Goal: Information Seeking & Learning: Compare options

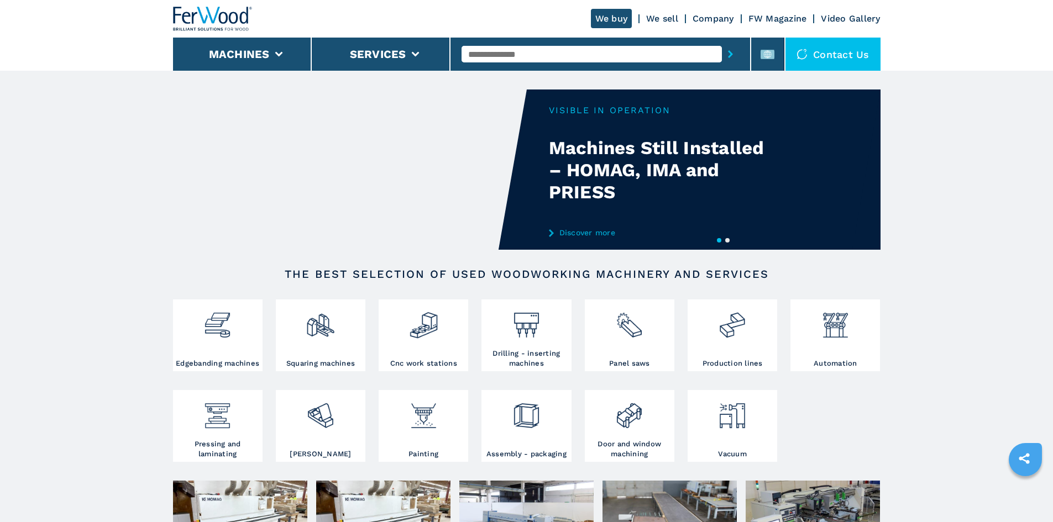
click at [490, 47] on input "text" at bounding box center [592, 54] width 260 height 17
paste input "******"
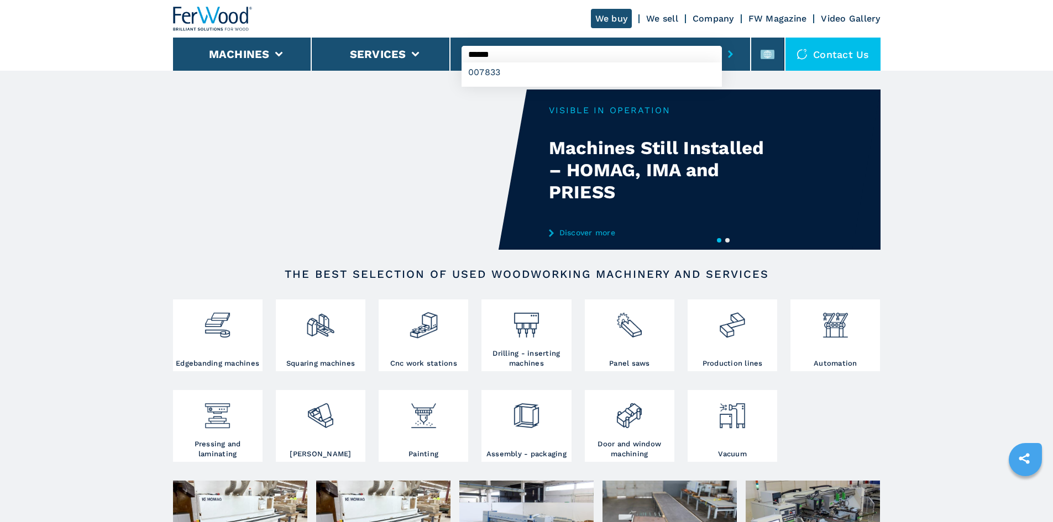
type input "******"
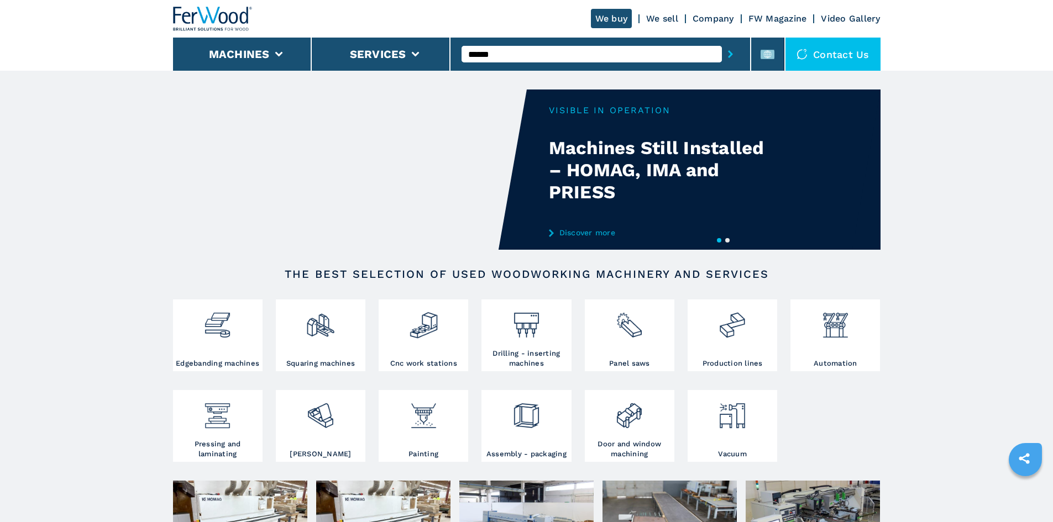
click at [722, 54] on button "submit-button" at bounding box center [730, 53] width 17 height 25
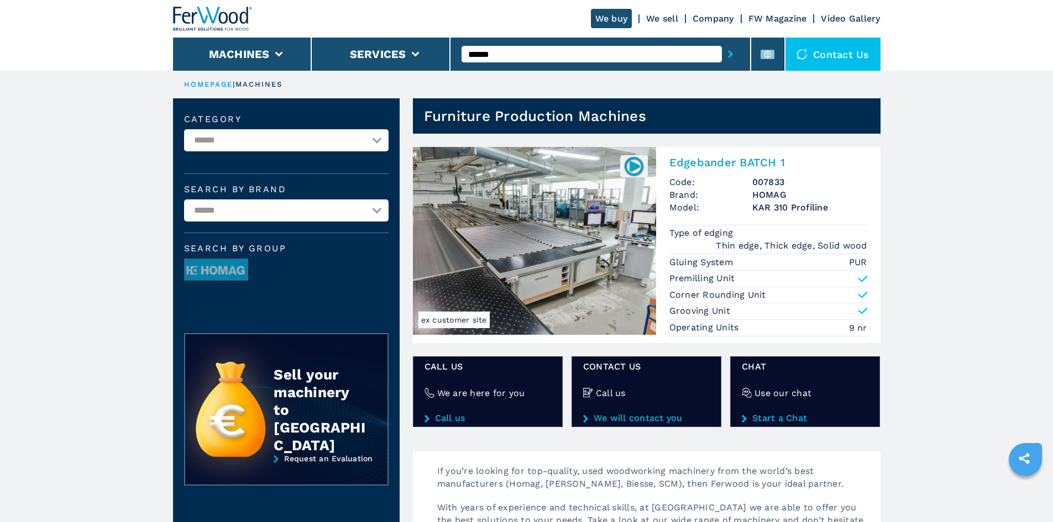
click at [739, 159] on h2 "Edgebander BATCH 1" at bounding box center [768, 162] width 198 height 13
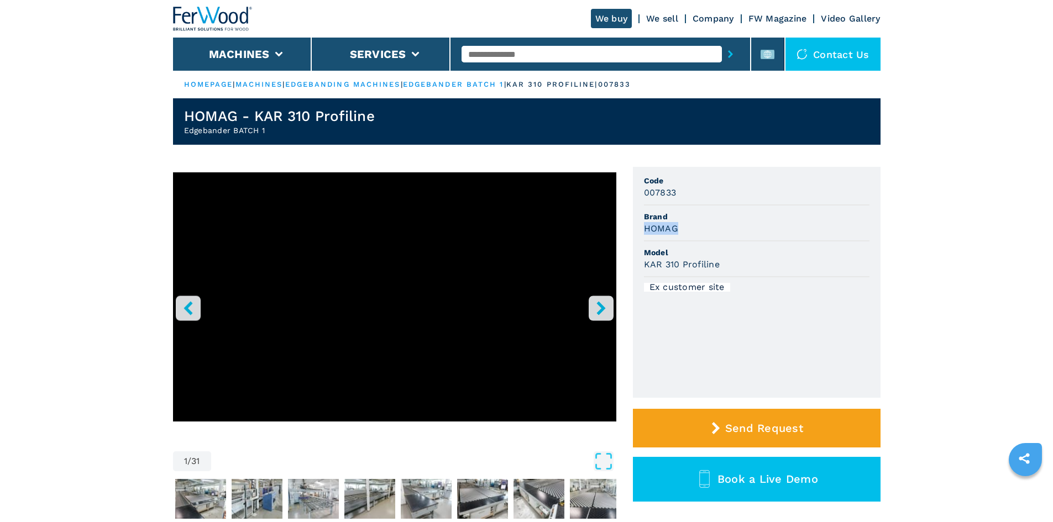
drag, startPoint x: 684, startPoint y: 231, endPoint x: 641, endPoint y: 233, distance: 43.2
click at [641, 233] on ul "Code 007833 Brand HOMAG Model KAR 310 Profiline Ex customer site" at bounding box center [757, 282] width 248 height 231
copy h3 "HOMAG"
click at [693, 216] on span "Brand" at bounding box center [757, 216] width 226 height 11
drag, startPoint x: 643, startPoint y: 230, endPoint x: 682, endPoint y: 227, distance: 38.8
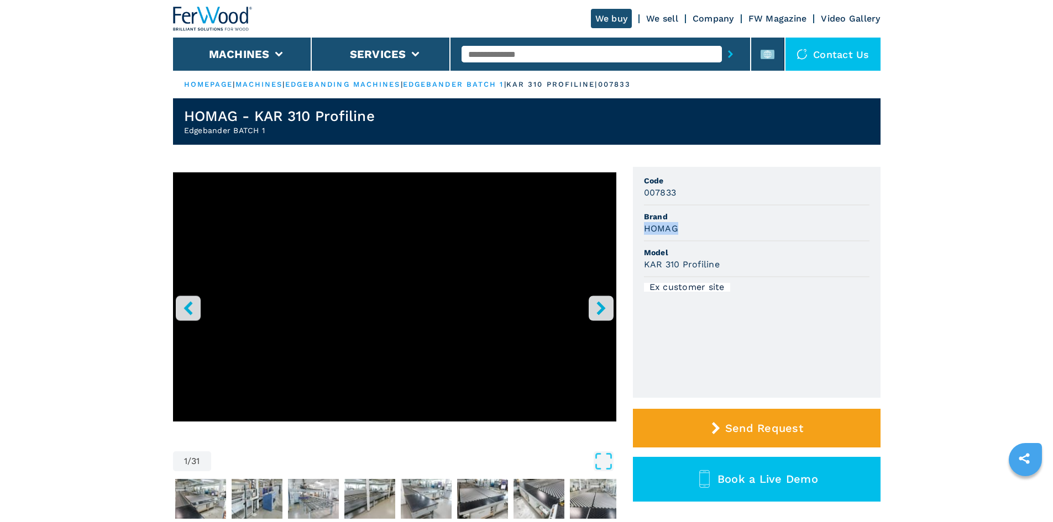
click at [682, 227] on div "HOMAG" at bounding box center [757, 228] width 226 height 13
copy h3 "HOMAG"
click at [685, 242] on li "Model KAR 310 Profiline" at bounding box center [757, 260] width 226 height 36
drag, startPoint x: 679, startPoint y: 269, endPoint x: 748, endPoint y: 277, distance: 69.0
click at [748, 277] on li "Model KAR 310 Profiline" at bounding box center [757, 260] width 226 height 36
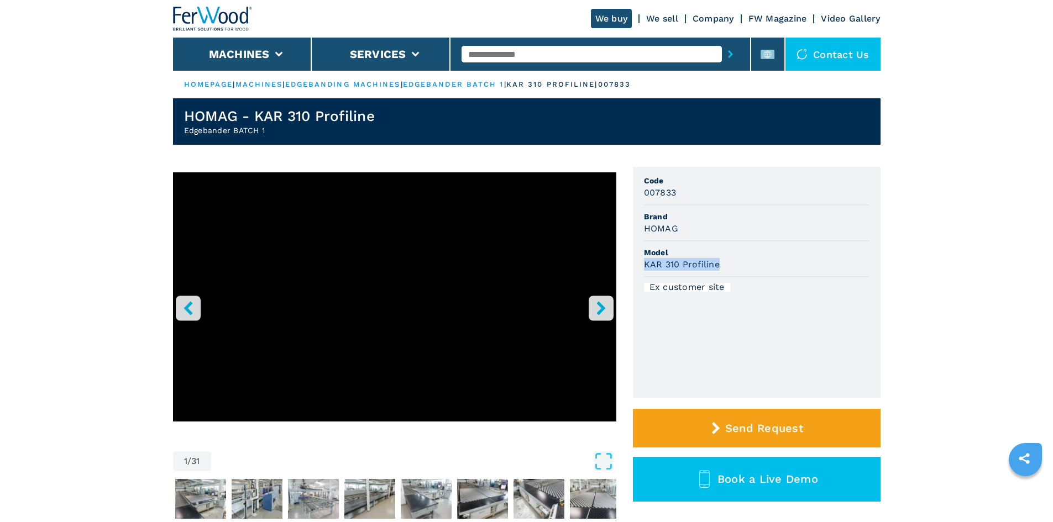
drag, startPoint x: 643, startPoint y: 265, endPoint x: 734, endPoint y: 270, distance: 90.8
click at [734, 270] on ul "Code 007833 Brand HOMAG Model KAR 310 Profiline Ex customer site" at bounding box center [757, 282] width 248 height 231
copy h3 "KAR 310 Profiline"
click at [728, 248] on span "Model" at bounding box center [757, 252] width 226 height 11
drag, startPoint x: 666, startPoint y: 196, endPoint x: 715, endPoint y: 197, distance: 49.2
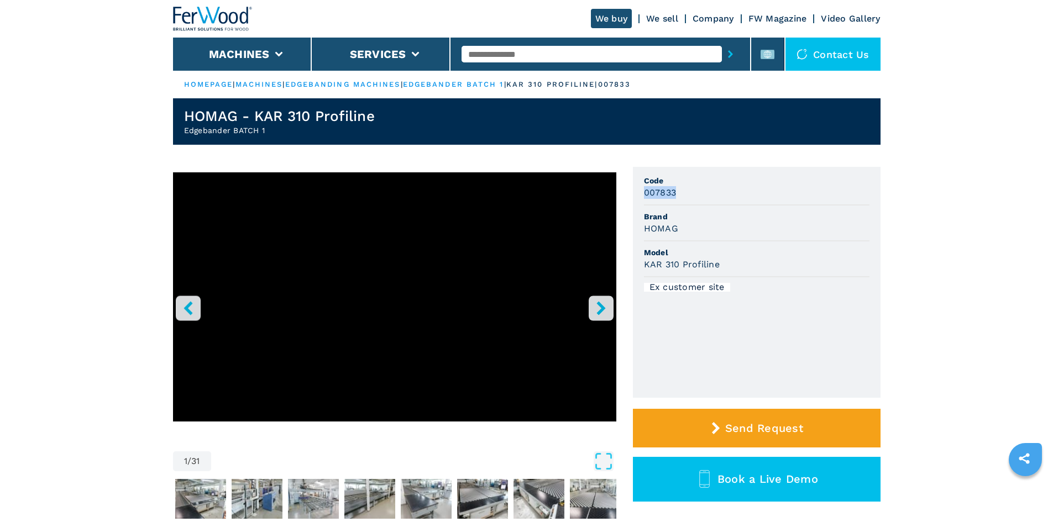
click at [715, 197] on div "007833" at bounding box center [757, 192] width 226 height 13
copy h3 "007833"
click at [711, 198] on div "007833" at bounding box center [757, 192] width 226 height 13
click at [491, 55] on input "text" at bounding box center [592, 54] width 260 height 17
paste input "******"
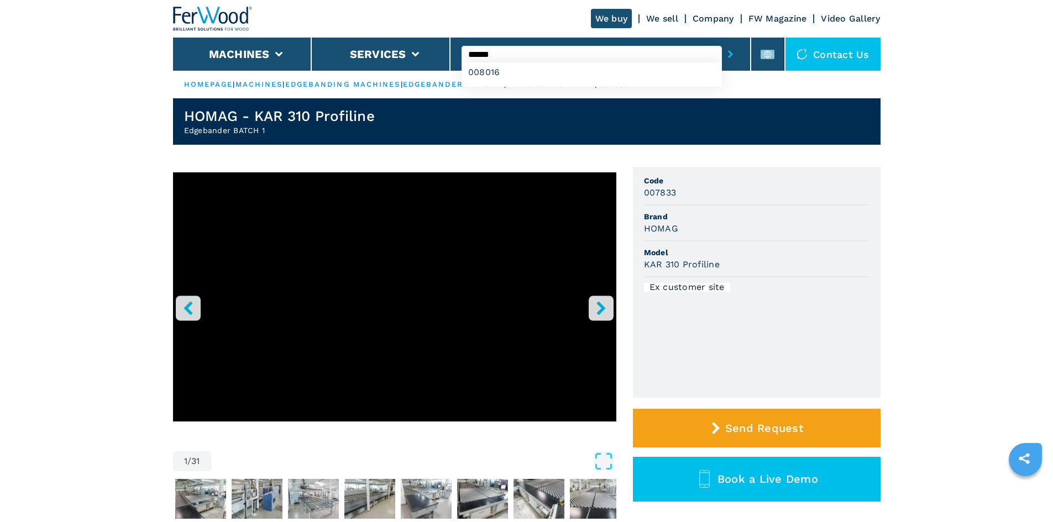
type input "******"
click at [728, 50] on icon "submit-button" at bounding box center [730, 54] width 5 height 8
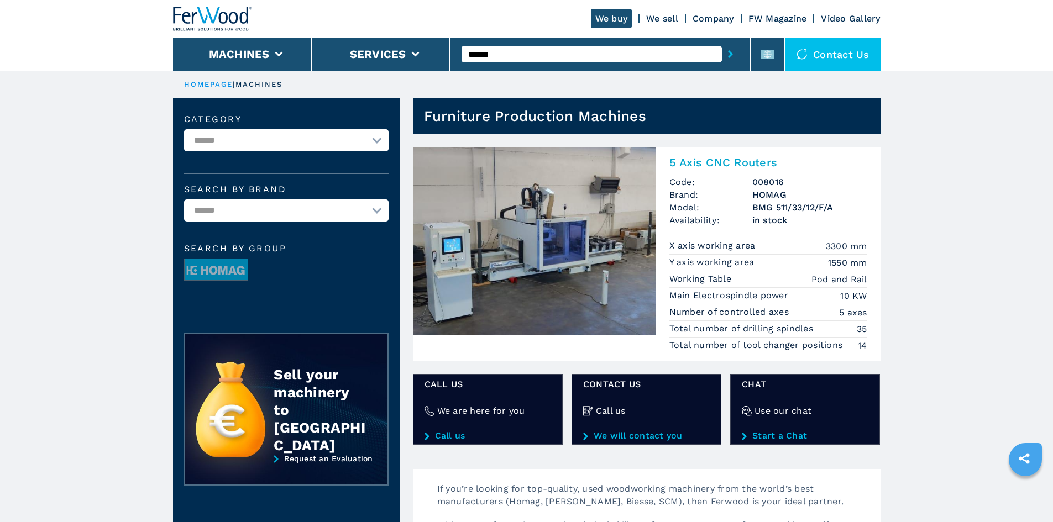
click at [725, 160] on h2 "5 Axis CNC Routers" at bounding box center [768, 162] width 198 height 13
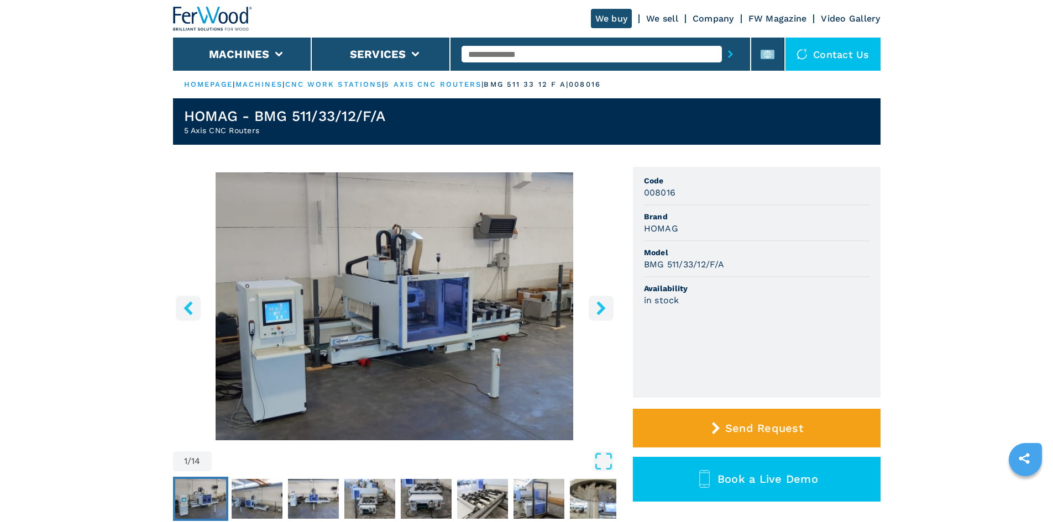
click at [652, 230] on h3 "HOMAG" at bounding box center [661, 228] width 34 height 13
copy h3 "HOMAG"
click at [699, 233] on div "HOMAG" at bounding box center [757, 228] width 226 height 13
click at [702, 196] on div "008016" at bounding box center [757, 192] width 226 height 13
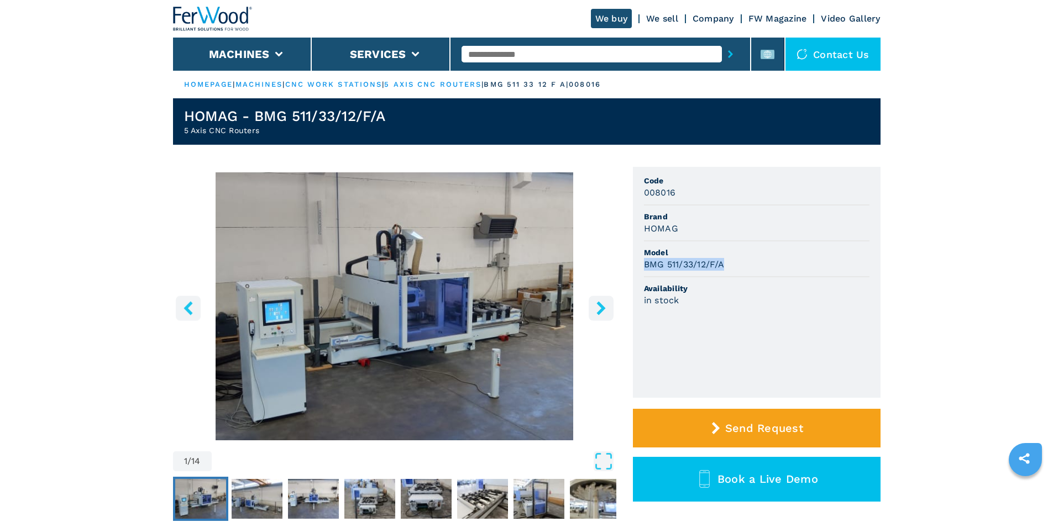
drag, startPoint x: 641, startPoint y: 263, endPoint x: 747, endPoint y: 260, distance: 106.2
click at [747, 260] on ul "Code 008016 Brand HOMAG Model BMG 511/33/12/F/A Availability in stock" at bounding box center [757, 282] width 248 height 231
copy h3 "BMG 511/33/12/F/A"
click at [747, 260] on div "BMG 511/33/12/F/A" at bounding box center [757, 264] width 226 height 13
drag, startPoint x: 637, startPoint y: 191, endPoint x: 702, endPoint y: 200, distance: 65.8
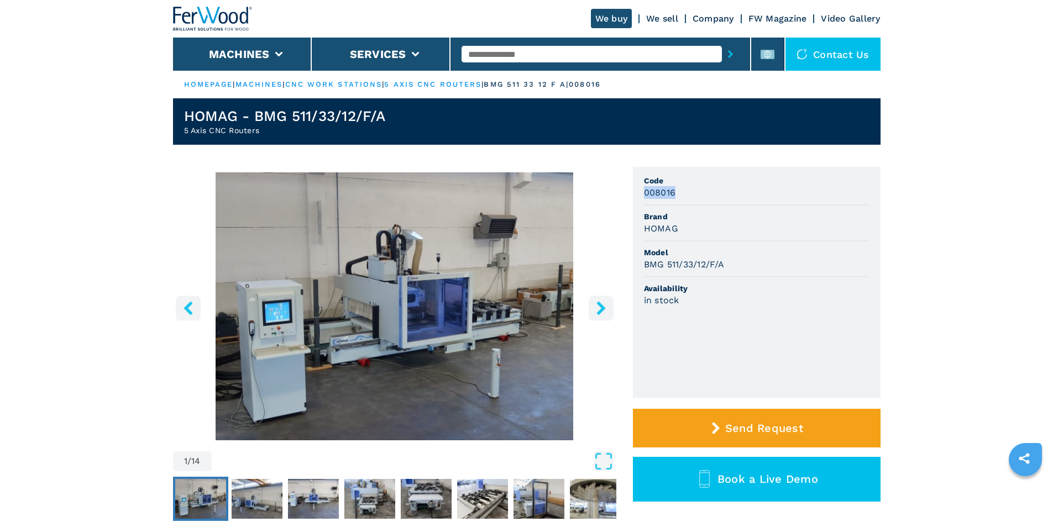
click at [702, 200] on ul "Code 008016 Brand HOMAG Model BMG 511/33/12/F/A Availability in stock" at bounding box center [757, 282] width 248 height 231
copy h3 "008016"
click at [758, 213] on span "Brand" at bounding box center [757, 216] width 226 height 11
click at [515, 50] on input "text" at bounding box center [592, 54] width 260 height 17
paste input "******"
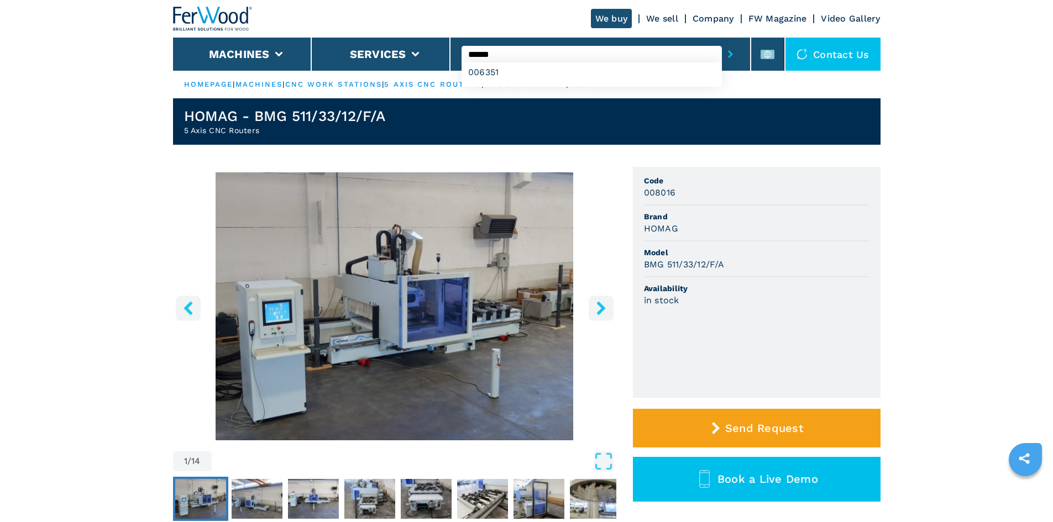
type input "******"
click at [728, 57] on icon "submit-button" at bounding box center [730, 54] width 5 height 8
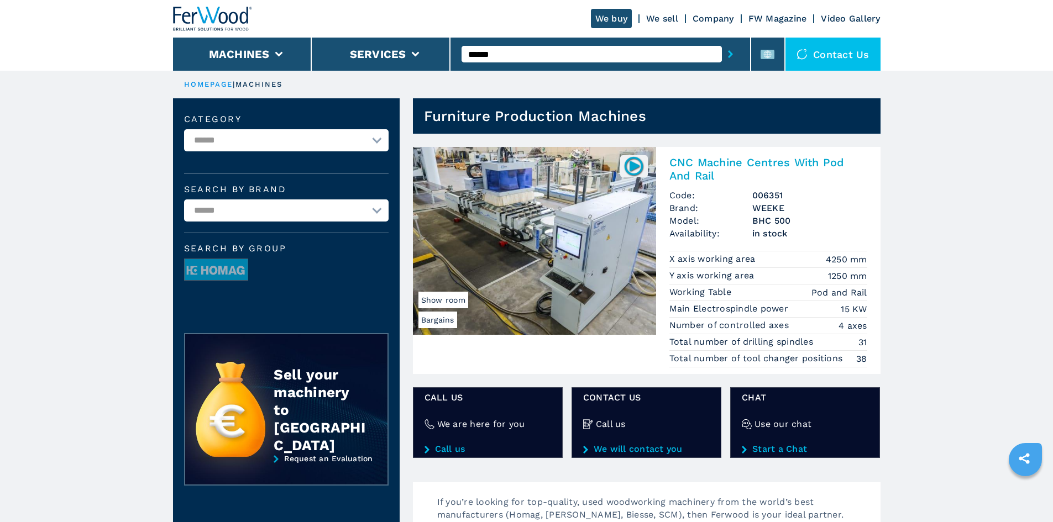
click at [687, 166] on h2 "CNC Machine Centres With Pod And Rail" at bounding box center [768, 169] width 198 height 27
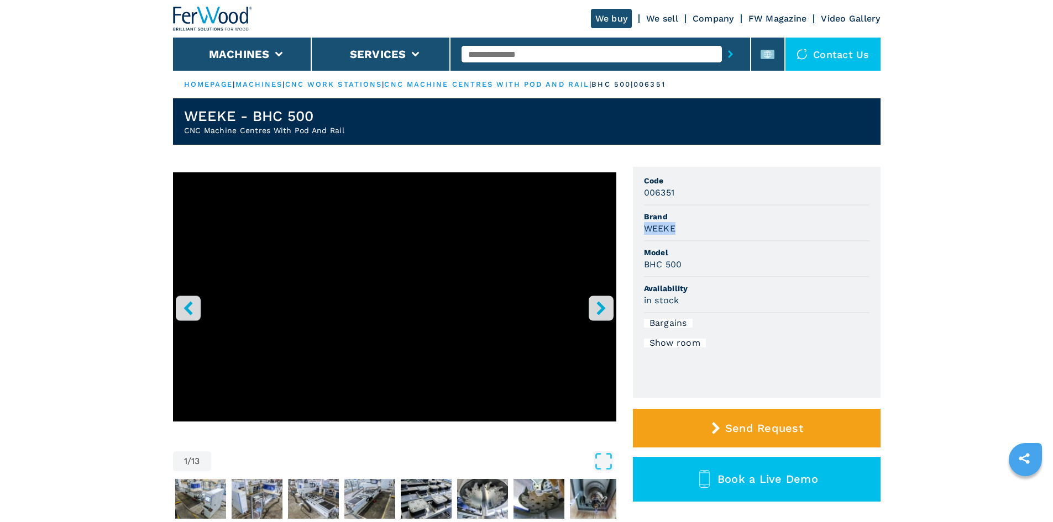
drag, startPoint x: 639, startPoint y: 231, endPoint x: 694, endPoint y: 232, distance: 54.8
click at [694, 232] on ul "Code 006351 Brand WEEKE Model BHC 500 Availability in stock Bargains Show room" at bounding box center [757, 282] width 248 height 231
copy h3 "WEEKE"
click at [692, 233] on div "WEEKE" at bounding box center [757, 228] width 226 height 13
drag, startPoint x: 642, startPoint y: 266, endPoint x: 687, endPoint y: 270, distance: 44.9
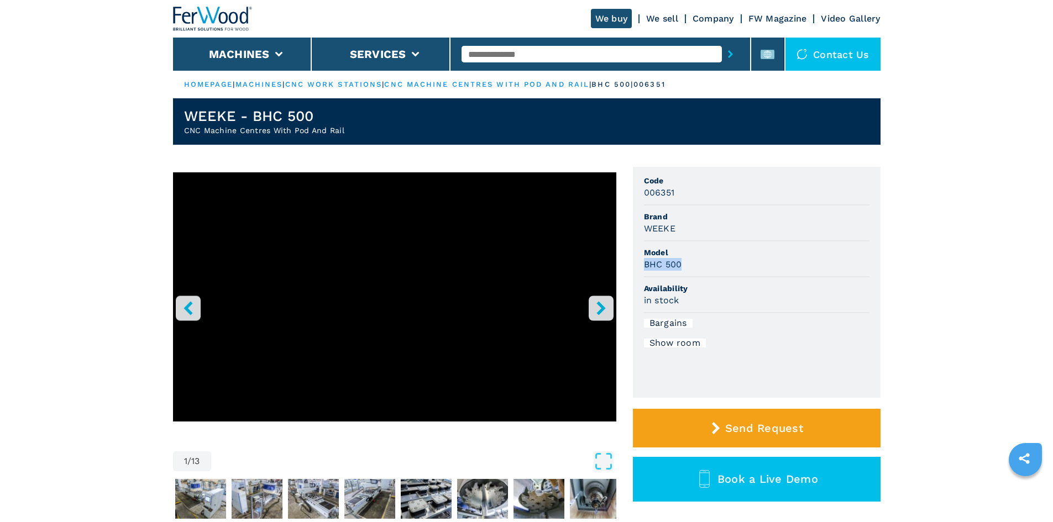
click at [687, 270] on ul "Code 006351 Brand WEEKE Model BHC 500 Availability in stock Bargains Show room" at bounding box center [757, 282] width 248 height 231
copy h3 "BHC 500"
click at [687, 270] on div "BHC 500" at bounding box center [757, 264] width 226 height 13
drag, startPoint x: 643, startPoint y: 192, endPoint x: 687, endPoint y: 193, distance: 43.7
click at [687, 193] on div "006351" at bounding box center [757, 192] width 226 height 13
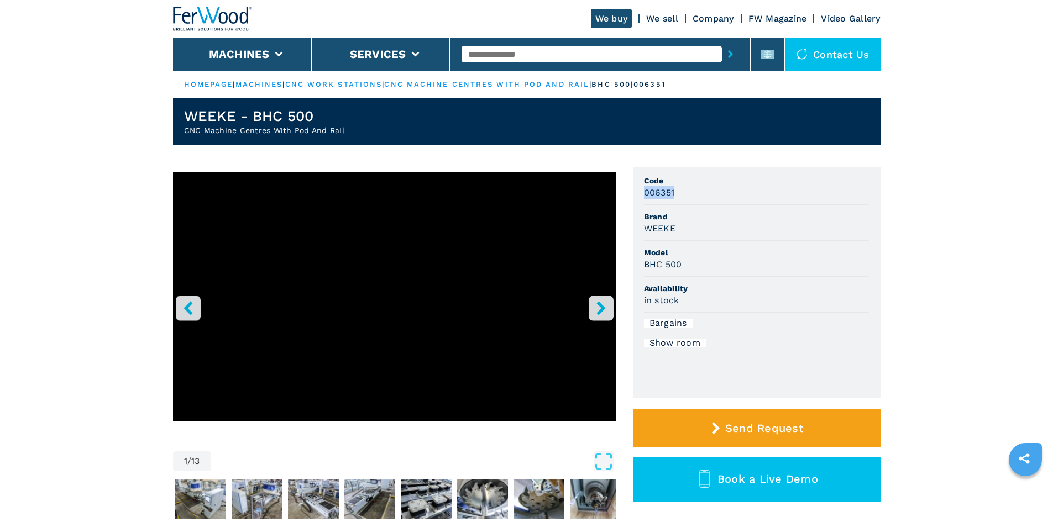
click at [685, 195] on div "006351" at bounding box center [757, 192] width 226 height 13
click at [526, 53] on input "text" at bounding box center [592, 54] width 260 height 17
paste input "******"
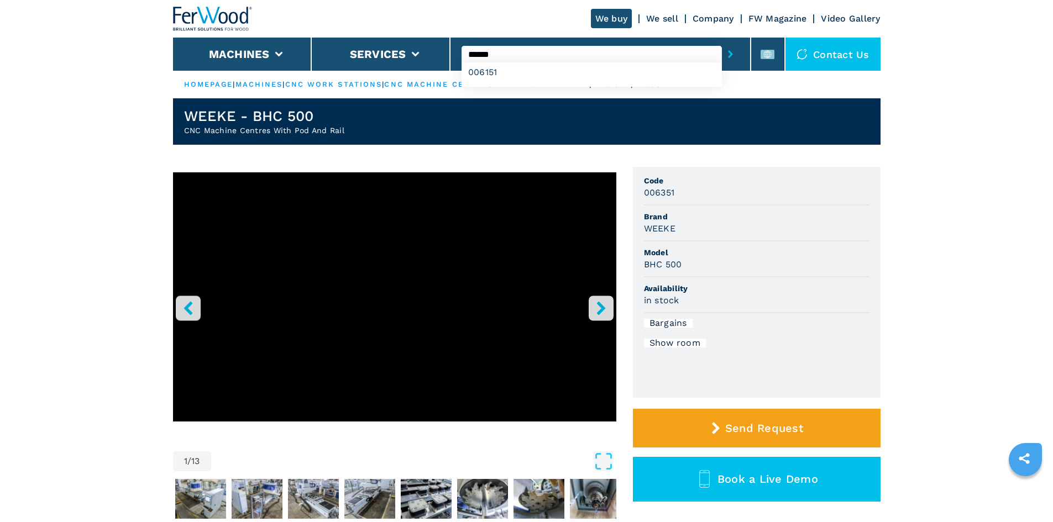
type input "******"
click at [728, 54] on icon "submit-button" at bounding box center [730, 54] width 5 height 8
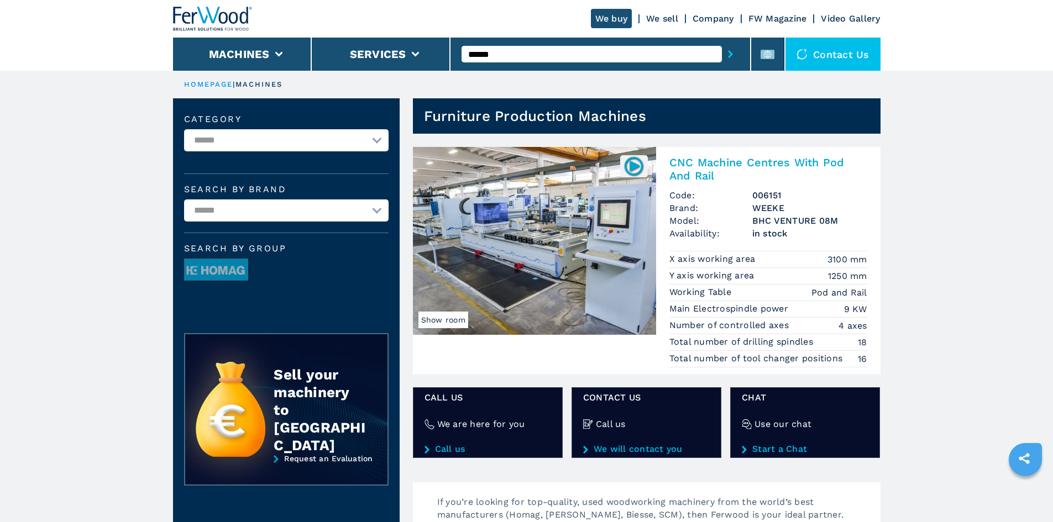
click at [699, 172] on h2 "CNC Machine Centres With Pod And Rail" at bounding box center [768, 169] width 198 height 27
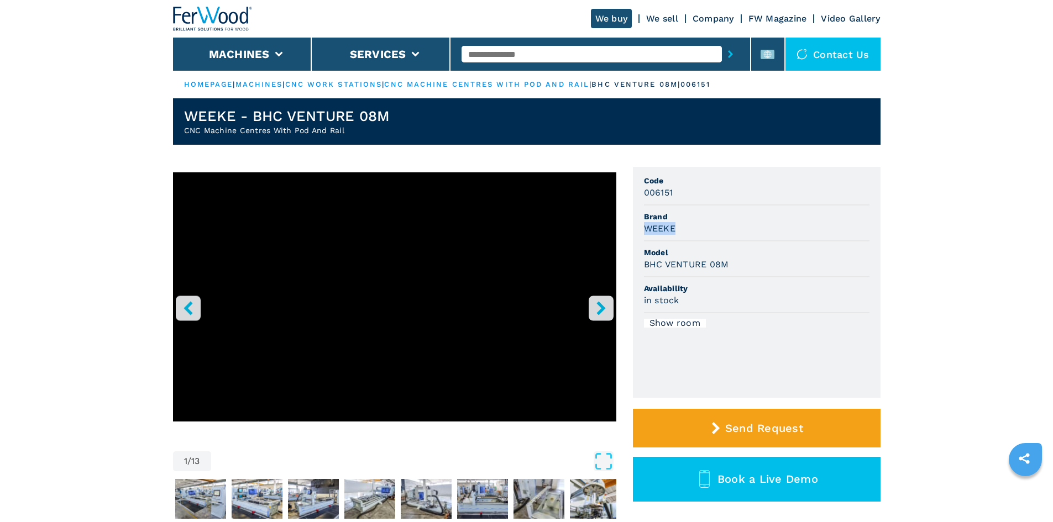
drag, startPoint x: 643, startPoint y: 225, endPoint x: 697, endPoint y: 228, distance: 53.1
click at [697, 228] on div "WEEKE" at bounding box center [757, 228] width 226 height 13
copy h3 "WEEKE"
click at [697, 228] on div "WEEKE" at bounding box center [757, 228] width 226 height 13
drag, startPoint x: 652, startPoint y: 263, endPoint x: 738, endPoint y: 269, distance: 85.9
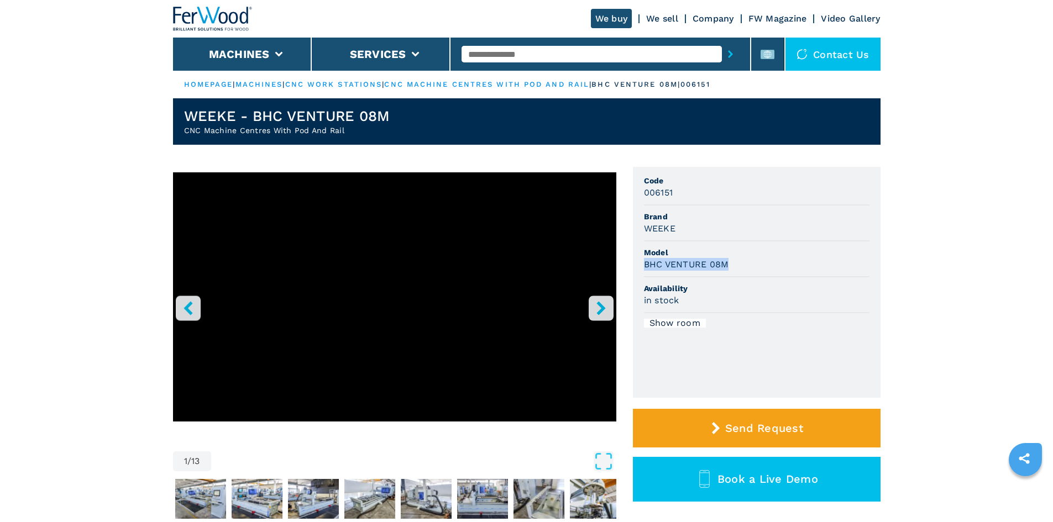
click at [738, 269] on div "BHC VENTURE 08M" at bounding box center [757, 264] width 226 height 13
copy h3 "BHC VENTURE 08M"
click at [738, 275] on li "Model BHC VENTURE 08M" at bounding box center [757, 260] width 226 height 36
drag, startPoint x: 643, startPoint y: 196, endPoint x: 679, endPoint y: 197, distance: 36.5
click at [679, 197] on ul "Code 006151 Brand WEEKE Model BHC VENTURE 08M Availability in stock Show room" at bounding box center [757, 282] width 248 height 231
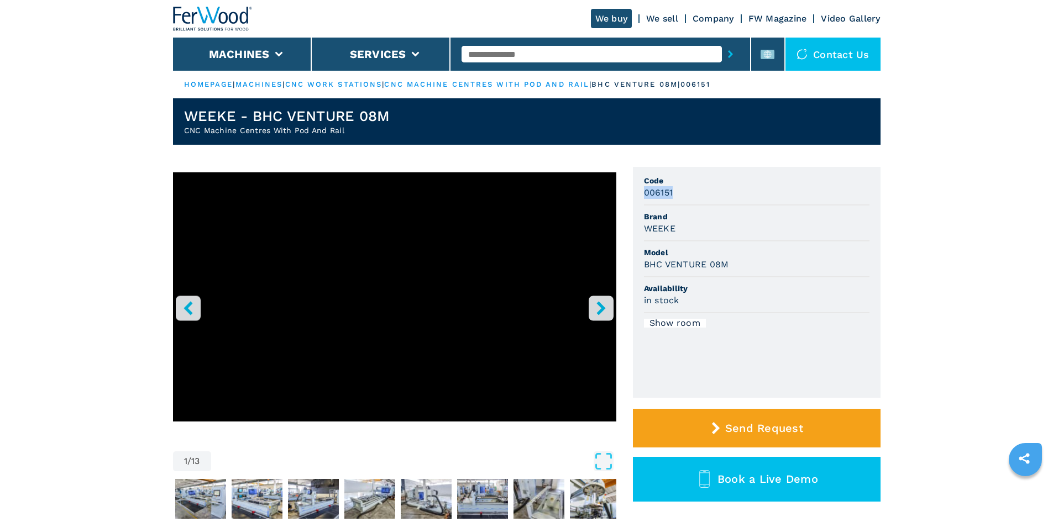
copy h3 "006151"
click at [680, 197] on div "006151" at bounding box center [757, 192] width 226 height 13
click at [472, 58] on input "text" at bounding box center [592, 54] width 260 height 17
paste input "******"
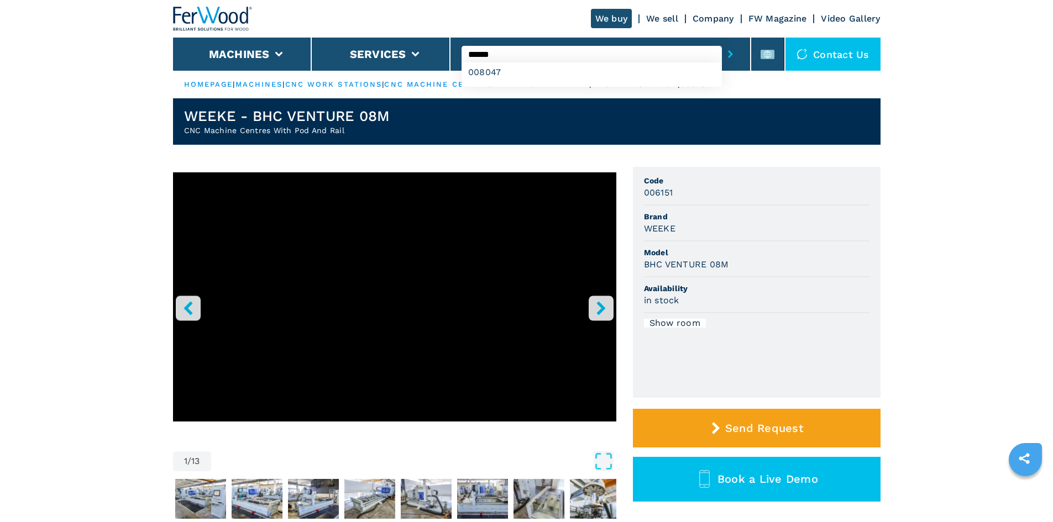
type input "******"
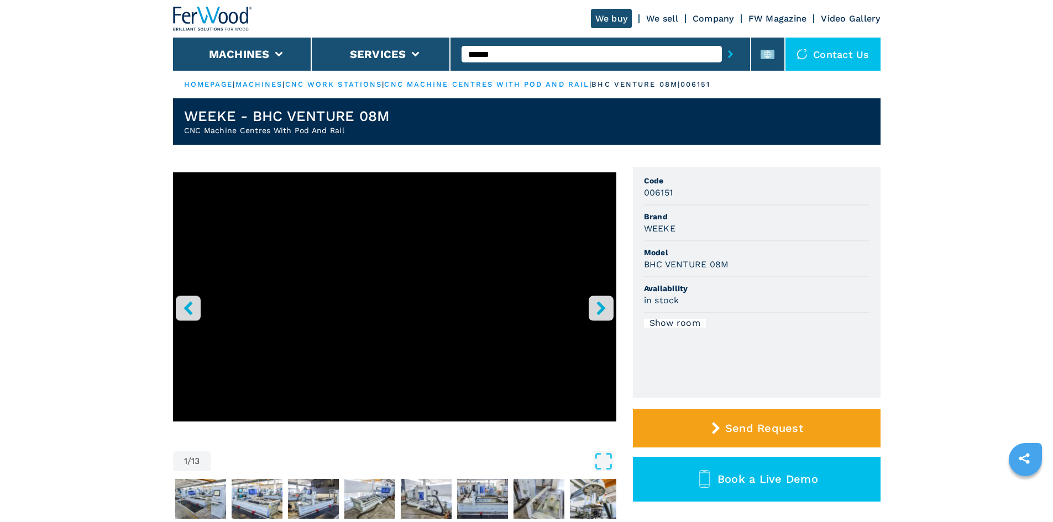
click at [722, 56] on button "submit-button" at bounding box center [730, 53] width 17 height 25
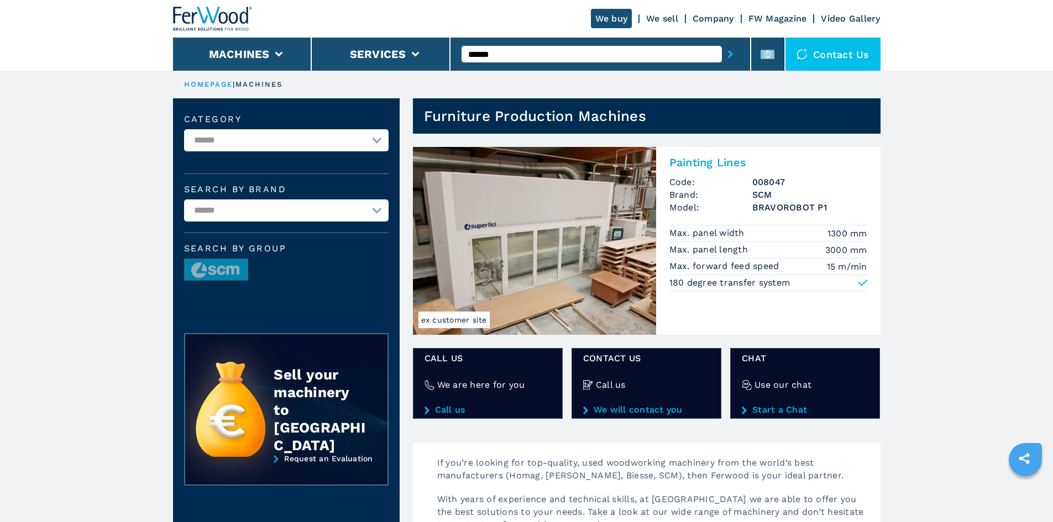
click at [699, 166] on h2 "Painting Lines" at bounding box center [768, 162] width 198 height 13
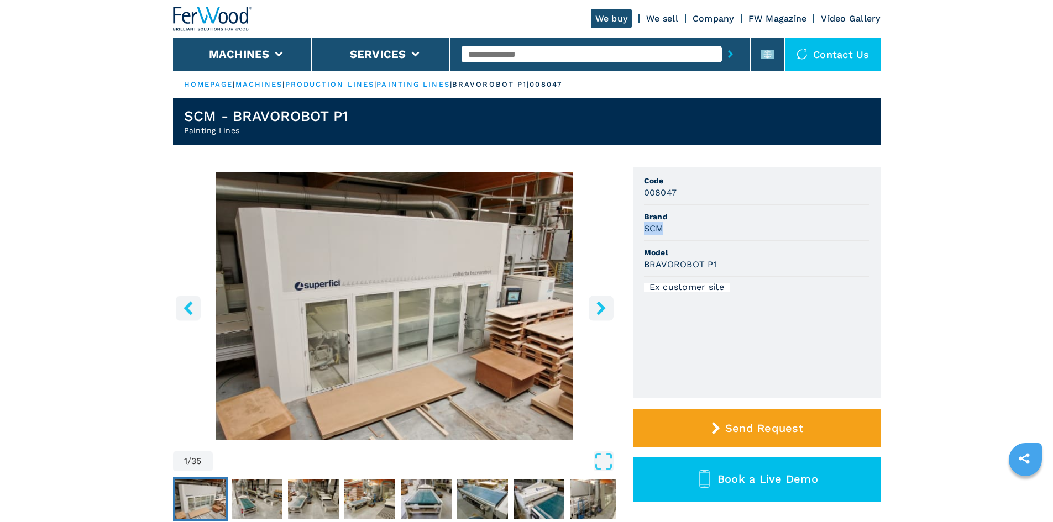
drag, startPoint x: 641, startPoint y: 232, endPoint x: 677, endPoint y: 229, distance: 36.0
click at [677, 230] on ul "Code 008047 Brand SCM Model BRAVOROBOT P1 Ex customer site" at bounding box center [757, 282] width 248 height 231
copy h3 "SCM"
click at [677, 229] on div "SCM" at bounding box center [757, 228] width 226 height 13
drag, startPoint x: 646, startPoint y: 263, endPoint x: 746, endPoint y: 269, distance: 100.3
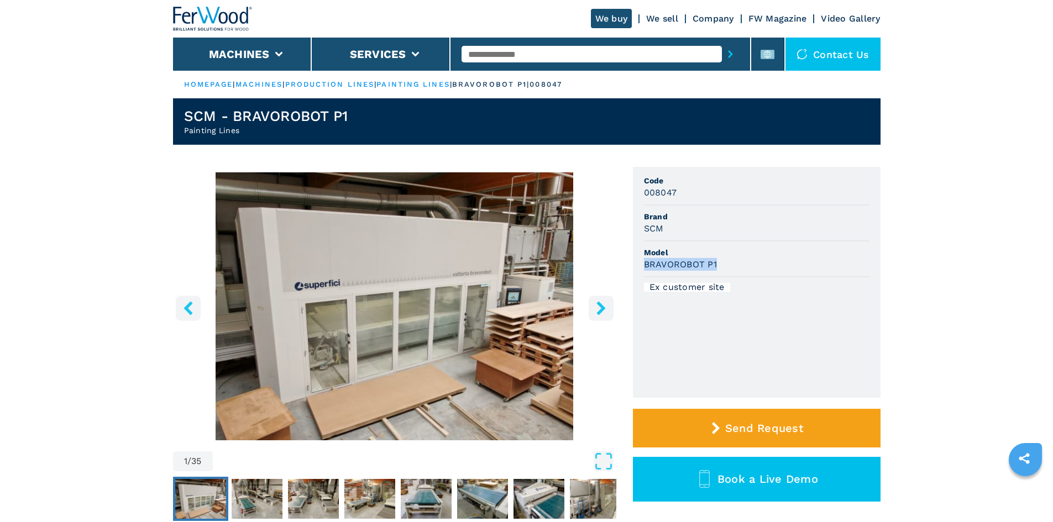
click at [746, 269] on div "BRAVOROBOT P1" at bounding box center [757, 264] width 226 height 13
copy h3 "BRAVOROBOT P1"
click at [745, 265] on div "BRAVOROBOT P1" at bounding box center [757, 264] width 226 height 13
drag, startPoint x: 647, startPoint y: 197, endPoint x: 662, endPoint y: 196, distance: 15.5
click at [662, 196] on h3 "008047" at bounding box center [660, 192] width 33 height 13
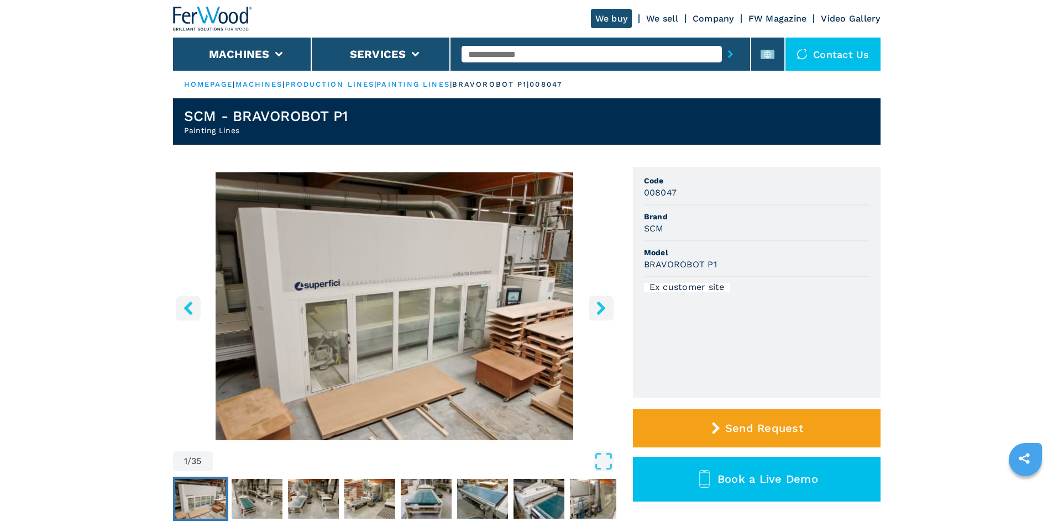
click at [671, 193] on h3 "008047" at bounding box center [660, 192] width 33 height 13
drag, startPoint x: 678, startPoint y: 193, endPoint x: 634, endPoint y: 191, distance: 43.8
click at [634, 191] on ul "Code 008047 Brand SCM Model BRAVOROBOT P1 Ex customer site" at bounding box center [757, 282] width 248 height 231
copy h3 "008047"
click at [761, 210] on li "Brand SCM" at bounding box center [757, 224] width 226 height 36
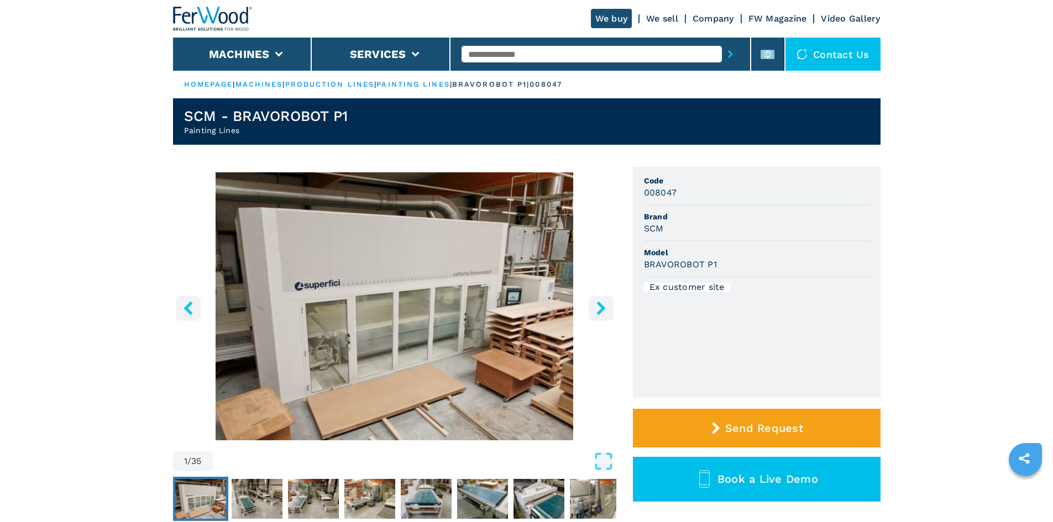
click at [488, 56] on input "text" at bounding box center [592, 54] width 260 height 17
paste input "******"
type input "******"
click at [722, 52] on button "submit-button" at bounding box center [730, 53] width 17 height 25
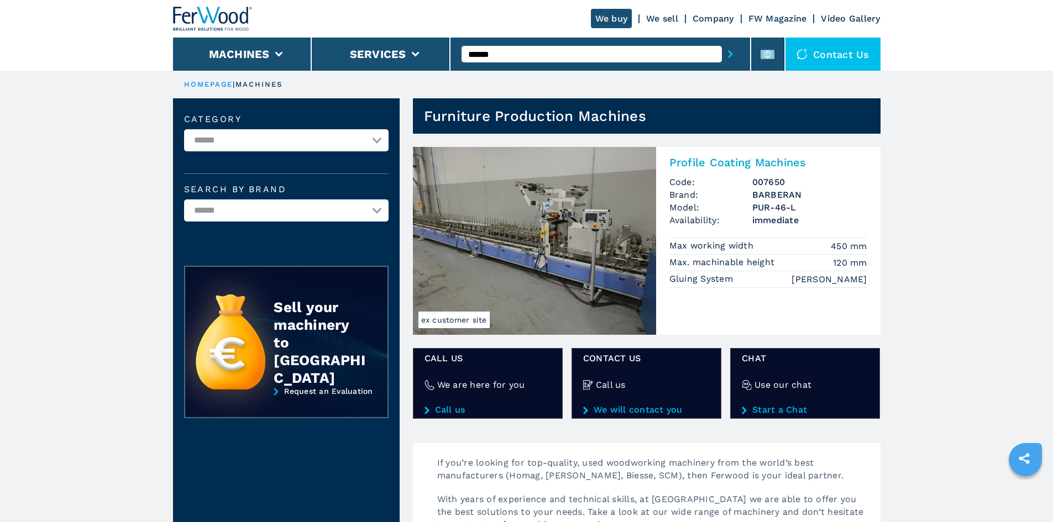
click at [712, 160] on h2 "Profile Coating Machines" at bounding box center [768, 162] width 198 height 13
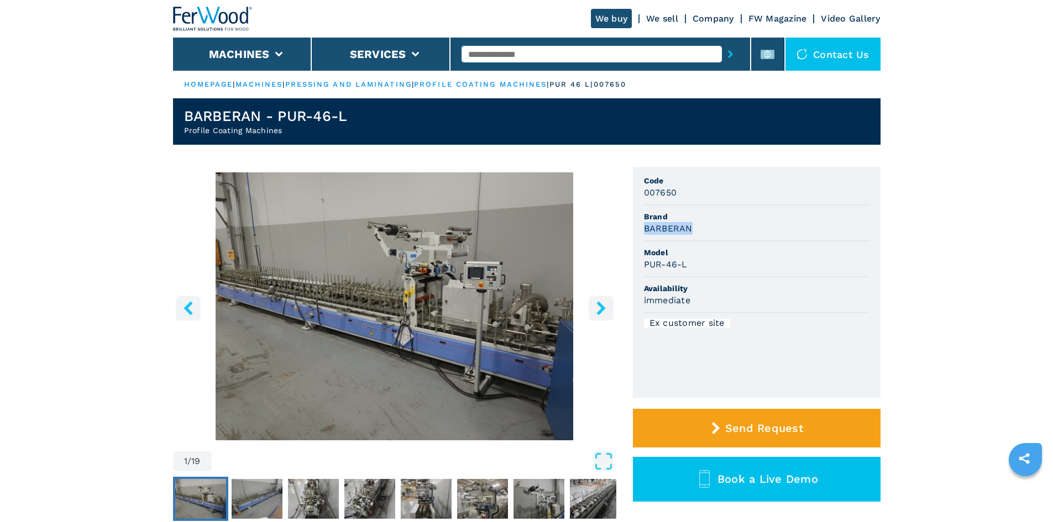
drag, startPoint x: 645, startPoint y: 228, endPoint x: 708, endPoint y: 226, distance: 63.1
click at [708, 226] on div "BARBERAN" at bounding box center [757, 228] width 226 height 13
drag, startPoint x: 639, startPoint y: 265, endPoint x: 692, endPoint y: 260, distance: 52.7
click at [692, 260] on ul "Code 007650 Brand BARBERAN Model PUR-46-L Availability immediate Ex customer si…" at bounding box center [757, 282] width 248 height 231
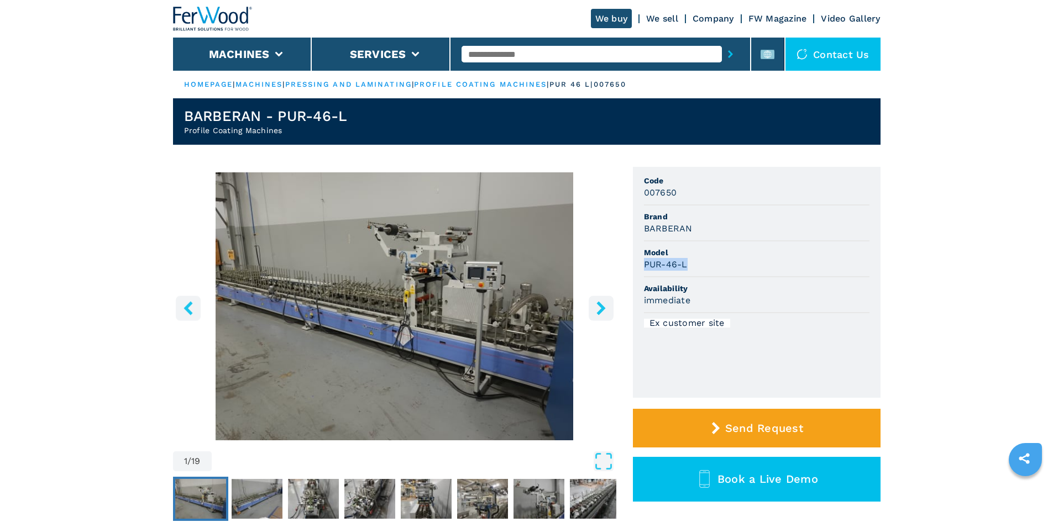
copy h3 "PUR-46-L"
click at [692, 260] on div "PUR-46-L" at bounding box center [757, 264] width 226 height 13
drag, startPoint x: 646, startPoint y: 195, endPoint x: 682, endPoint y: 195, distance: 35.9
click at [682, 195] on div "007650" at bounding box center [757, 192] width 226 height 13
copy h3 "007650"
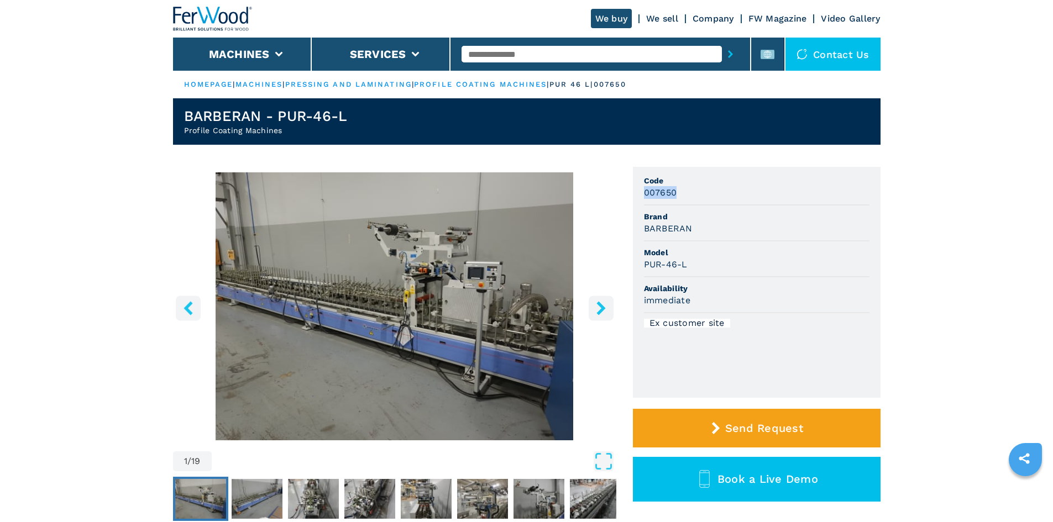
click at [680, 196] on div "007650" at bounding box center [757, 192] width 226 height 13
click at [757, 50] on li at bounding box center [767, 54] width 33 height 33
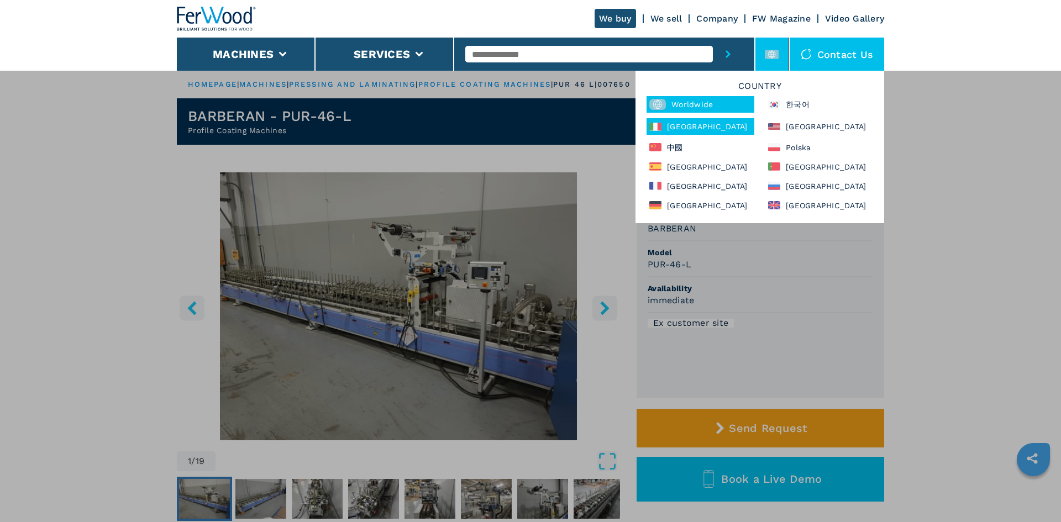
click at [684, 126] on div "Italia" at bounding box center [701, 126] width 108 height 17
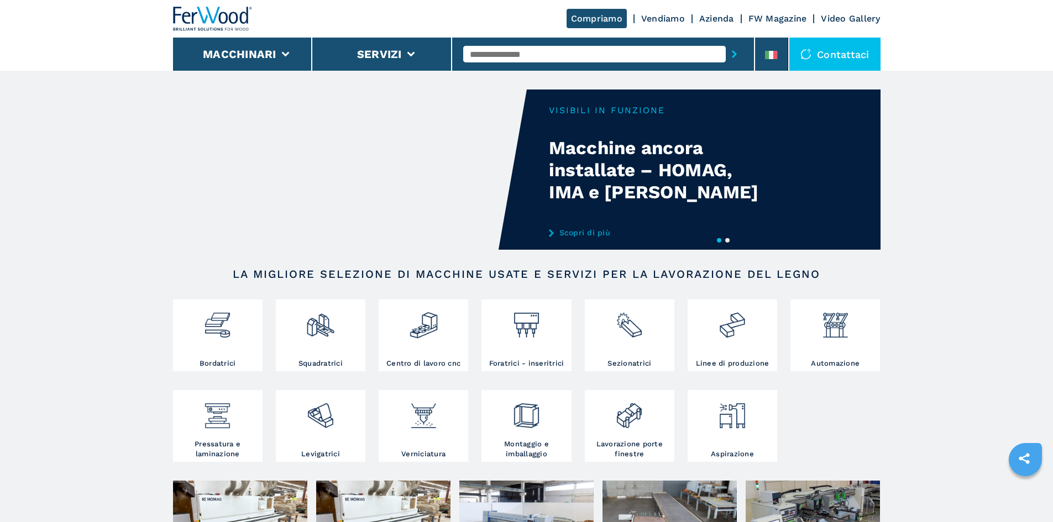
click at [520, 52] on input "text" at bounding box center [594, 54] width 263 height 17
paste input "******"
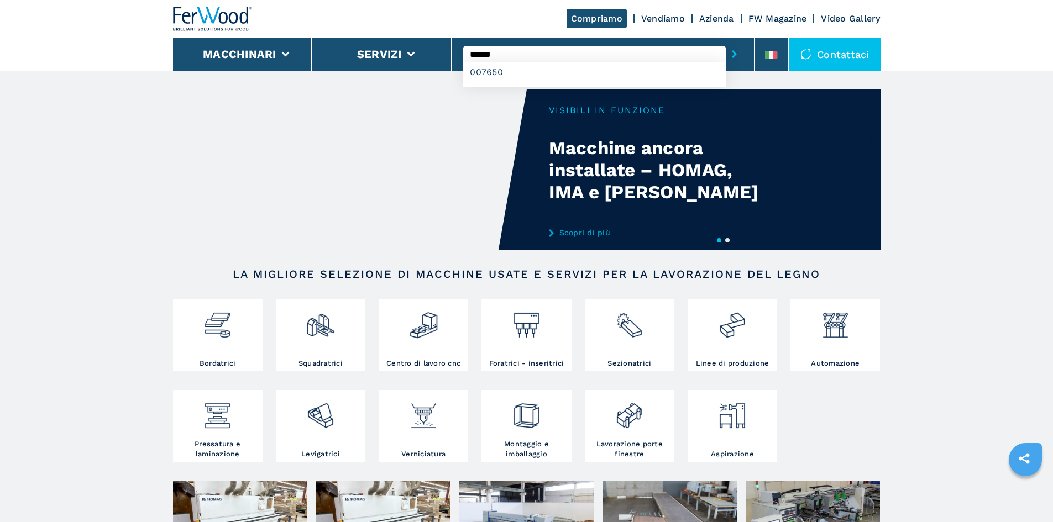
type input "******"
click at [732, 50] on icon "submit-button" at bounding box center [734, 54] width 5 height 8
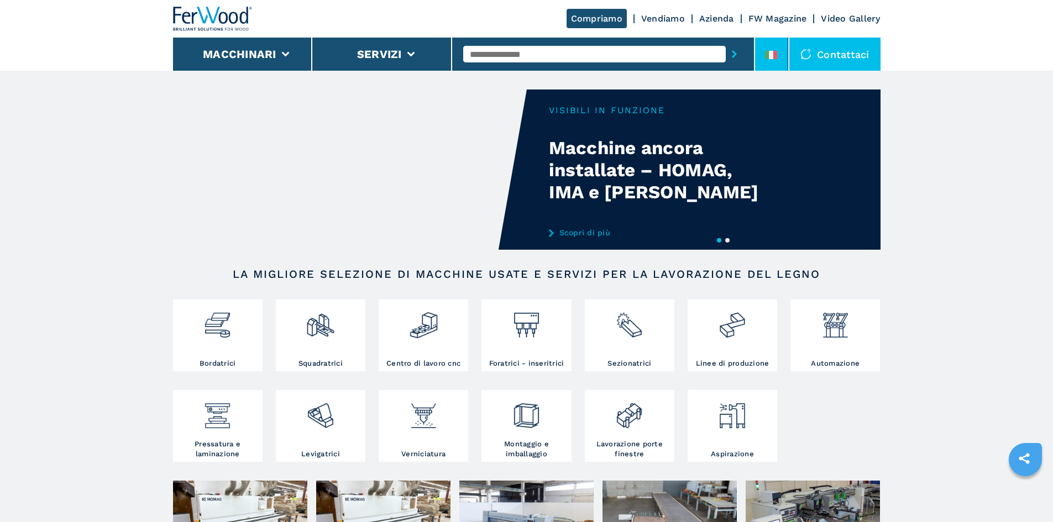
click at [784, 54] on li at bounding box center [771, 54] width 33 height 33
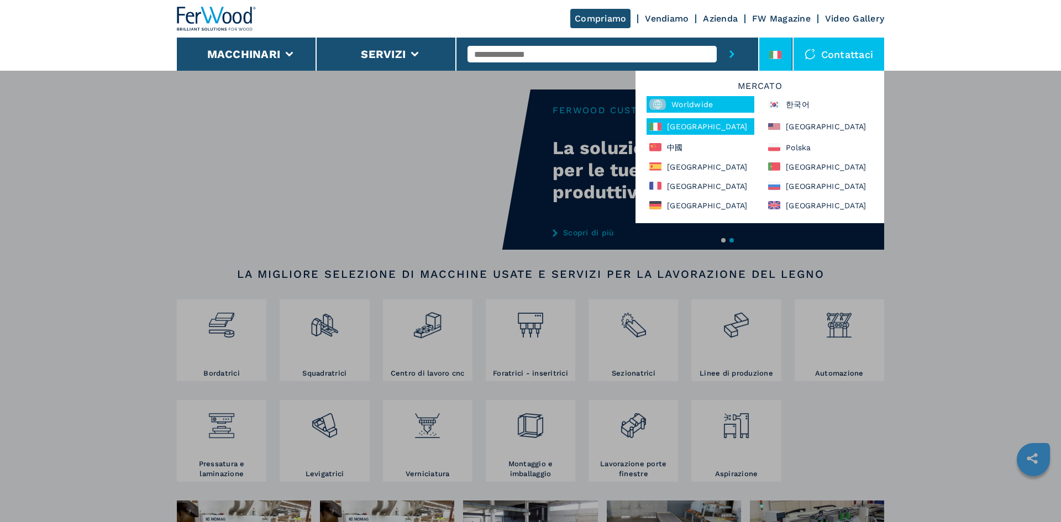
click at [684, 106] on div "Worldwide" at bounding box center [701, 104] width 108 height 17
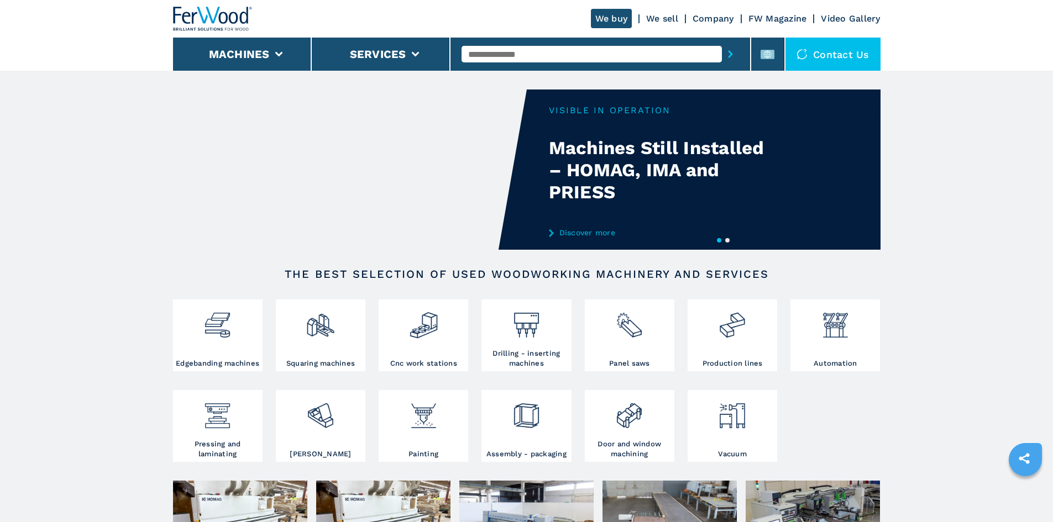
click at [480, 54] on input "text" at bounding box center [592, 54] width 260 height 17
paste input "******"
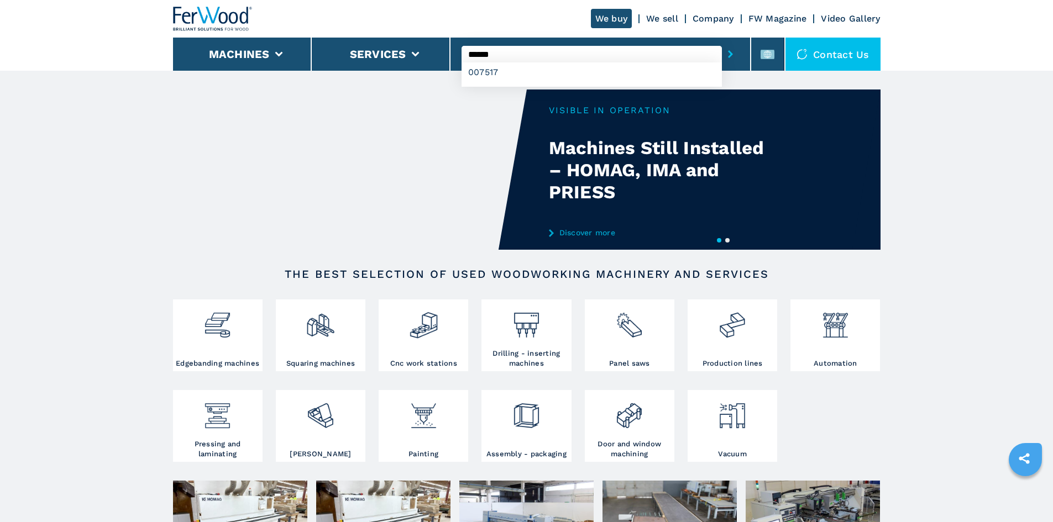
type input "******"
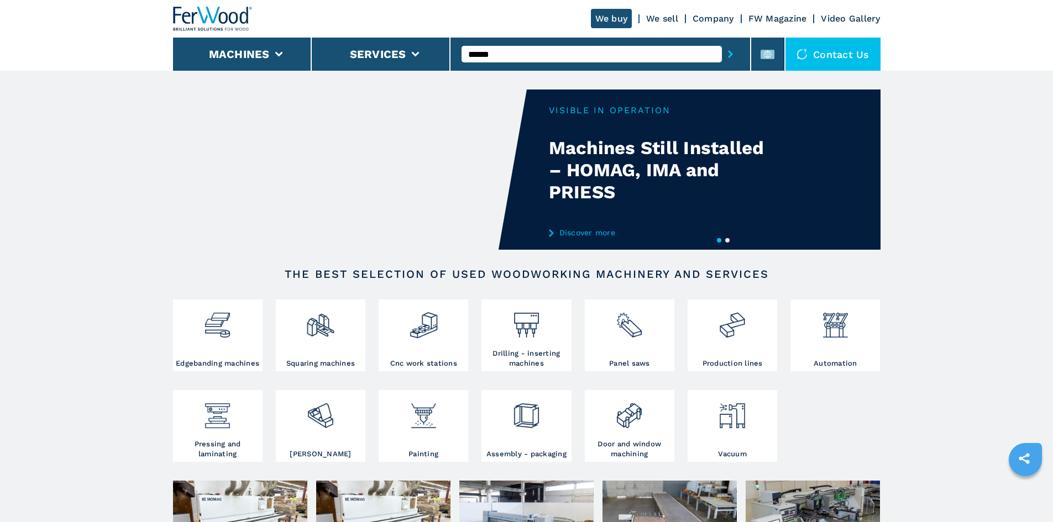
click at [731, 51] on button "submit-button" at bounding box center [730, 53] width 17 height 25
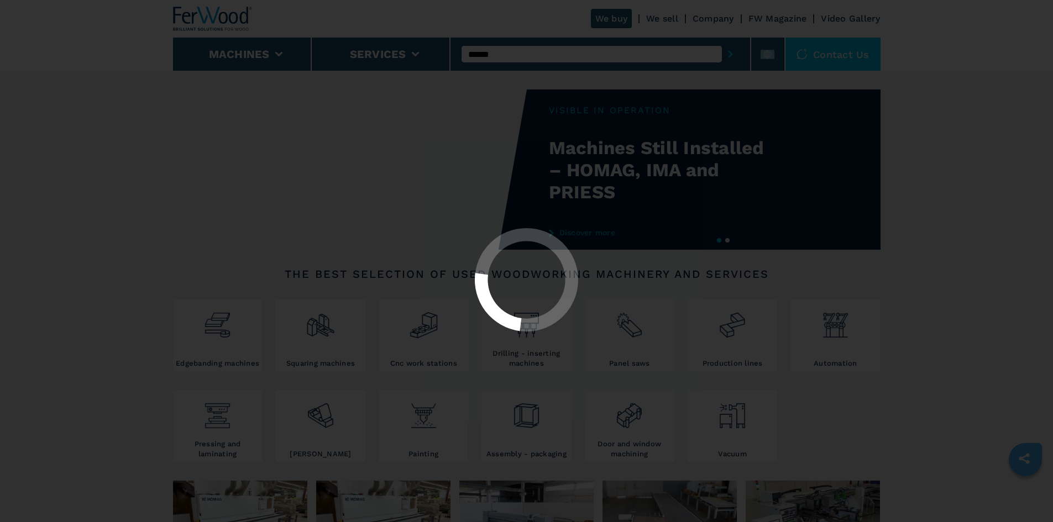
click at [727, 54] on div at bounding box center [526, 261] width 1053 height 522
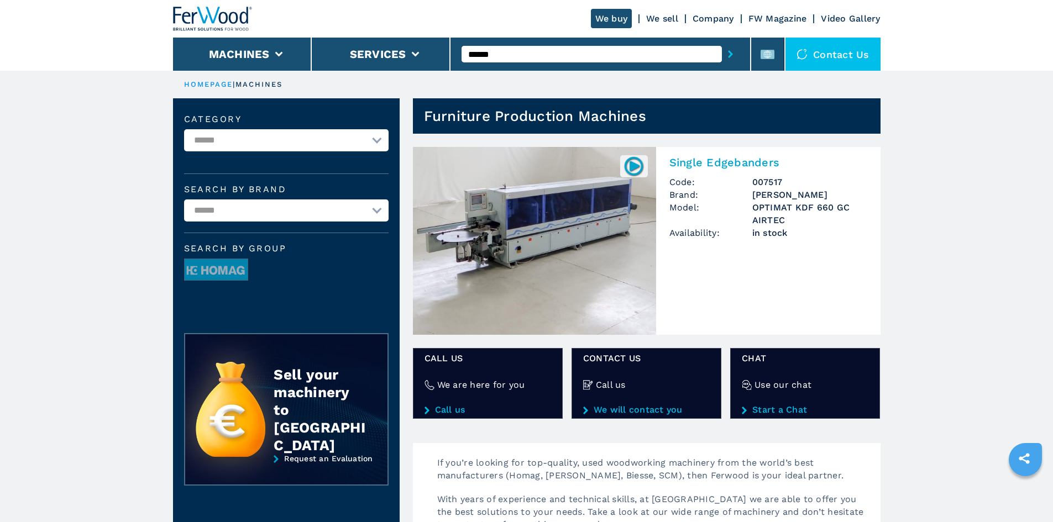
click at [746, 165] on h2 "Single Edgebanders" at bounding box center [768, 162] width 198 height 13
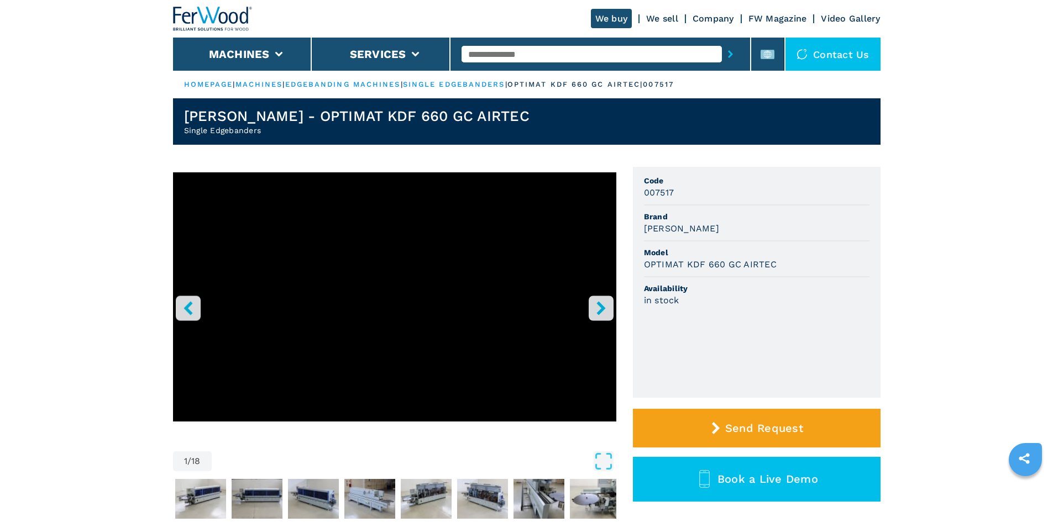
click at [678, 226] on h3 "BRANDT" at bounding box center [681, 228] width 75 height 13
click at [674, 229] on h3 "BRANDT" at bounding box center [681, 228] width 75 height 13
click at [718, 234] on div "BRANDT" at bounding box center [757, 228] width 226 height 13
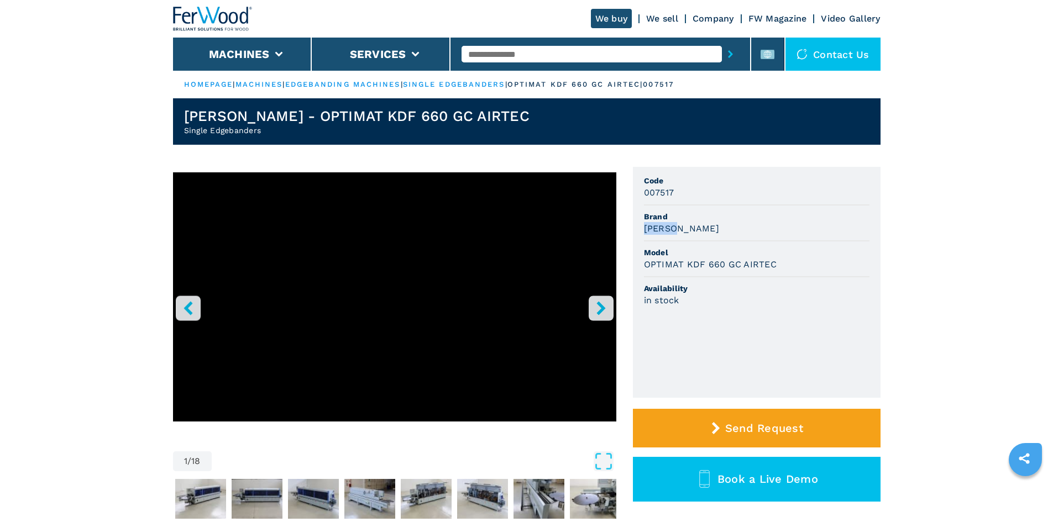
drag, startPoint x: 645, startPoint y: 227, endPoint x: 718, endPoint y: 231, distance: 73.0
click at [718, 231] on div "BRANDT" at bounding box center [757, 228] width 226 height 13
copy h3 "BRANDT"
click at [718, 231] on div "BRANDT" at bounding box center [757, 228] width 226 height 13
drag, startPoint x: 640, startPoint y: 266, endPoint x: 804, endPoint y: 267, distance: 163.6
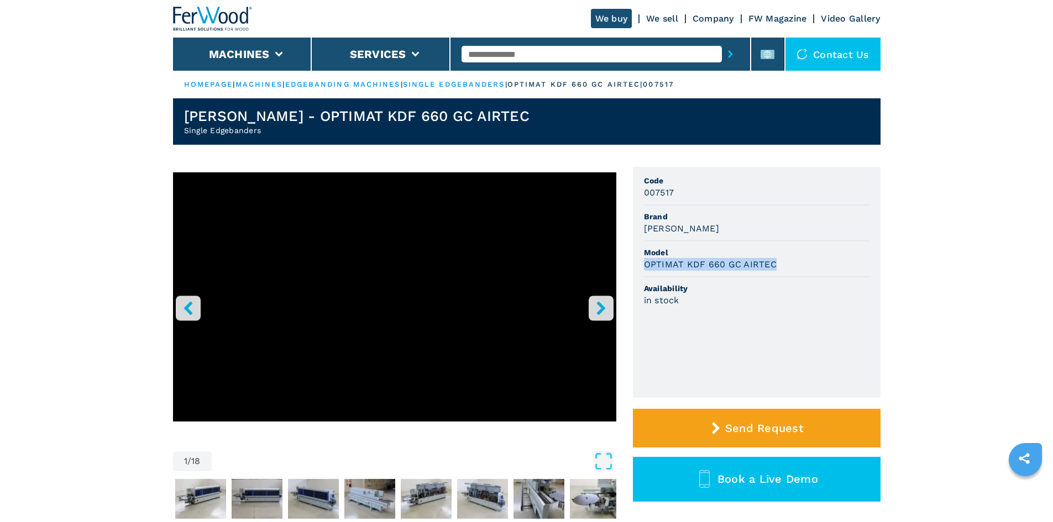
click at [804, 267] on ul "Code 007517 Brand BRANDT Model OPTIMAT KDF 660 GC AIRTEC Availability in stock" at bounding box center [757, 282] width 248 height 231
click at [804, 267] on div "OPTIMAT KDF 660 GC AIRTEC" at bounding box center [757, 264] width 226 height 13
drag, startPoint x: 643, startPoint y: 193, endPoint x: 719, endPoint y: 198, distance: 75.9
click at [719, 198] on div "007517" at bounding box center [757, 192] width 226 height 13
copy h3 "007517"
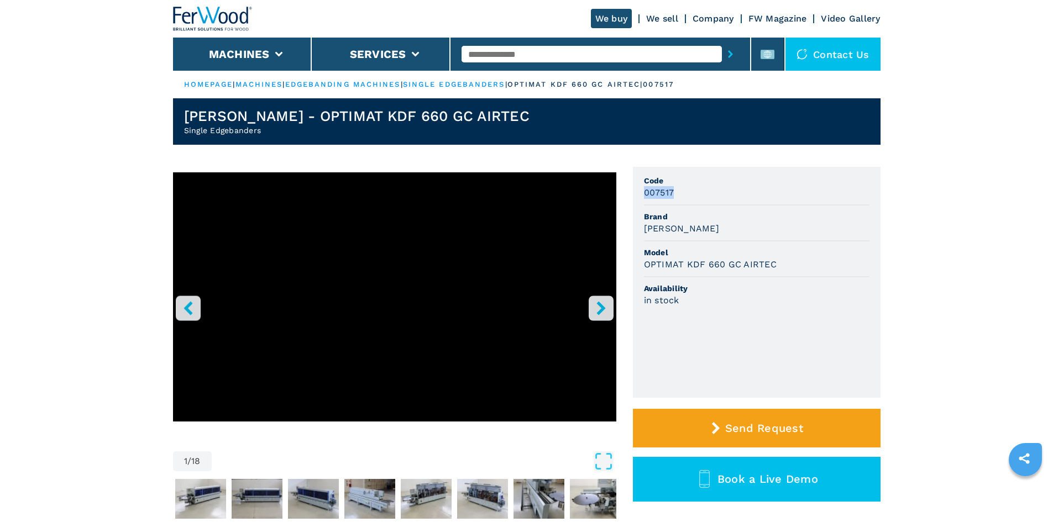
click at [719, 198] on div "007517" at bounding box center [757, 192] width 226 height 13
click at [554, 54] on input "text" at bounding box center [592, 54] width 260 height 17
paste input "******"
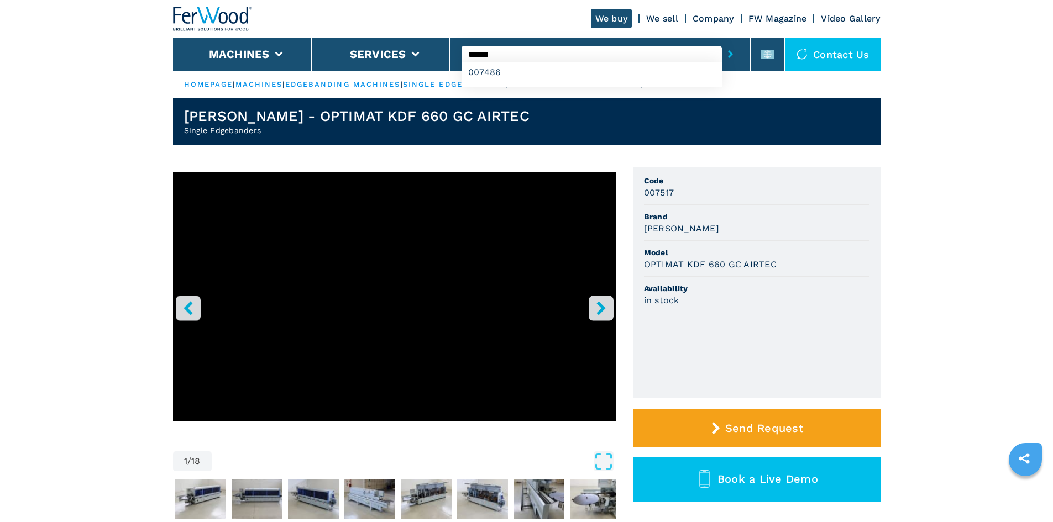
type input "******"
click at [722, 54] on button "submit-button" at bounding box center [730, 53] width 17 height 25
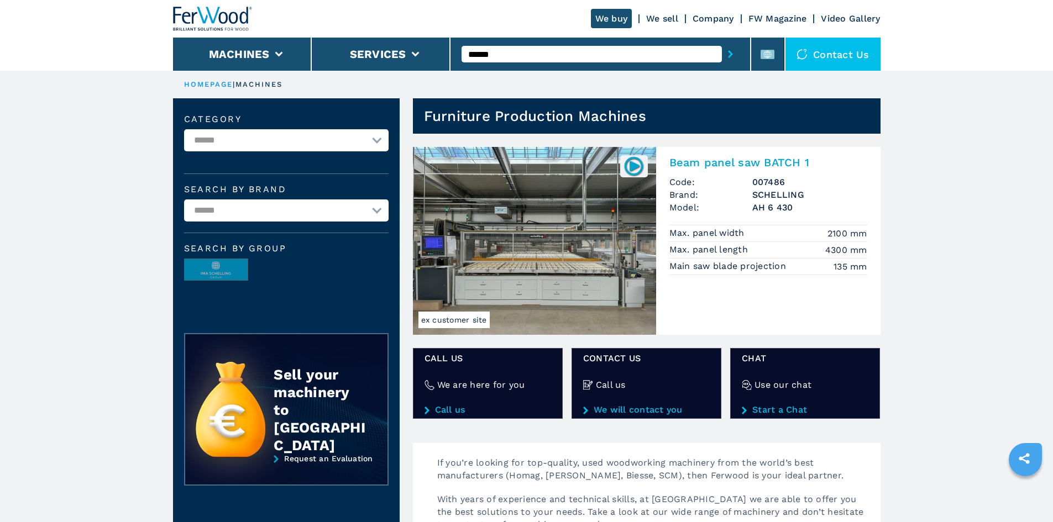
click at [724, 162] on h2 "Beam panel saw BATCH 1" at bounding box center [768, 162] width 198 height 13
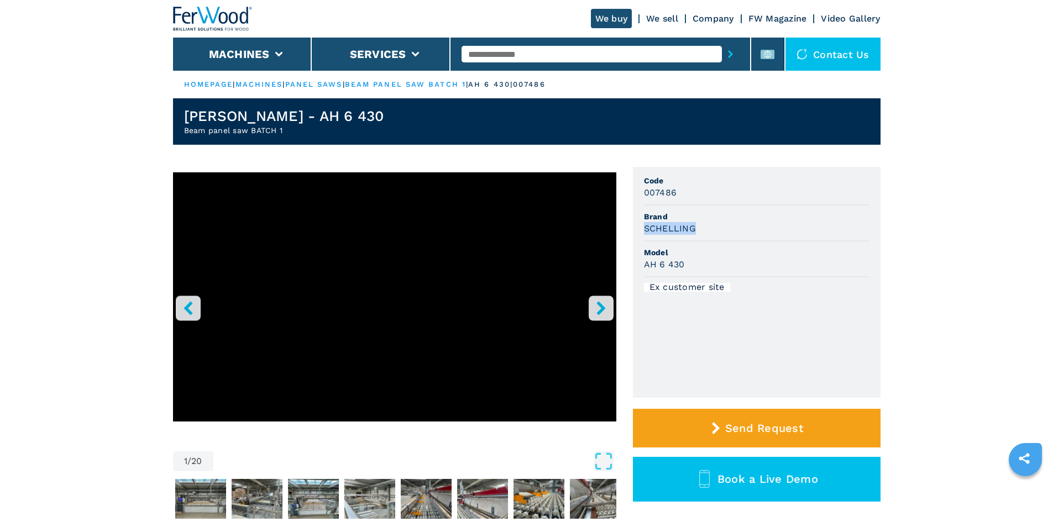
drag, startPoint x: 642, startPoint y: 227, endPoint x: 698, endPoint y: 229, distance: 55.3
click at [698, 229] on ul "Code 007486 Brand [PERSON_NAME] Model AH 6 430 Ex customer site" at bounding box center [757, 282] width 248 height 231
copy h3 "SCHELLING"
click at [796, 250] on span "Model" at bounding box center [757, 252] width 226 height 11
drag, startPoint x: 645, startPoint y: 268, endPoint x: 696, endPoint y: 268, distance: 50.9
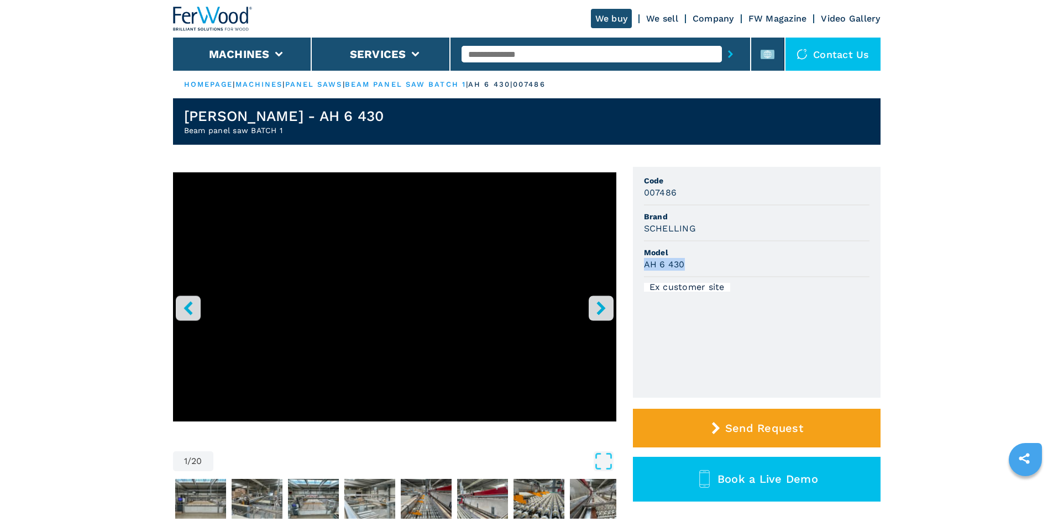
click at [696, 268] on div "AH 6 430" at bounding box center [757, 264] width 226 height 13
copy h3 "AH 6 430"
click at [696, 268] on div "AH 6 430" at bounding box center [757, 264] width 226 height 13
drag, startPoint x: 645, startPoint y: 191, endPoint x: 705, endPoint y: 190, distance: 60.3
click at [705, 190] on div "007486" at bounding box center [757, 192] width 226 height 13
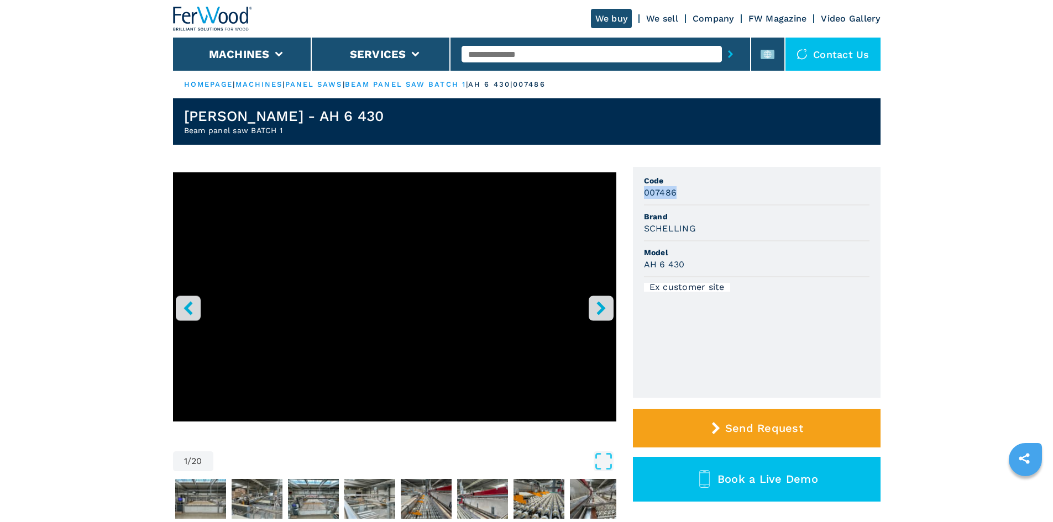
copy h3 "007486"
click at [705, 189] on div "007486" at bounding box center [757, 192] width 226 height 13
click at [742, 200] on li "Code 007486" at bounding box center [757, 188] width 226 height 36
click at [489, 46] on input "text" at bounding box center [592, 54] width 260 height 17
paste input "******"
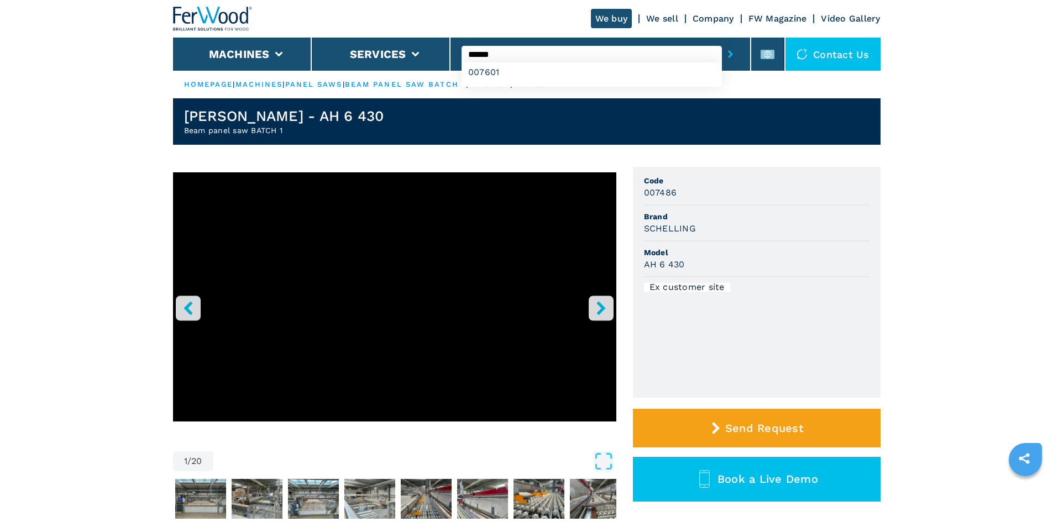
type input "******"
click at [722, 51] on button "submit-button" at bounding box center [730, 53] width 17 height 25
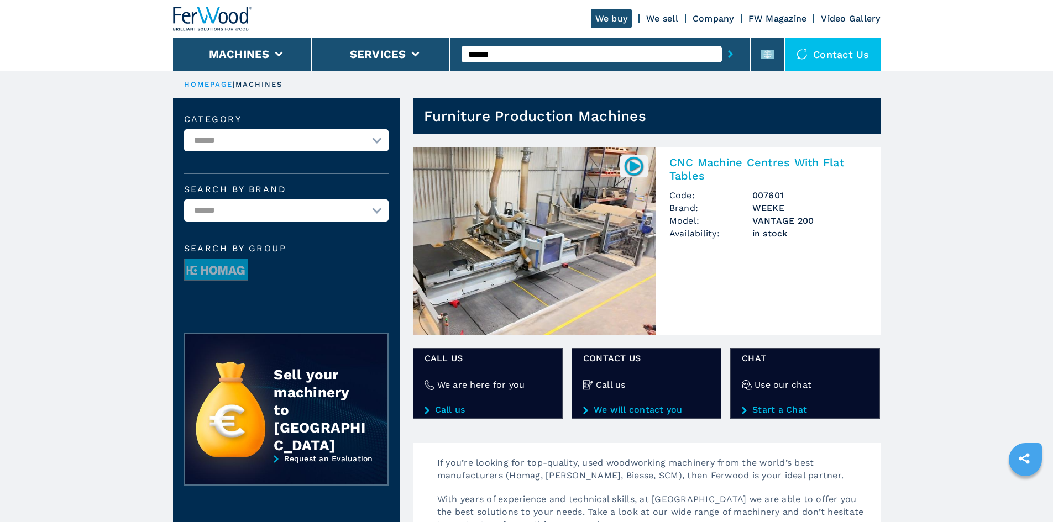
click at [728, 165] on h2 "CNC Machine Centres With Flat Tables" at bounding box center [768, 169] width 198 height 27
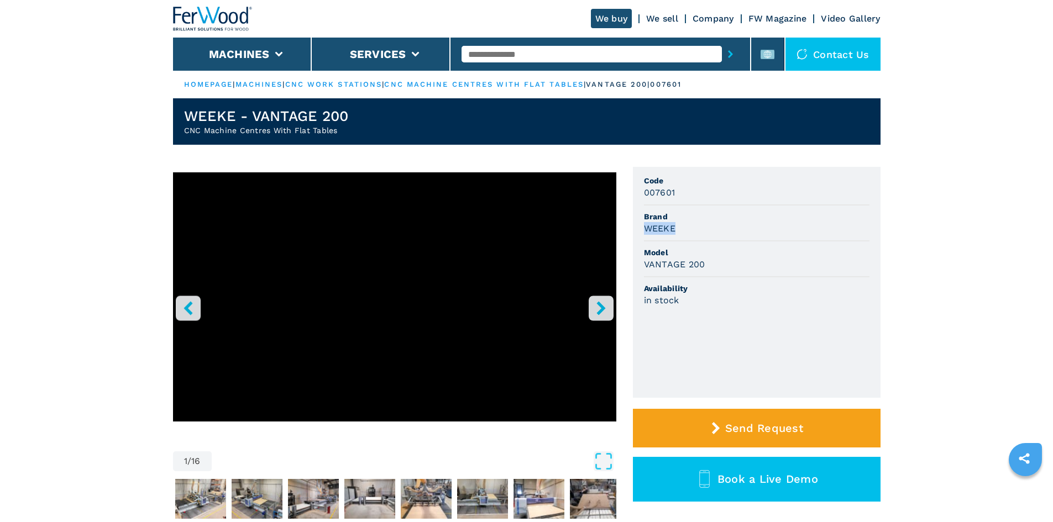
drag, startPoint x: 642, startPoint y: 228, endPoint x: 689, endPoint y: 225, distance: 47.1
click at [689, 225] on ul "Code 007601 Brand WEEKE Model VANTAGE 200 Availability in stock" at bounding box center [757, 282] width 248 height 231
copy h3 "WEEKE"
click at [689, 226] on div "WEEKE" at bounding box center [757, 228] width 226 height 13
drag, startPoint x: 647, startPoint y: 265, endPoint x: 711, endPoint y: 267, distance: 63.6
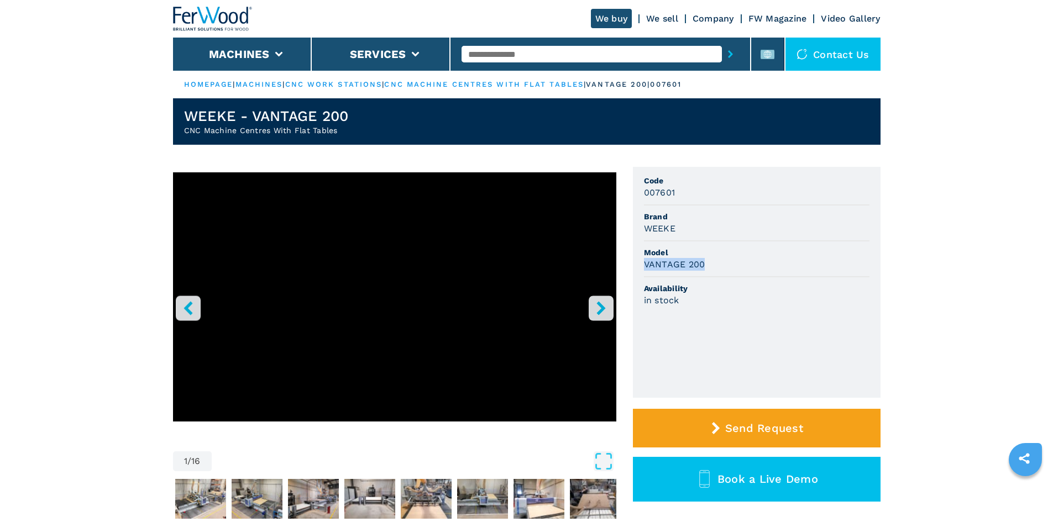
click at [711, 267] on ul "Code 007601 Brand WEEKE Model VANTAGE 200 Availability in stock" at bounding box center [757, 282] width 248 height 231
copy h3 "VANTAGE 200"
click at [713, 266] on div "VANTAGE 200" at bounding box center [757, 264] width 226 height 13
drag, startPoint x: 644, startPoint y: 192, endPoint x: 678, endPoint y: 195, distance: 33.9
click at [678, 195] on div "007601" at bounding box center [757, 192] width 226 height 13
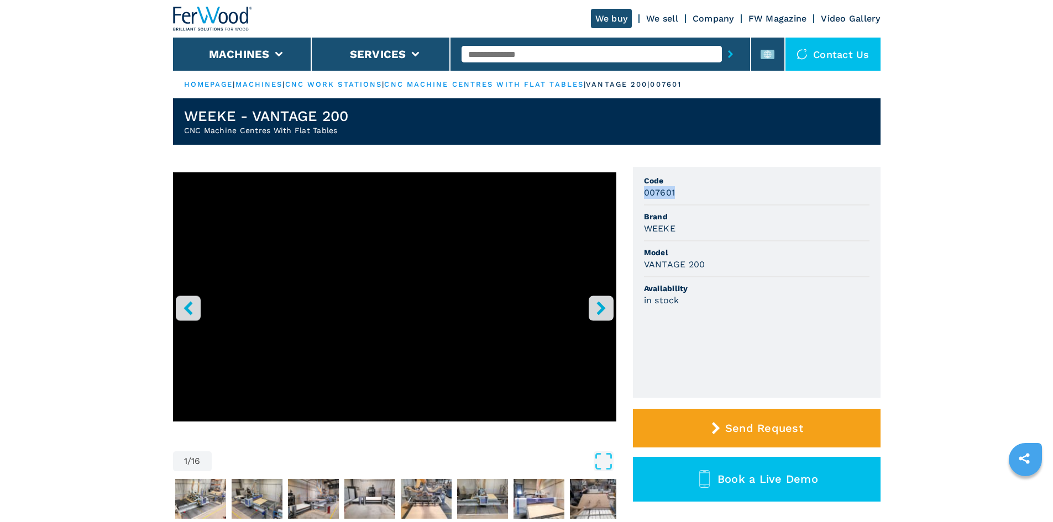
copy h3 "007601"
click at [679, 196] on div "007601" at bounding box center [757, 192] width 226 height 13
click at [562, 43] on div at bounding box center [601, 53] width 278 height 25
click at [552, 53] on input "text" at bounding box center [592, 54] width 260 height 17
paste input "******"
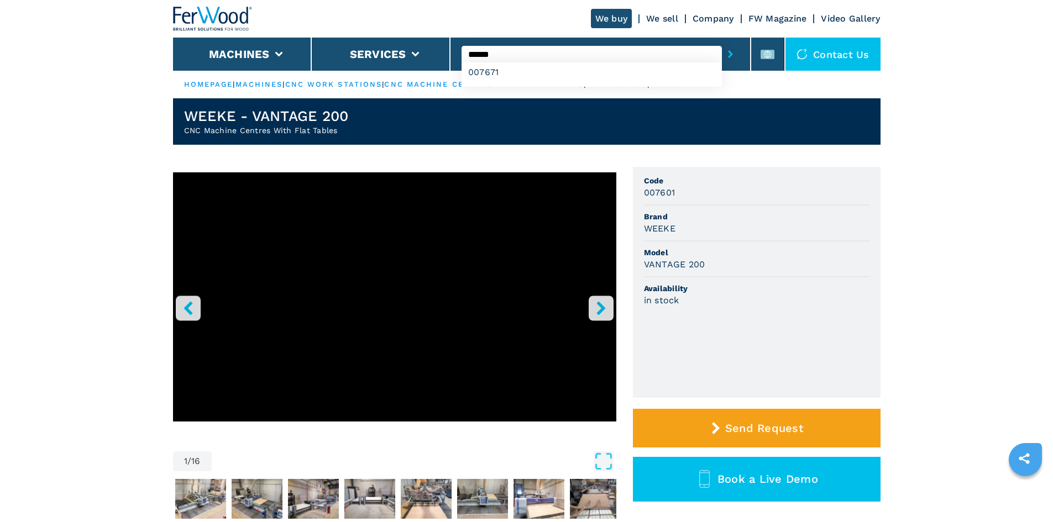
type input "******"
click at [728, 54] on button "submit-button" at bounding box center [730, 53] width 17 height 25
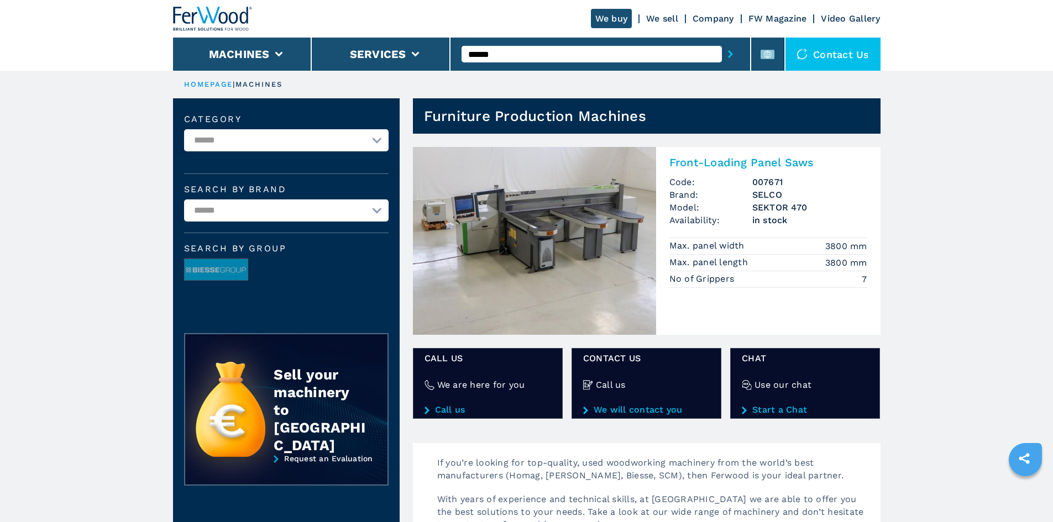
click at [732, 157] on h2 "Front-Loading Panel Saws" at bounding box center [768, 162] width 198 height 13
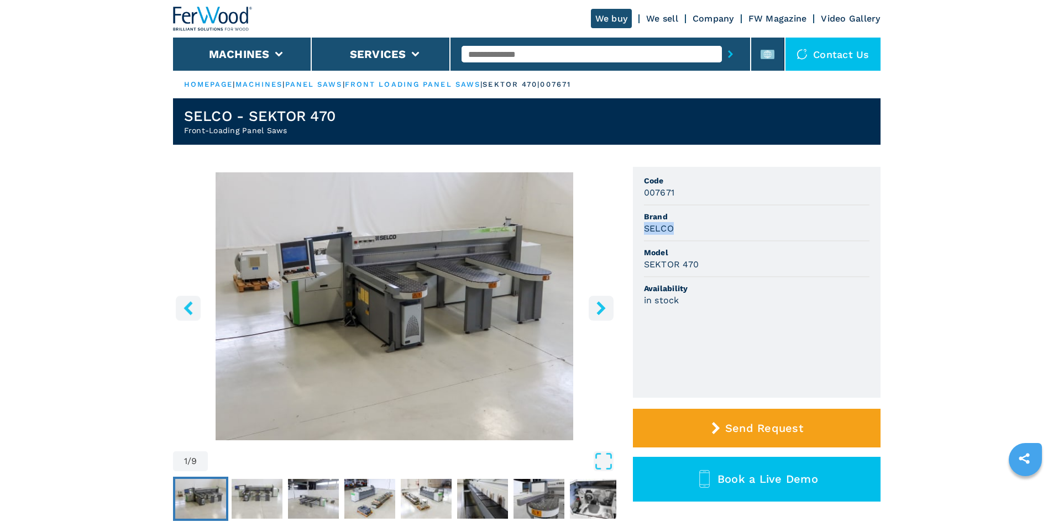
drag, startPoint x: 646, startPoint y: 229, endPoint x: 682, endPoint y: 231, distance: 35.9
click at [682, 231] on div "SELCO" at bounding box center [757, 228] width 226 height 13
copy h3 "SELCO"
click at [682, 231] on div "SELCO" at bounding box center [757, 228] width 226 height 13
drag, startPoint x: 641, startPoint y: 266, endPoint x: 729, endPoint y: 264, distance: 87.9
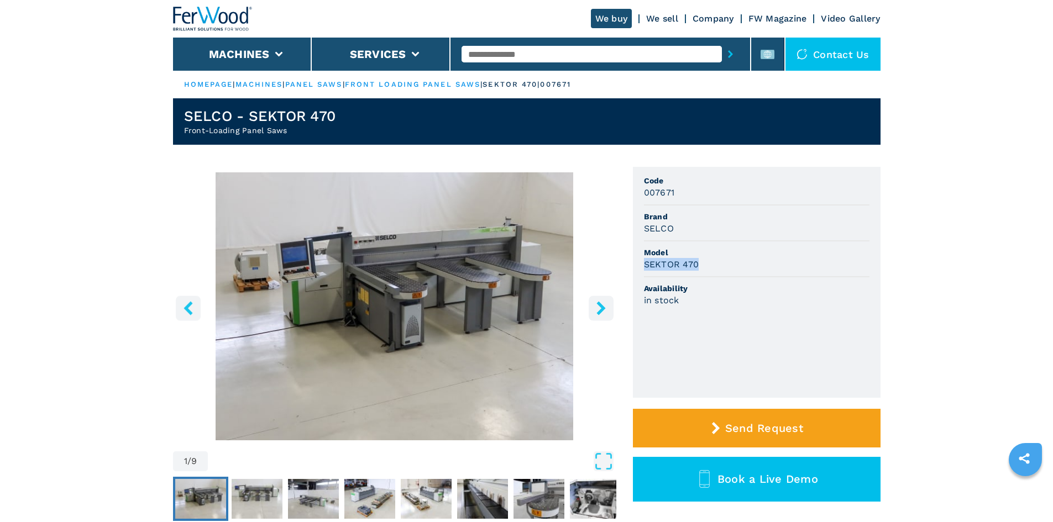
click at [729, 264] on ul "Code 007671 Brand SELCO Model SEKTOR 470 Availability in stock" at bounding box center [757, 282] width 248 height 231
click at [729, 264] on div "SEKTOR 470" at bounding box center [757, 264] width 226 height 13
drag, startPoint x: 683, startPoint y: 195, endPoint x: 625, endPoint y: 193, distance: 58.1
click at [625, 193] on div "1 / 9 Unit Measure ****** ******** Code 007671 Brand SELCO Model SEKTOR 470 Ava…" at bounding box center [527, 361] width 708 height 388
copy h3 "007671"
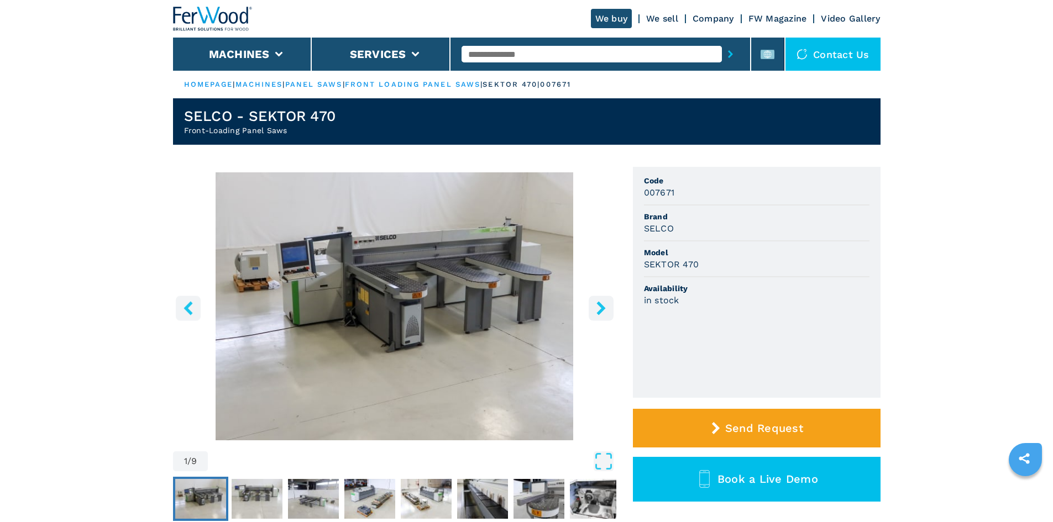
click at [494, 55] on input "text" at bounding box center [592, 54] width 260 height 17
paste input "******"
type input "******"
click at [730, 57] on button "submit-button" at bounding box center [730, 53] width 17 height 25
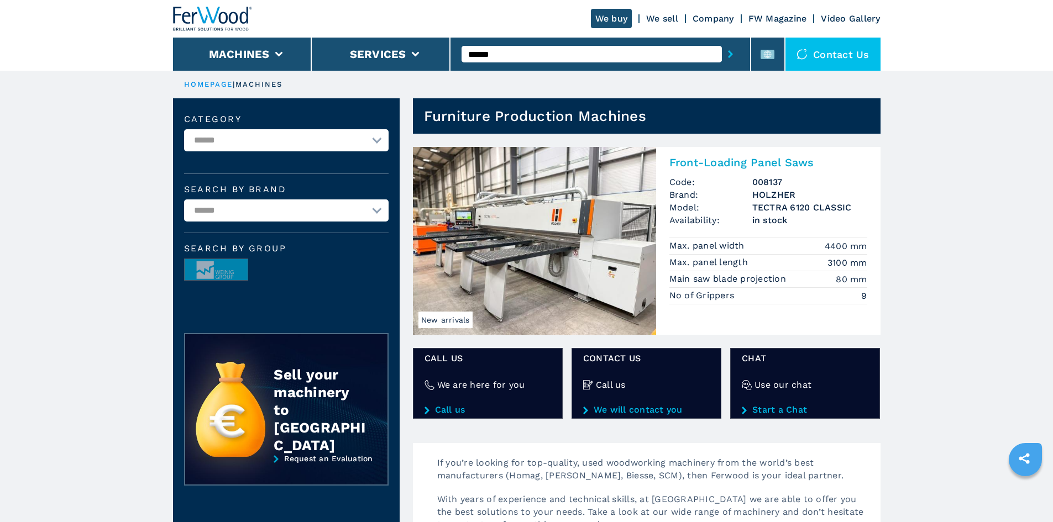
click at [724, 166] on h2 "Front-Loading Panel Saws" at bounding box center [768, 162] width 198 height 13
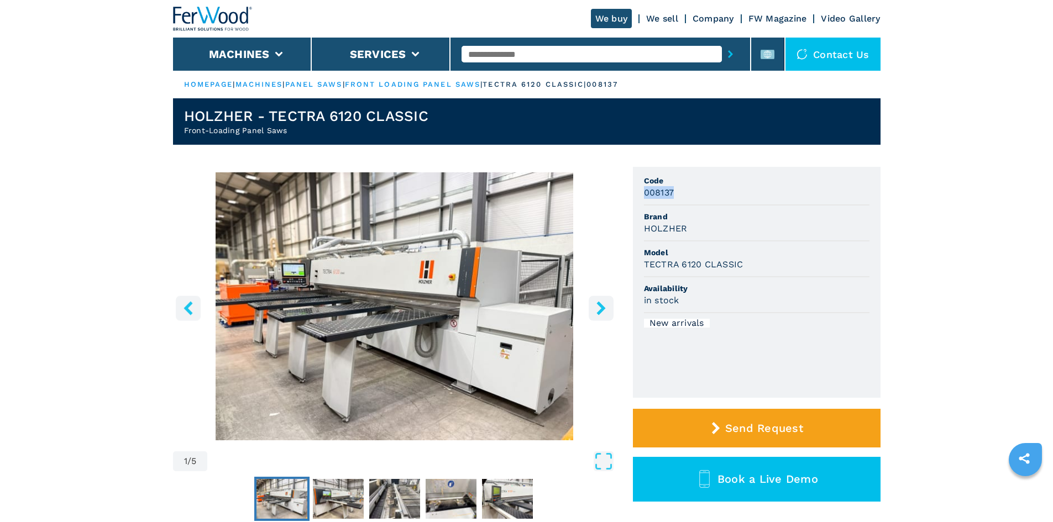
drag, startPoint x: 646, startPoint y: 194, endPoint x: 695, endPoint y: 196, distance: 49.2
click at [695, 196] on div "008137" at bounding box center [757, 192] width 226 height 13
copy h3 "008137"
click at [695, 196] on div "008137" at bounding box center [757, 192] width 226 height 13
click at [497, 55] on input "text" at bounding box center [592, 54] width 260 height 17
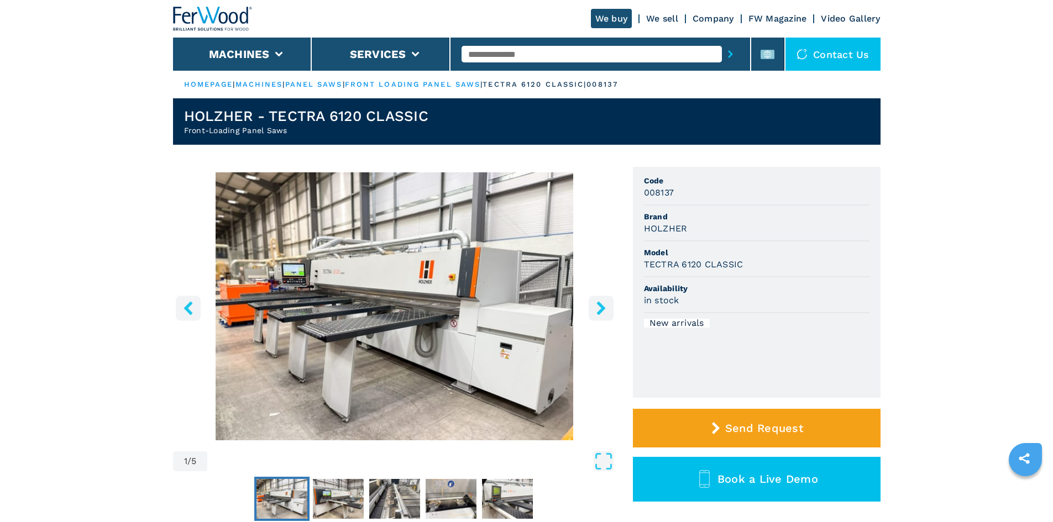
paste input "******"
type input "******"
click at [728, 56] on icon "submit-button" at bounding box center [730, 54] width 5 height 8
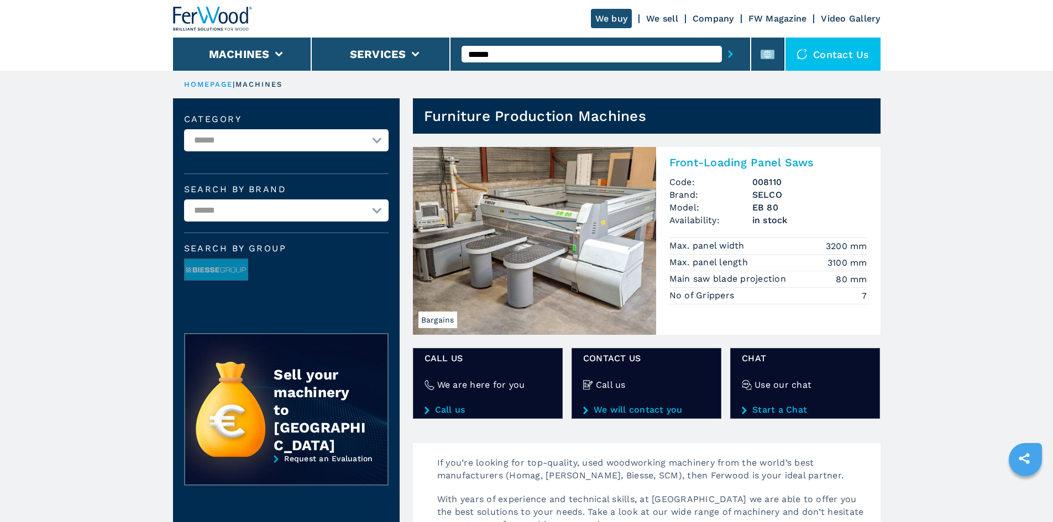
click at [750, 166] on h2 "Front-Loading Panel Saws" at bounding box center [768, 162] width 198 height 13
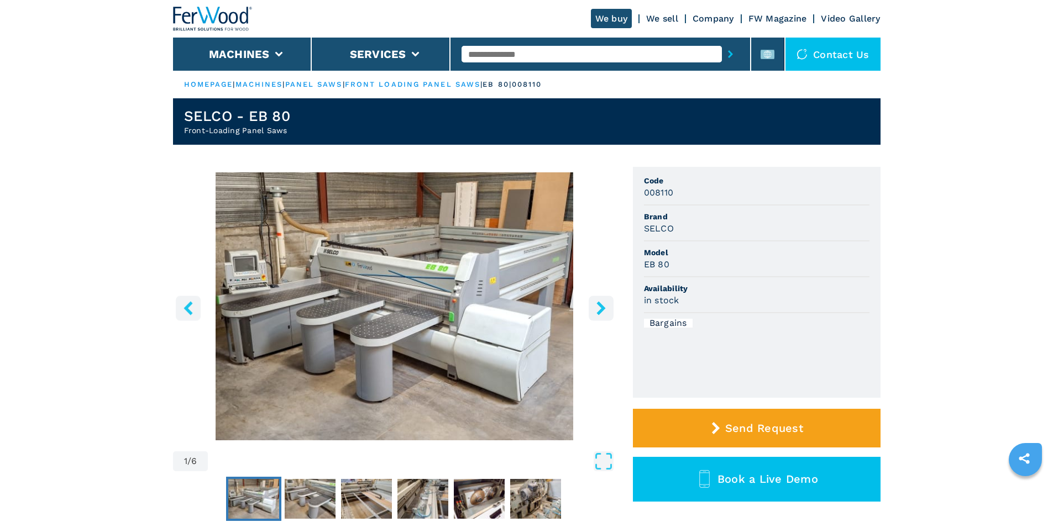
click at [661, 191] on h3 "008110" at bounding box center [659, 192] width 30 height 13
copy h3 "008110"
click at [712, 192] on div "008110" at bounding box center [757, 192] width 226 height 13
click at [511, 57] on input "text" at bounding box center [592, 54] width 260 height 17
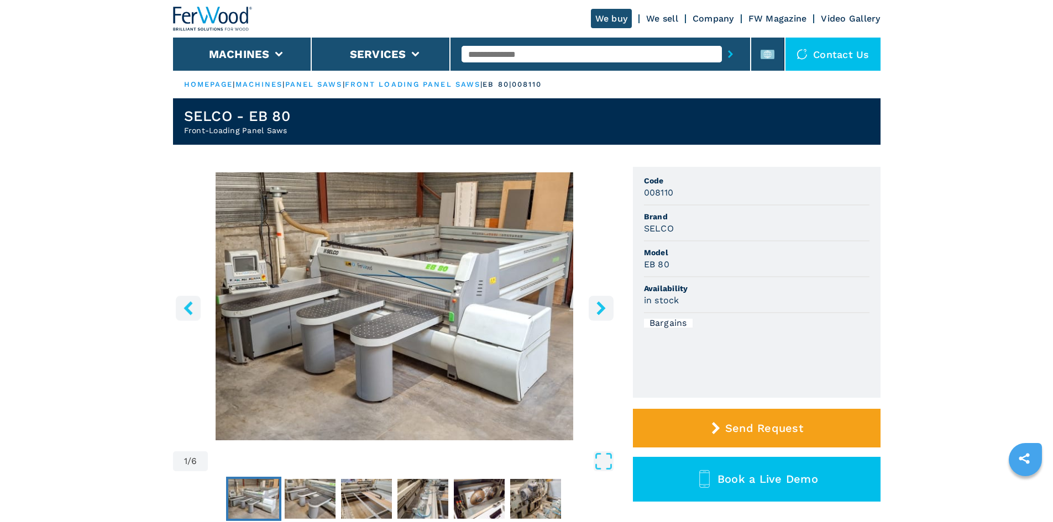
paste input "******"
type input "******"
click at [728, 55] on icon "submit-button" at bounding box center [730, 54] width 5 height 8
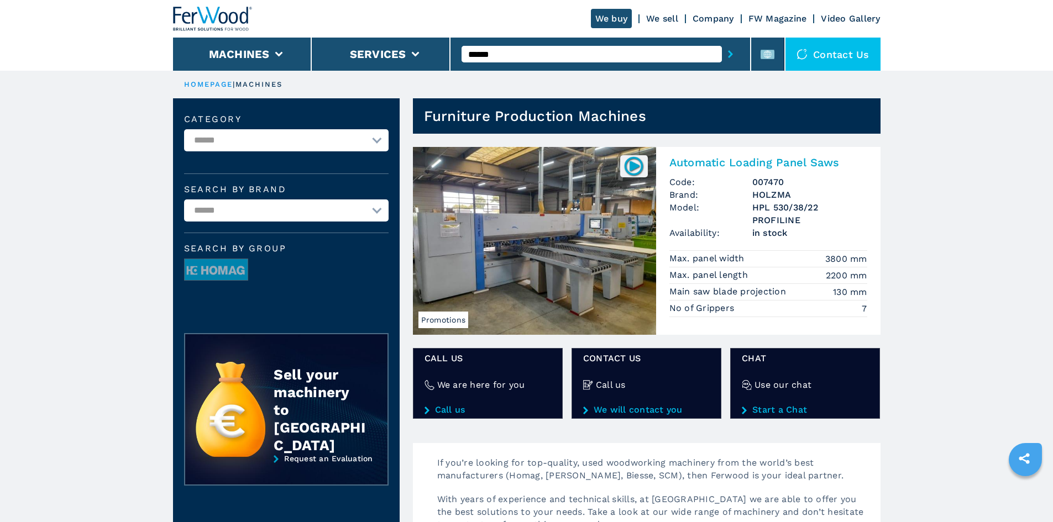
click at [719, 156] on h2 "Automatic Loading Panel Saws" at bounding box center [768, 162] width 198 height 13
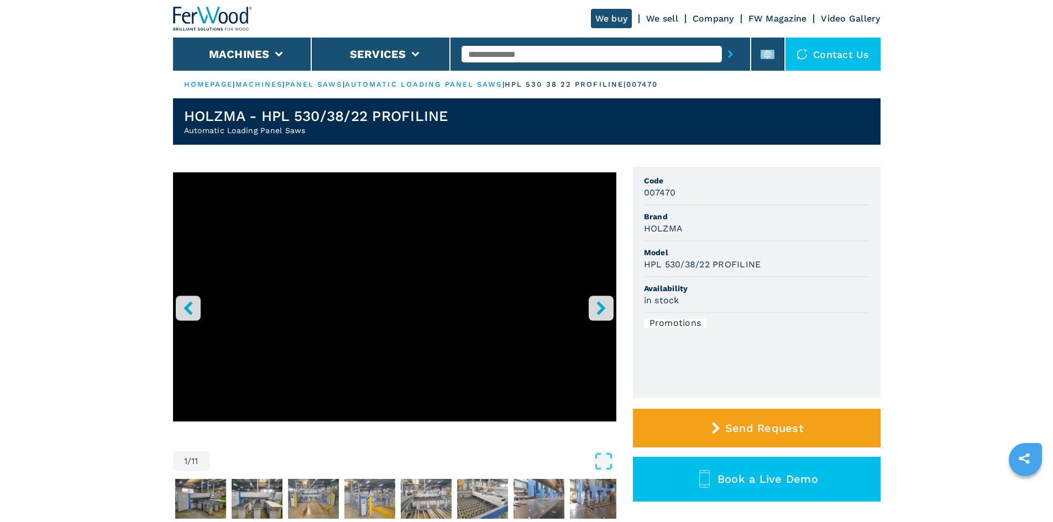
click at [509, 50] on input "text" at bounding box center [592, 54] width 260 height 17
paste input "******"
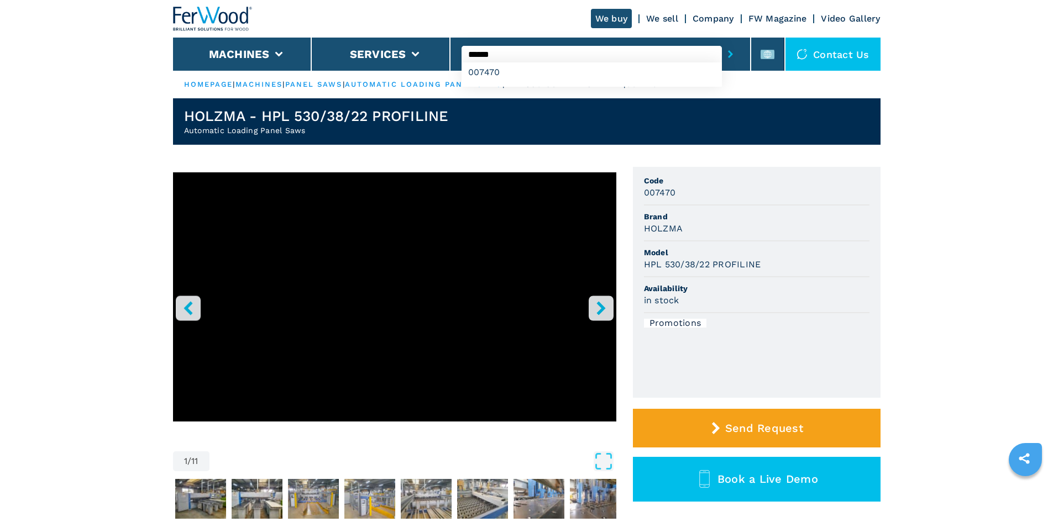
type input "******"
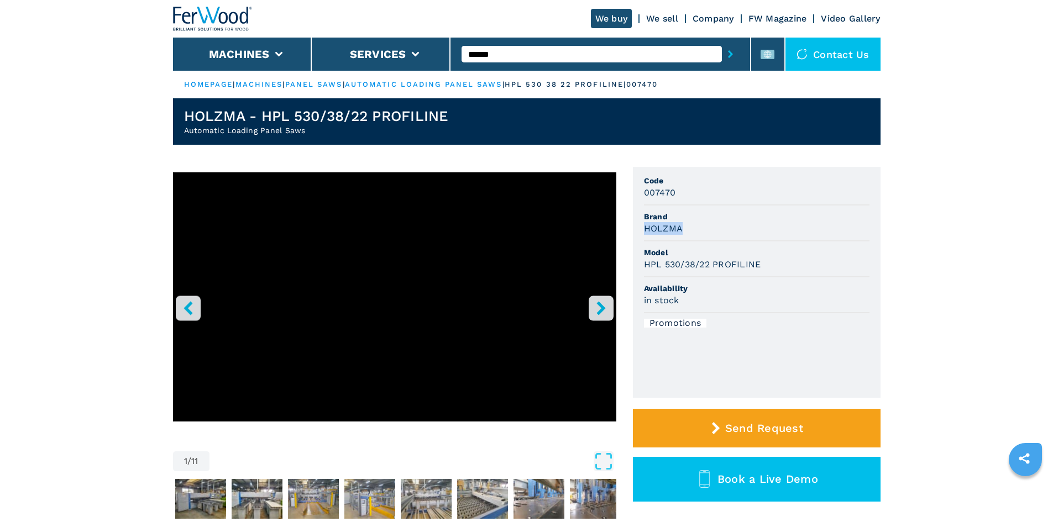
drag, startPoint x: 641, startPoint y: 224, endPoint x: 703, endPoint y: 231, distance: 62.3
click at [703, 231] on ul "Code 007470 Brand HOLZMA Model HPL 530/38/22 PROFILINE Availability in stock Pr…" at bounding box center [757, 282] width 248 height 231
copy h3 "HOLZMA"
click at [703, 231] on div "HOLZMA" at bounding box center [757, 228] width 226 height 13
drag, startPoint x: 642, startPoint y: 269, endPoint x: 768, endPoint y: 275, distance: 126.7
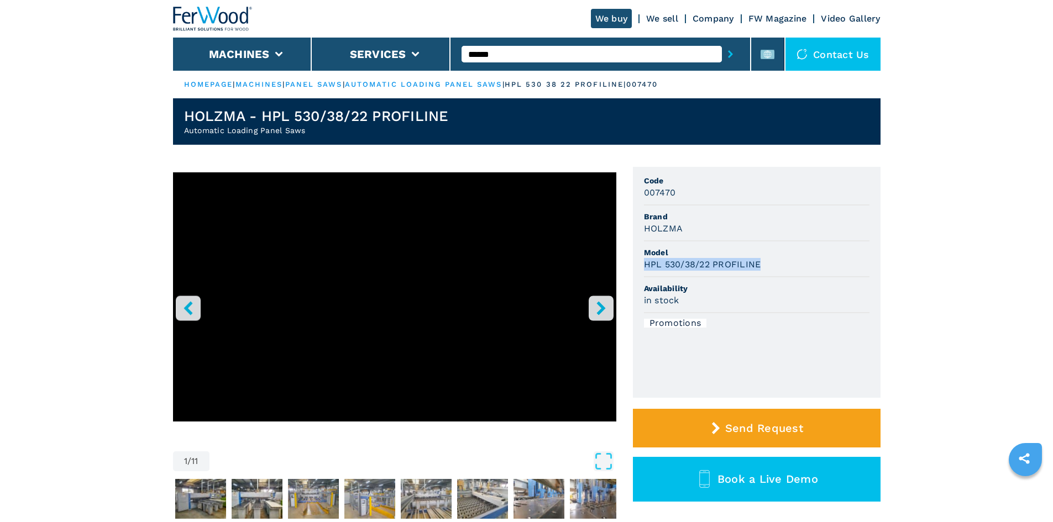
click at [768, 275] on ul "Code 007470 Brand HOLZMA Model HPL 530/38/22 PROFILINE Availability in stock Pr…" at bounding box center [757, 282] width 248 height 231
copy h3 "HPL 530/38/22 PROFILINE"
click at [781, 264] on div "HPL 530/38/22 PROFILINE" at bounding box center [757, 264] width 226 height 13
drag, startPoint x: 643, startPoint y: 195, endPoint x: 703, endPoint y: 190, distance: 59.3
click at [703, 190] on div "007470" at bounding box center [757, 192] width 226 height 13
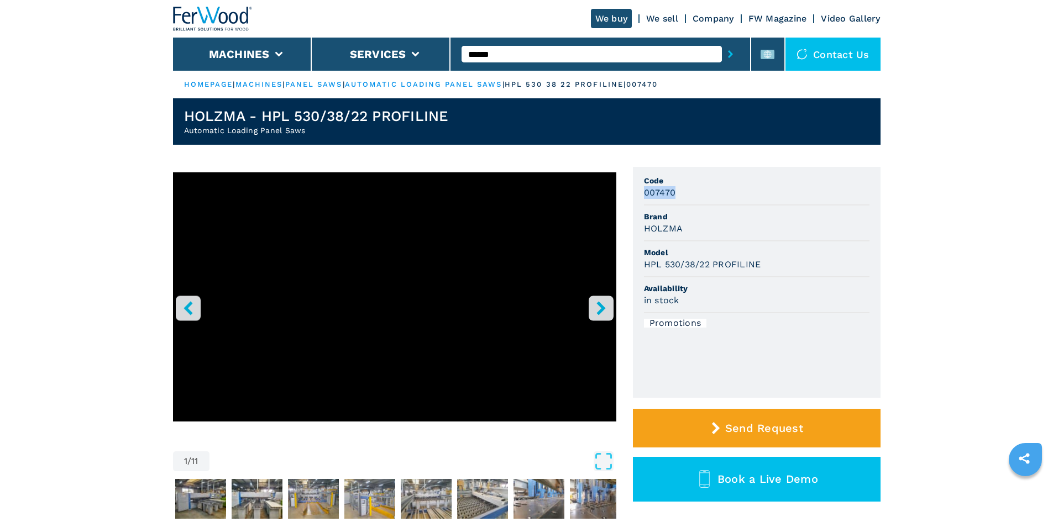
copy h3 "007470"
click at [703, 190] on div "007470" at bounding box center [757, 192] width 226 height 13
drag, startPoint x: 501, startPoint y: 55, endPoint x: 462, endPoint y: 55, distance: 39.3
click at [462, 55] on input "******" at bounding box center [592, 54] width 260 height 17
paste input "******"
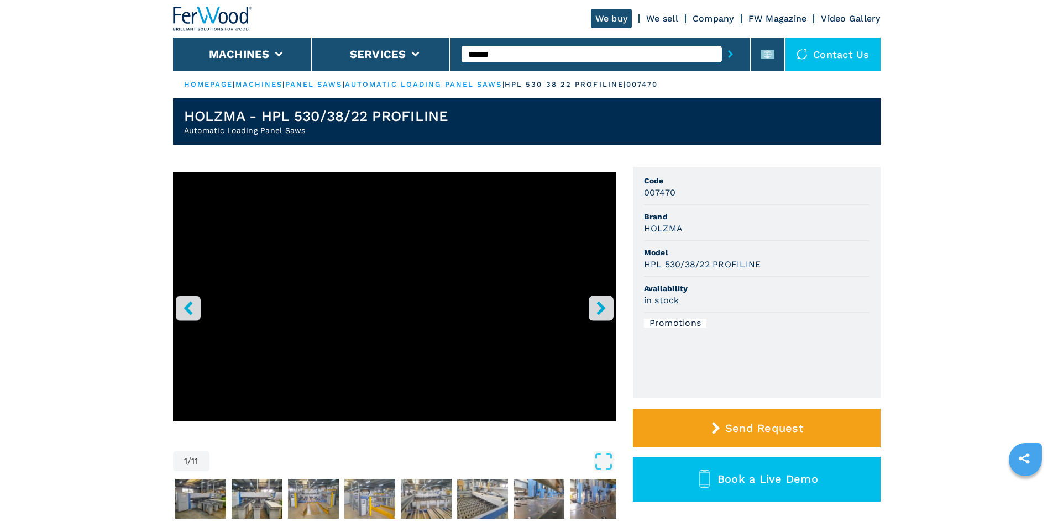
type input "******"
click at [722, 41] on button "submit-button" at bounding box center [730, 53] width 17 height 25
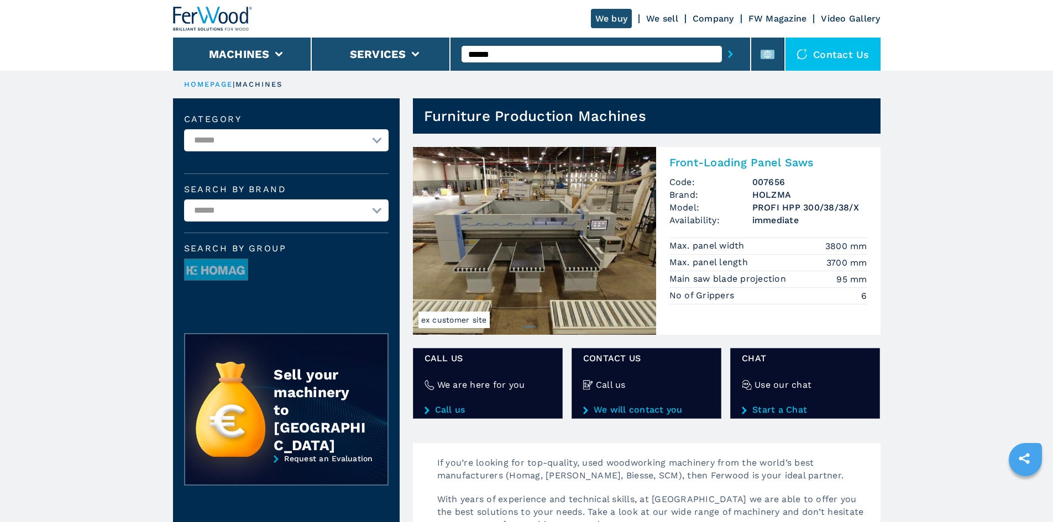
click at [710, 161] on h2 "Front-Loading Panel Saws" at bounding box center [768, 162] width 198 height 13
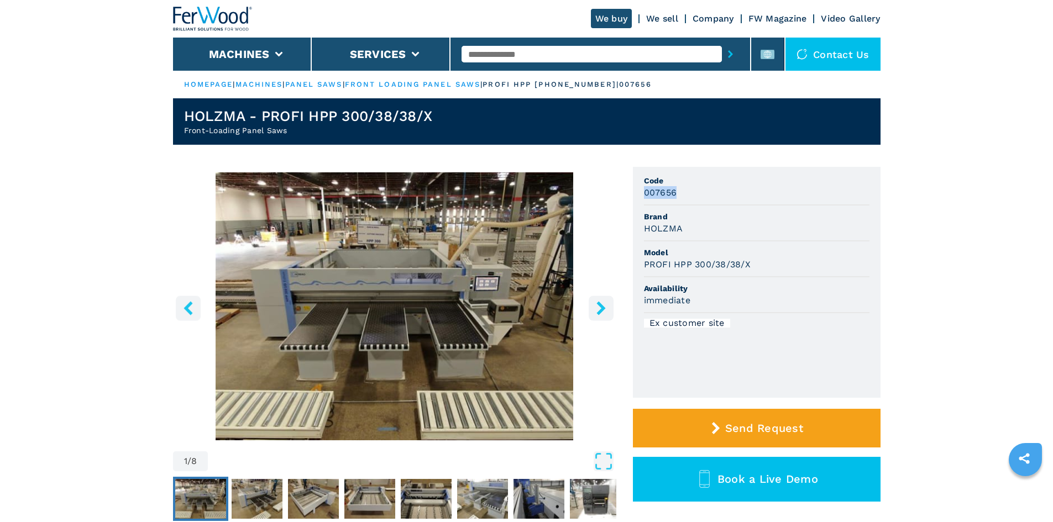
drag, startPoint x: 643, startPoint y: 190, endPoint x: 697, endPoint y: 189, distance: 53.6
click at [697, 189] on div "007656" at bounding box center [757, 192] width 226 height 13
copy h3 "007656"
click at [697, 189] on div "007656" at bounding box center [757, 192] width 226 height 13
click at [490, 61] on input "text" at bounding box center [592, 54] width 260 height 17
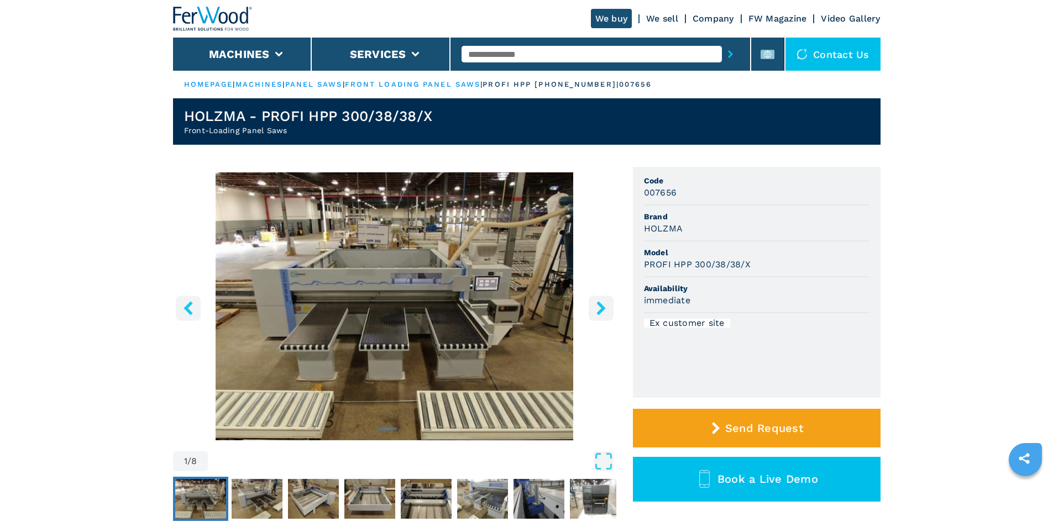
paste input "******"
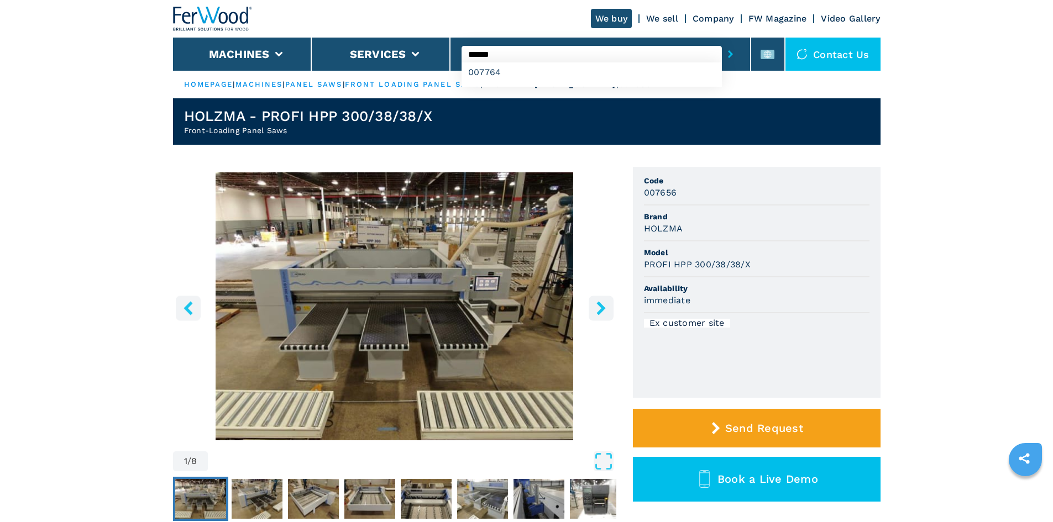
type input "******"
click at [722, 41] on button "submit-button" at bounding box center [730, 53] width 17 height 25
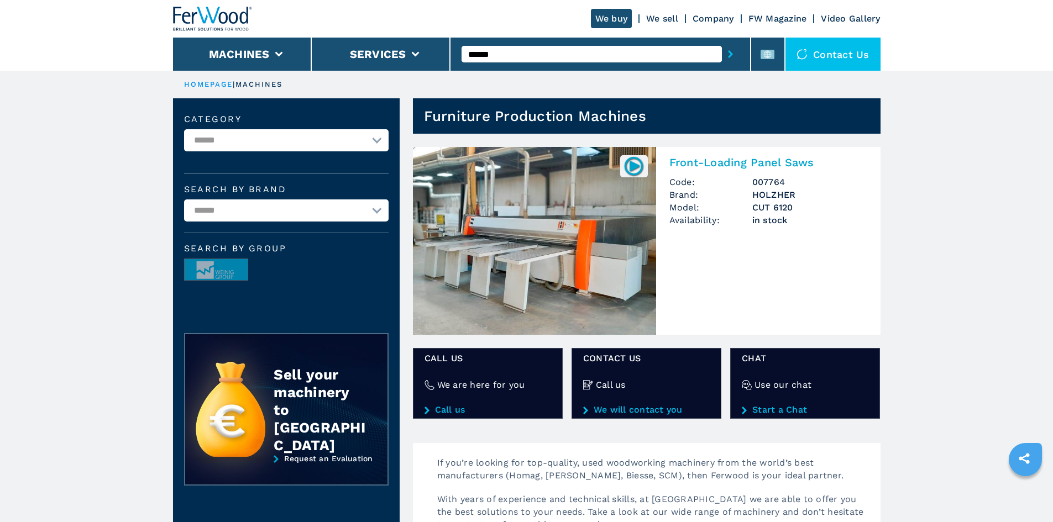
click at [735, 158] on h2 "Front-Loading Panel Saws" at bounding box center [768, 162] width 198 height 13
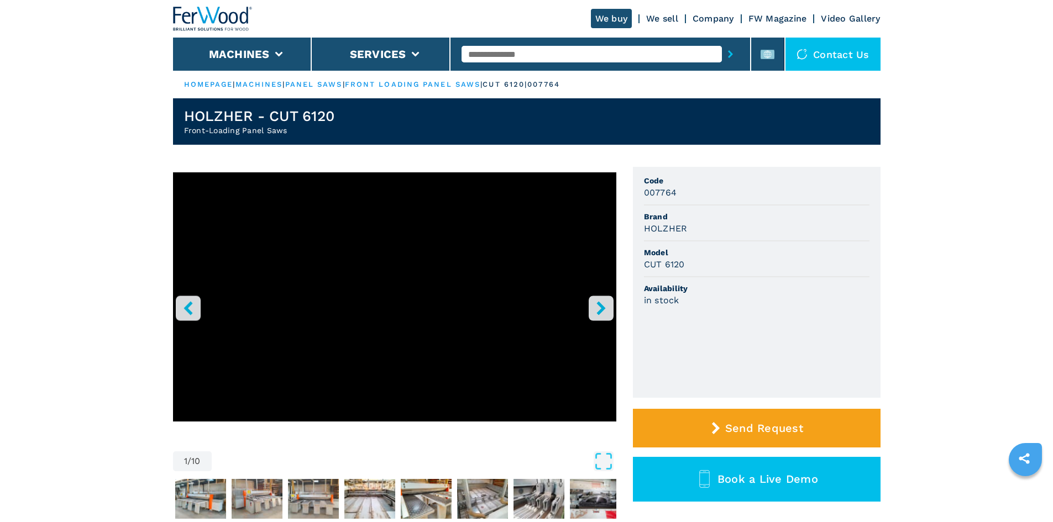
click at [486, 50] on input "text" at bounding box center [592, 54] width 260 height 17
paste input "******"
type input "******"
click at [728, 57] on icon "submit-button" at bounding box center [730, 54] width 5 height 8
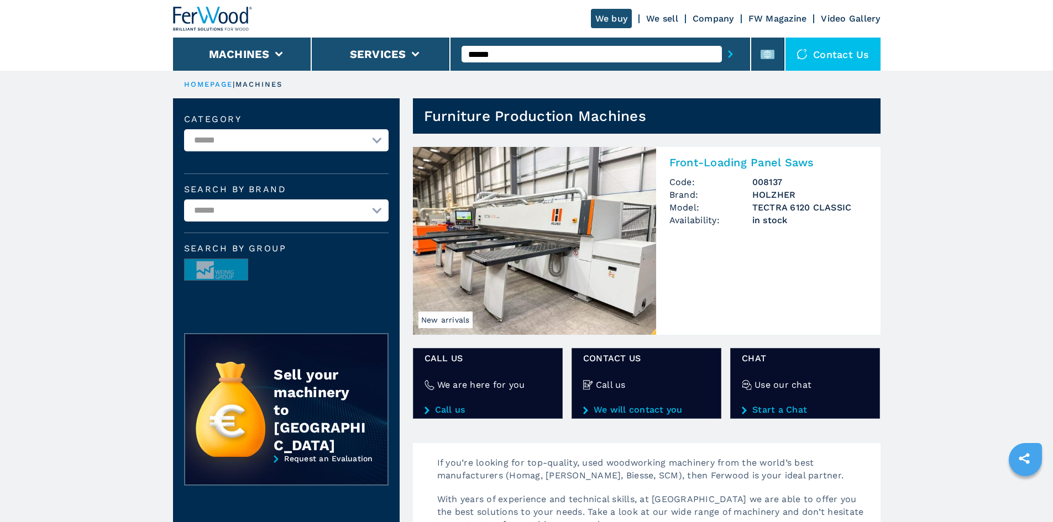
click at [744, 164] on h2 "Front-Loading Panel Saws" at bounding box center [768, 162] width 198 height 13
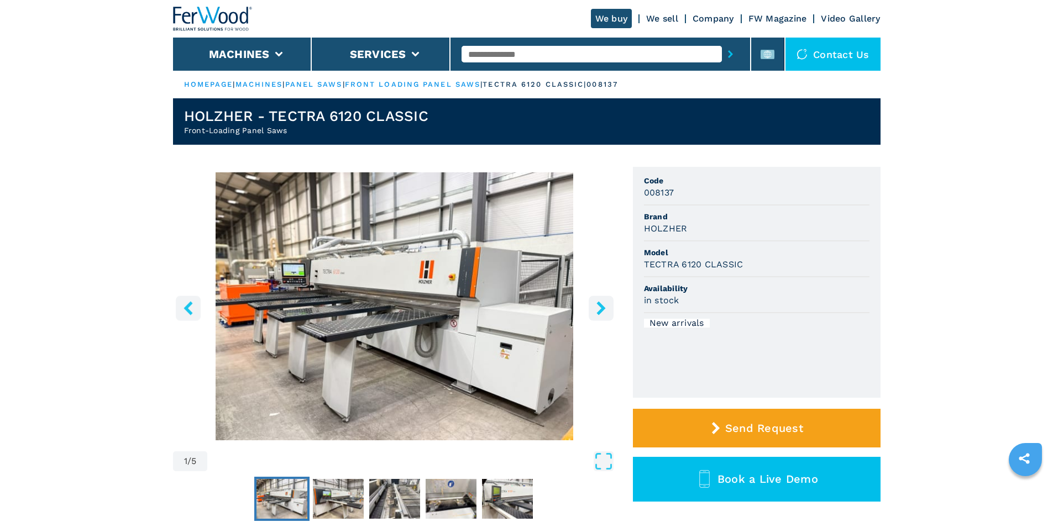
click at [497, 57] on input "text" at bounding box center [592, 54] width 260 height 17
paste input "******"
type input "******"
click at [722, 57] on button "submit-button" at bounding box center [730, 53] width 17 height 25
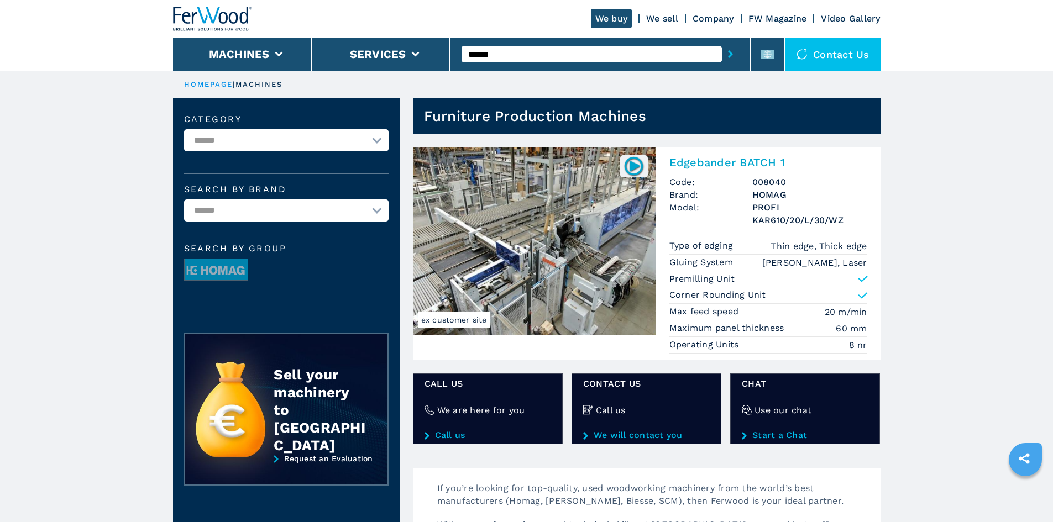
click at [720, 160] on h2 "Edgebander BATCH 1" at bounding box center [768, 162] width 198 height 13
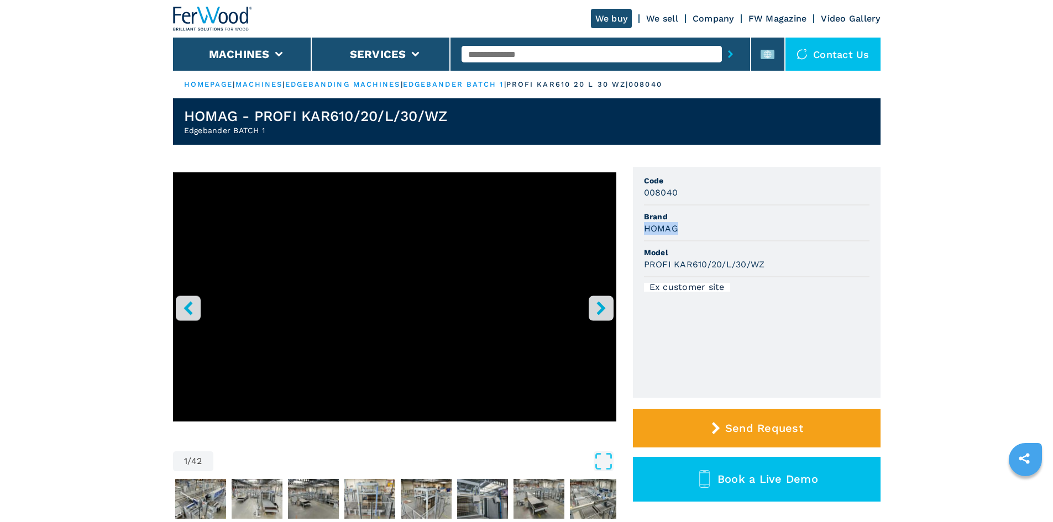
drag, startPoint x: 636, startPoint y: 228, endPoint x: 690, endPoint y: 233, distance: 54.5
click at [690, 233] on ul "Code 008040 Brand HOMAG Model PROFI KAR610/20/L/30/WZ Ex customer site" at bounding box center [757, 282] width 248 height 231
copy h3 "HOMAG"
drag, startPoint x: 639, startPoint y: 263, endPoint x: 788, endPoint y: 269, distance: 149.4
click at [788, 268] on ul "Code 008040 Brand HOMAG Model PROFI KAR610/20/L/30/WZ Ex customer site" at bounding box center [757, 282] width 248 height 231
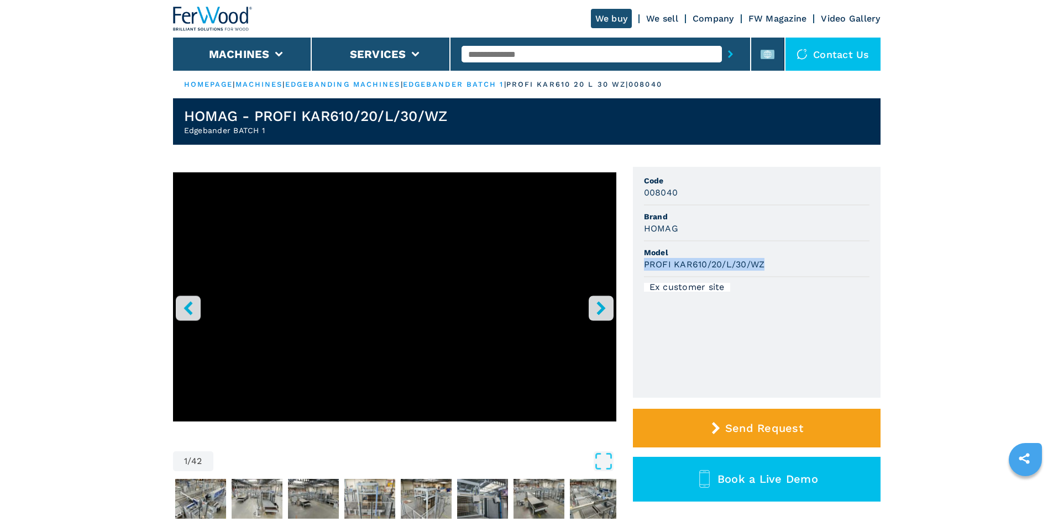
copy h3 "PROFI KAR610/20/L/30/WZ"
click at [788, 269] on div "PROFI KAR610/20/L/30/WZ" at bounding box center [757, 264] width 226 height 13
drag, startPoint x: 677, startPoint y: 196, endPoint x: 616, endPoint y: 192, distance: 60.4
click at [618, 192] on div "1 / 42 Unit Measure ****** ******** Code 008040 Brand HOMAG Model PROFI KAR610/…" at bounding box center [527, 361] width 708 height 388
drag, startPoint x: 705, startPoint y: 198, endPoint x: 663, endPoint y: 193, distance: 42.9
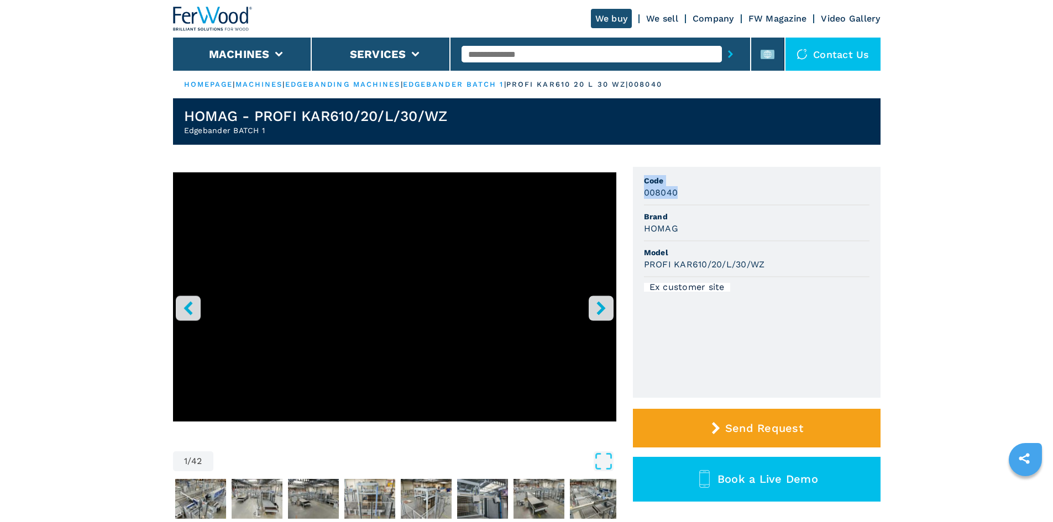
click at [704, 198] on div "008040" at bounding box center [757, 192] width 226 height 13
click at [657, 196] on h3 "008040" at bounding box center [661, 192] width 34 height 13
click at [670, 213] on span "Brand" at bounding box center [757, 216] width 226 height 11
click at [652, 195] on h3 "008040" at bounding box center [661, 192] width 34 height 13
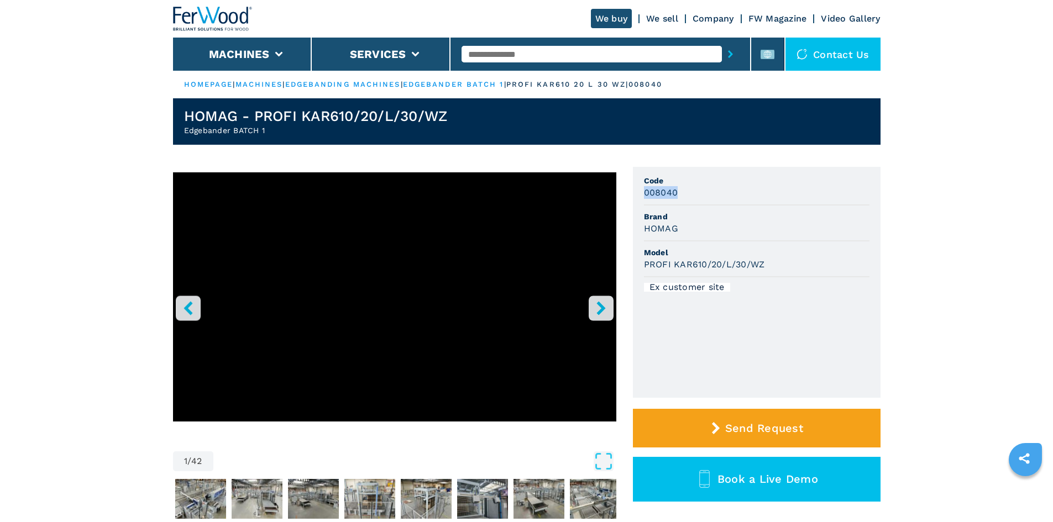
copy h3 "008040"
drag, startPoint x: 708, startPoint y: 195, endPoint x: 672, endPoint y: 184, distance: 37.4
click at [706, 195] on div "008040" at bounding box center [757, 192] width 226 height 13
click at [684, 185] on span "Code" at bounding box center [757, 180] width 226 height 11
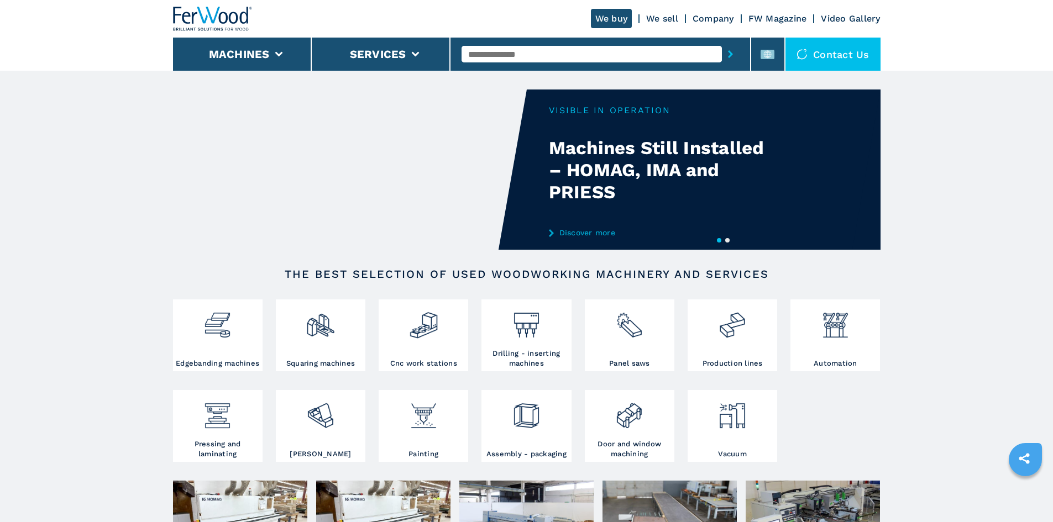
click at [496, 57] on input "text" at bounding box center [592, 54] width 260 height 17
click at [507, 48] on input "text" at bounding box center [592, 54] width 260 height 17
paste input "******"
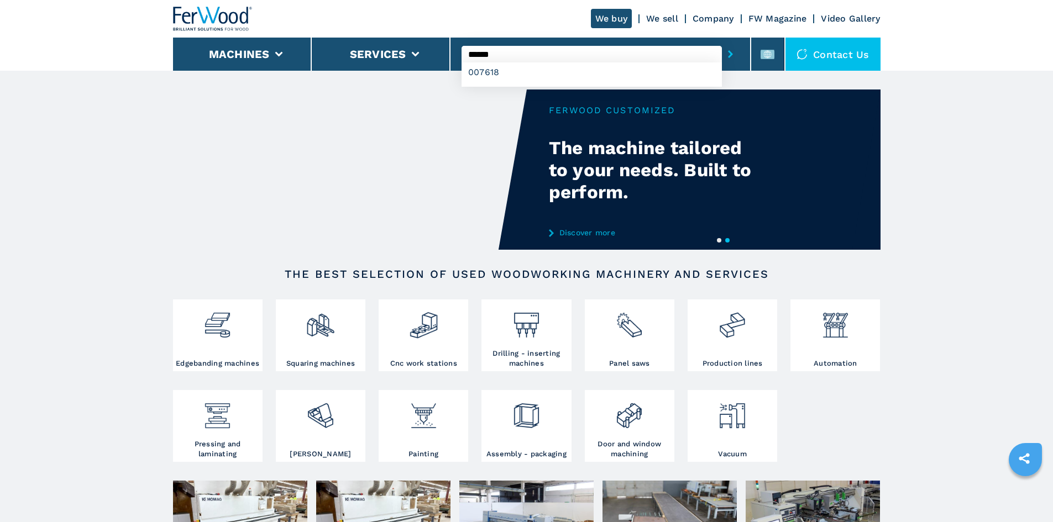
type input "******"
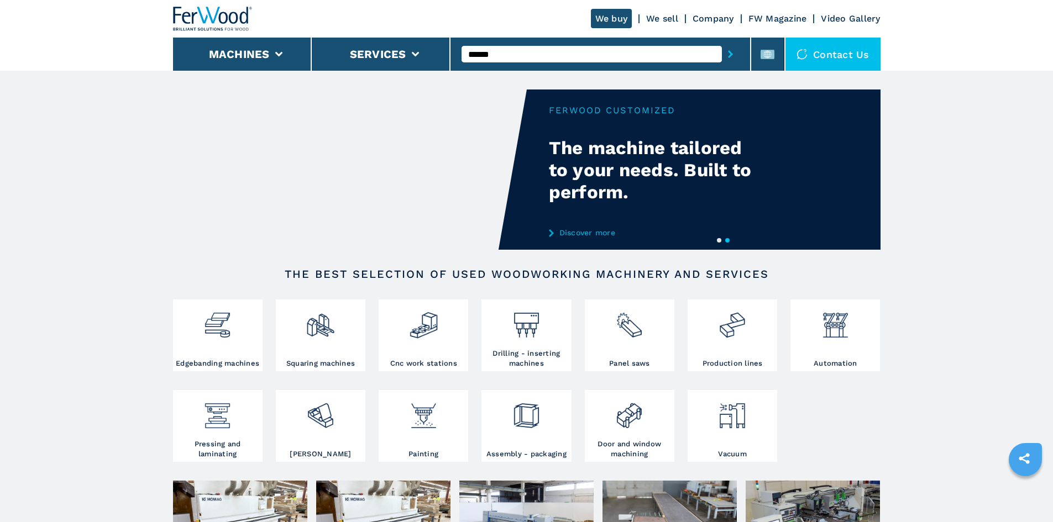
click at [722, 54] on button "submit-button" at bounding box center [730, 53] width 17 height 25
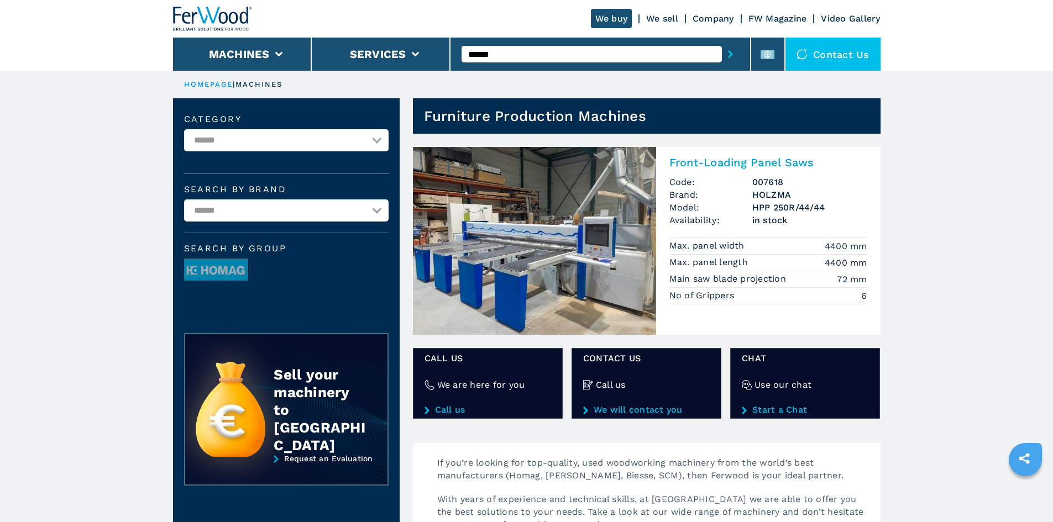
click at [735, 161] on h2 "Front-Loading Panel Saws" at bounding box center [768, 162] width 198 height 13
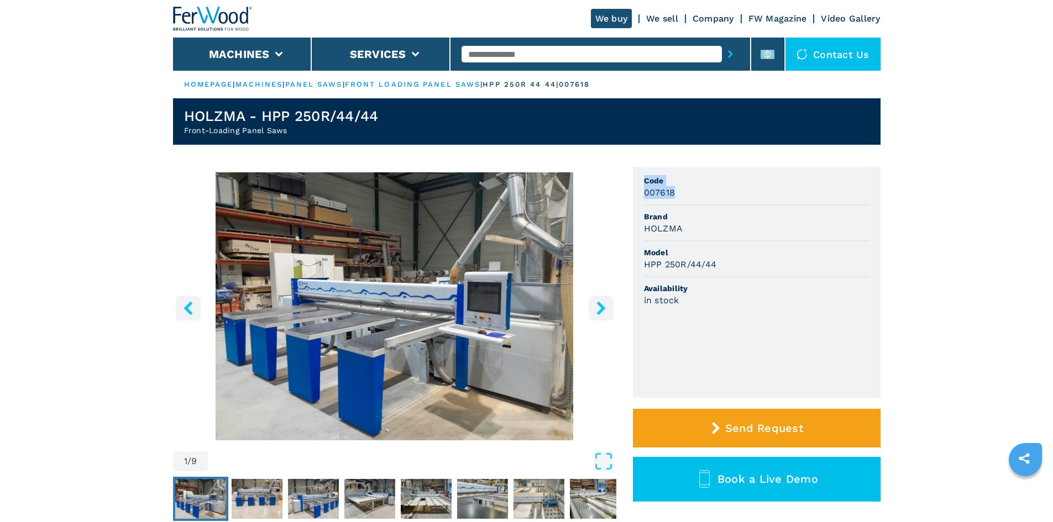
drag, startPoint x: 679, startPoint y: 193, endPoint x: 621, endPoint y: 192, distance: 57.5
click at [621, 192] on div "1 / 9 Unit Measure ****** ******** Code 007618 Brand HOLZMA Model HPP 250R/44/4…" at bounding box center [527, 361] width 708 height 388
click at [678, 190] on div "007618" at bounding box center [757, 192] width 226 height 13
drag, startPoint x: 677, startPoint y: 192, endPoint x: 642, endPoint y: 195, distance: 34.9
click at [642, 195] on ul "Code 007618 Brand HOLZMA Model HPP 250R/44/44 Availability in stock" at bounding box center [757, 282] width 248 height 231
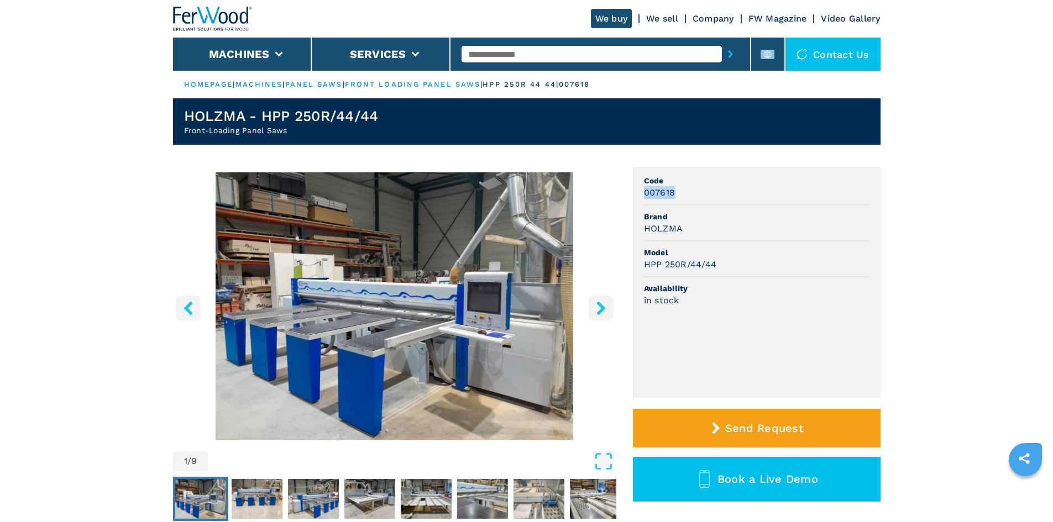
copy h3 "007618"
click at [703, 189] on div "007618" at bounding box center [757, 192] width 226 height 13
drag, startPoint x: 685, startPoint y: 233, endPoint x: 640, endPoint y: 240, distance: 45.9
click at [640, 240] on ul "Code 007618 Brand HOLZMA Model HPP 250R/44/44 Availability in stock" at bounding box center [757, 282] width 248 height 231
drag, startPoint x: 711, startPoint y: 267, endPoint x: 641, endPoint y: 273, distance: 70.4
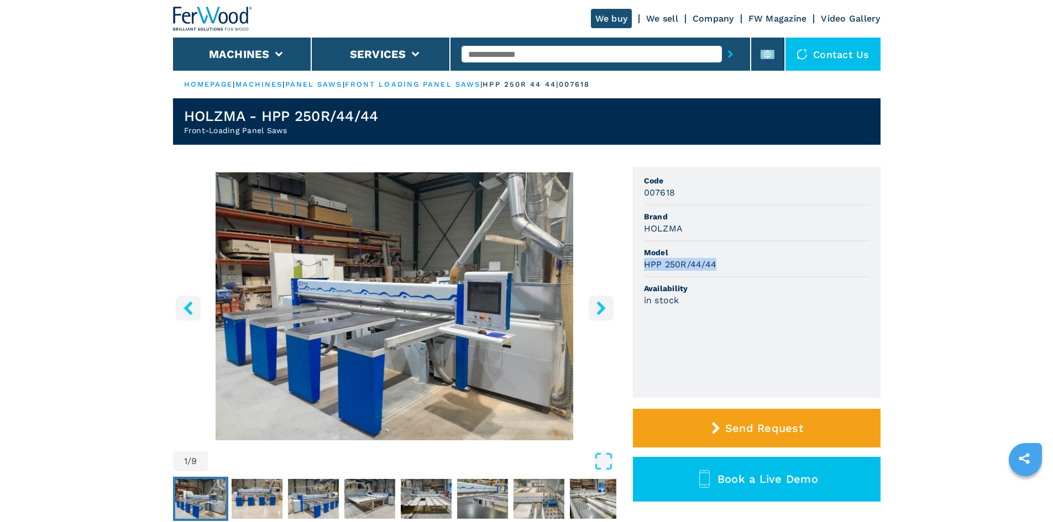
click at [641, 273] on ul "Code 007618 Brand HOLZMA Model HPP 250R/44/44 Availability in stock" at bounding box center [757, 282] width 248 height 231
copy h3 "HPP 250R/44/44"
click at [742, 243] on li "Model HPP 250R/44/44" at bounding box center [757, 260] width 226 height 36
click at [765, 54] on icon at bounding box center [768, 54] width 8 height 8
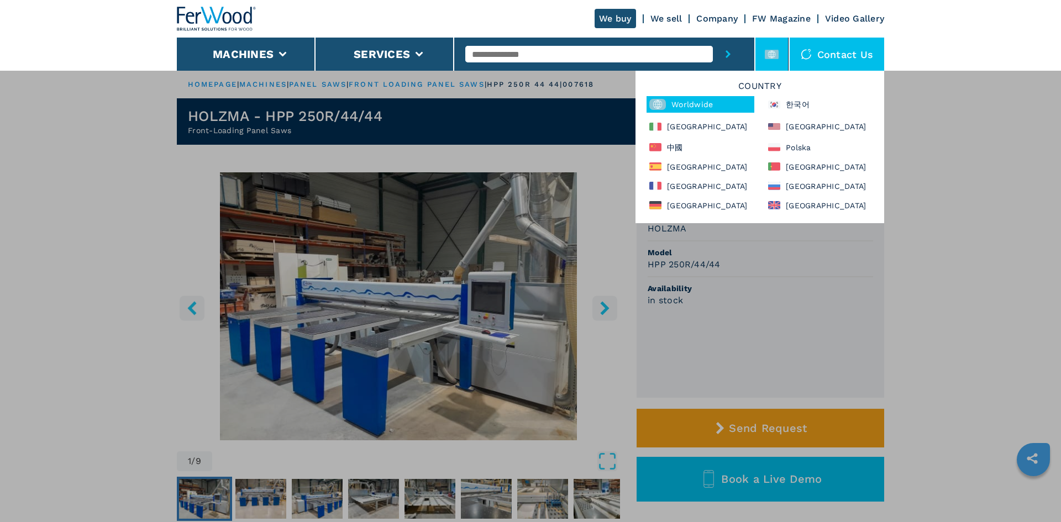
click at [625, 144] on div "**********" at bounding box center [530, 331] width 1061 height 522
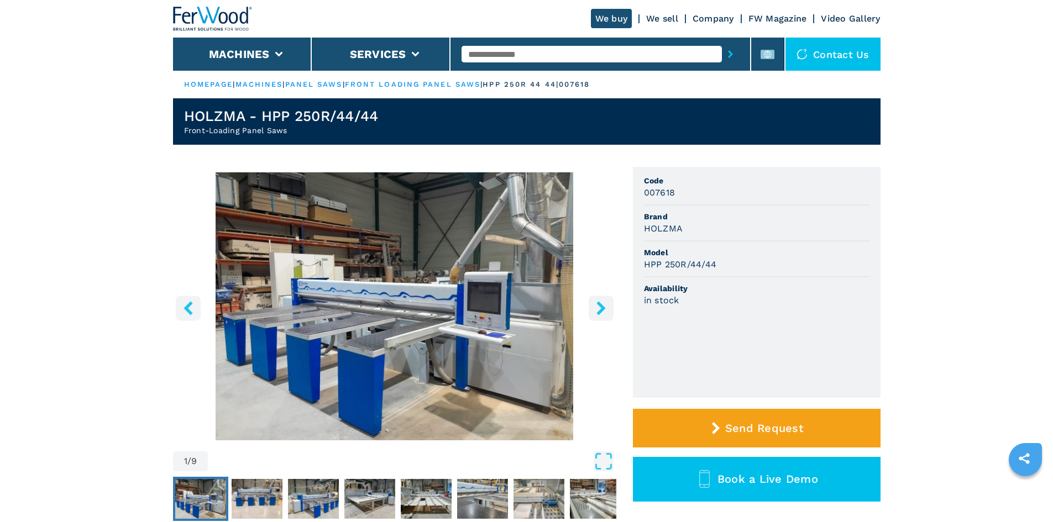
click at [672, 190] on h3 "007618" at bounding box center [660, 192] width 32 height 13
click at [537, 237] on img "Go to Slide 1" at bounding box center [394, 306] width 443 height 268
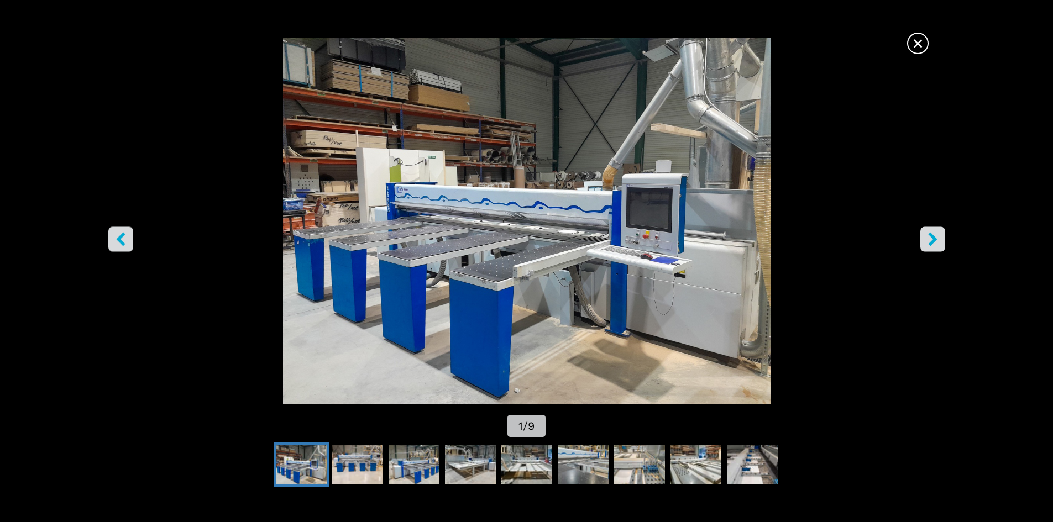
click at [918, 50] on span "×" at bounding box center [917, 41] width 19 height 19
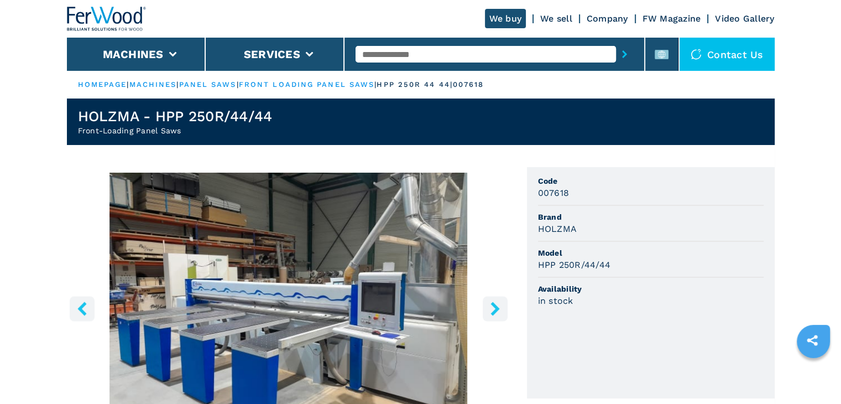
click at [402, 49] on input "text" at bounding box center [485, 54] width 260 height 17
paste input "******"
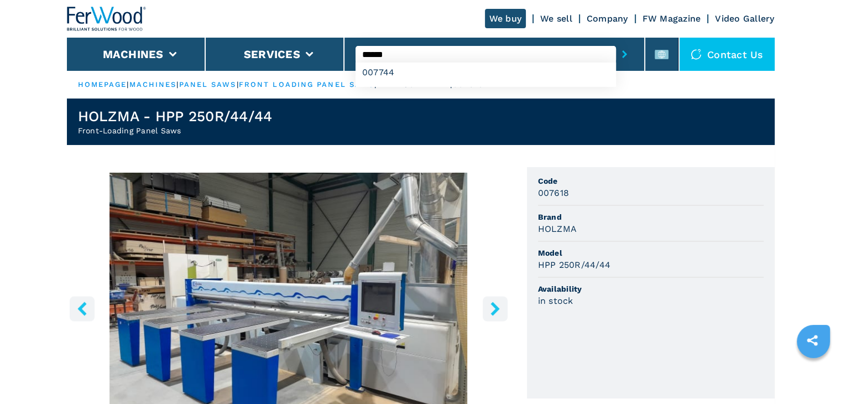
type input "******"
click at [626, 54] on icon "submit-button" at bounding box center [624, 54] width 5 height 8
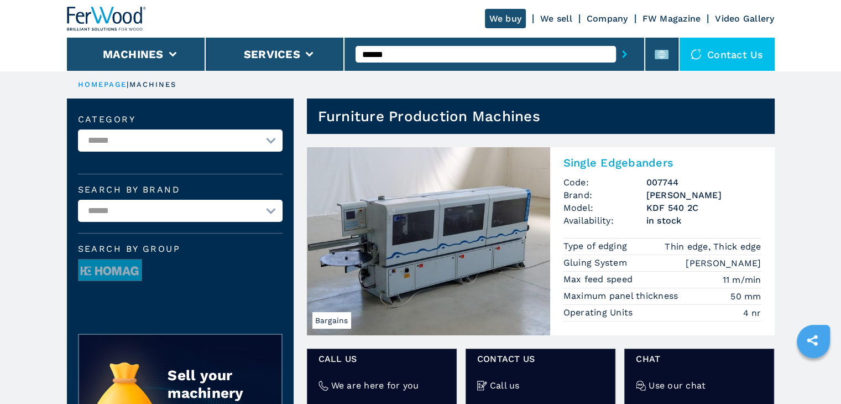
click at [577, 162] on h2 "Single Edgebanders" at bounding box center [662, 162] width 198 height 13
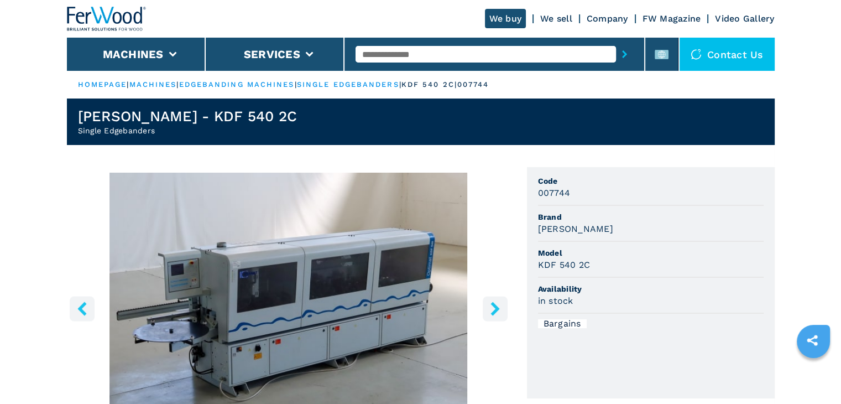
click at [554, 193] on h3 "007744" at bounding box center [554, 192] width 33 height 13
copy h3 "007744"
click at [653, 237] on li "[PERSON_NAME]" at bounding box center [651, 224] width 226 height 36
drag, startPoint x: 533, startPoint y: 233, endPoint x: 577, endPoint y: 227, distance: 44.6
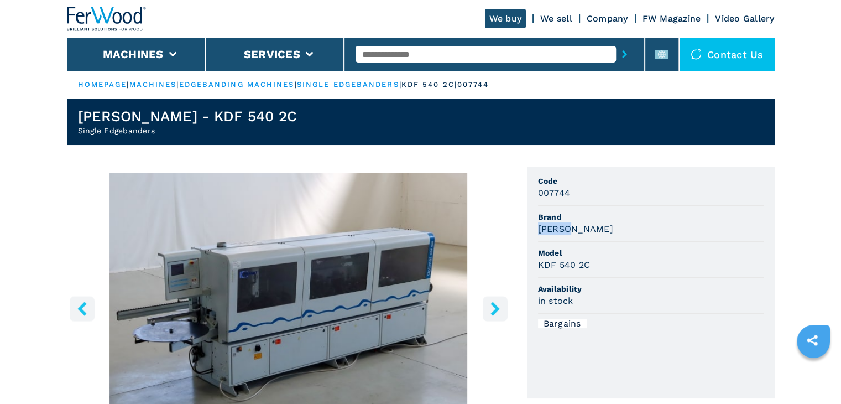
click at [577, 227] on ul "Code 007744 Brand [PERSON_NAME] Model KDF 540 2C Availability in stock Bargains" at bounding box center [651, 282] width 248 height 231
copy h3 "[PERSON_NAME]"
click at [583, 229] on div "[PERSON_NAME]" at bounding box center [651, 228] width 226 height 13
click at [608, 233] on div "[PERSON_NAME]" at bounding box center [651, 228] width 226 height 13
drag, startPoint x: 589, startPoint y: 265, endPoint x: 539, endPoint y: 268, distance: 50.4
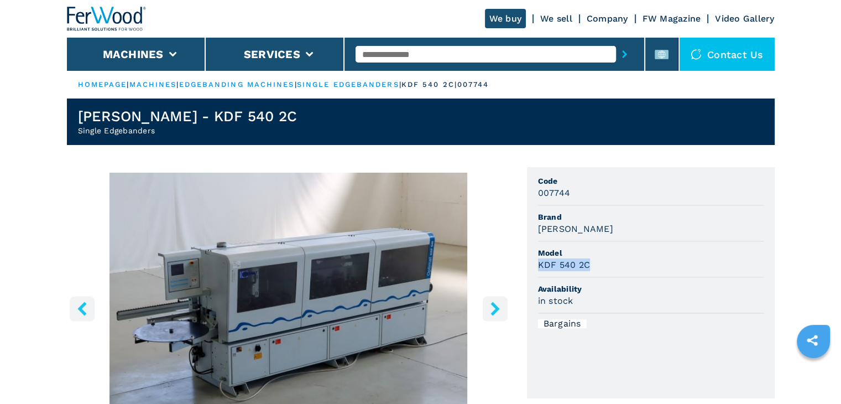
click at [539, 268] on div "KDF 540 2C" at bounding box center [651, 264] width 226 height 13
copy h3 "KDF 540 2C"
click at [648, 256] on span "Model" at bounding box center [651, 252] width 226 height 11
click at [502, 181] on img "Go to Slide 1" at bounding box center [288, 306] width 443 height 268
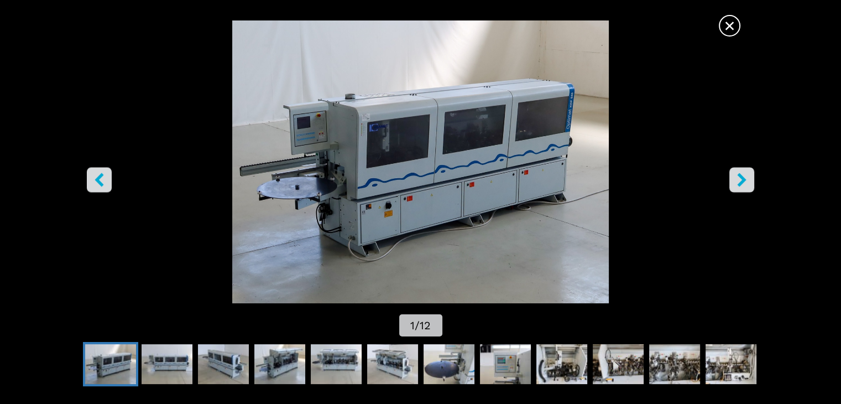
click at [732, 30] on span "×" at bounding box center [729, 23] width 19 height 19
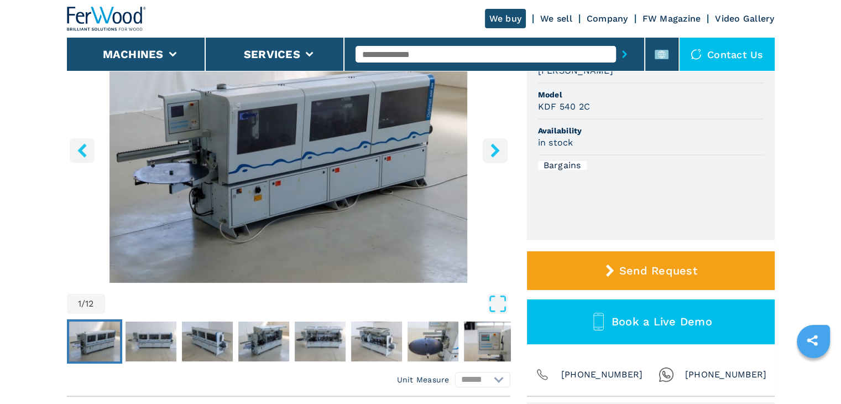
scroll to position [166, 0]
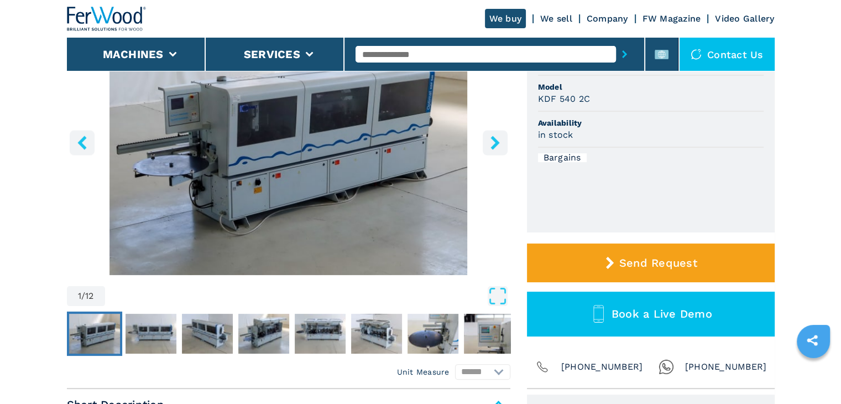
click at [321, 244] on img "Go to Slide 1" at bounding box center [288, 141] width 443 height 268
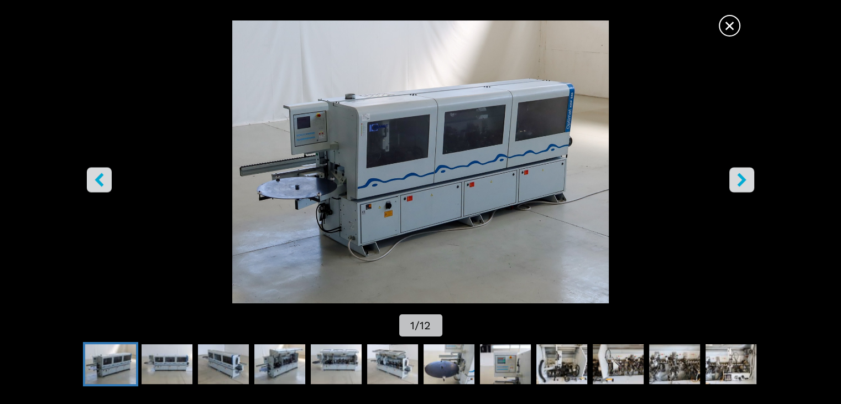
click at [730, 25] on span "×" at bounding box center [729, 23] width 19 height 19
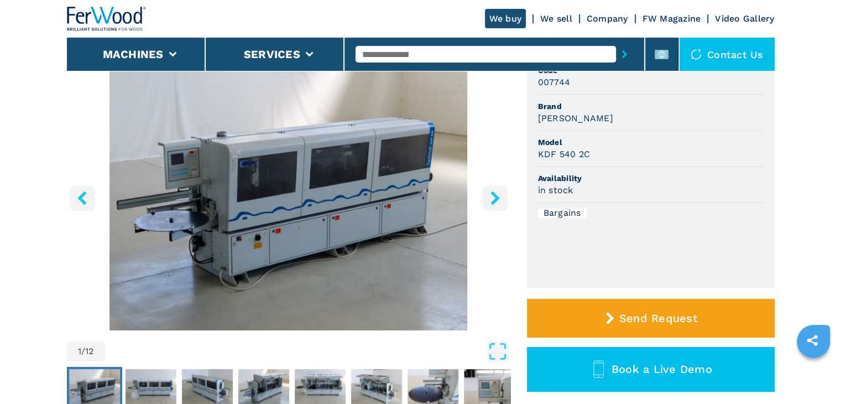
scroll to position [55, 0]
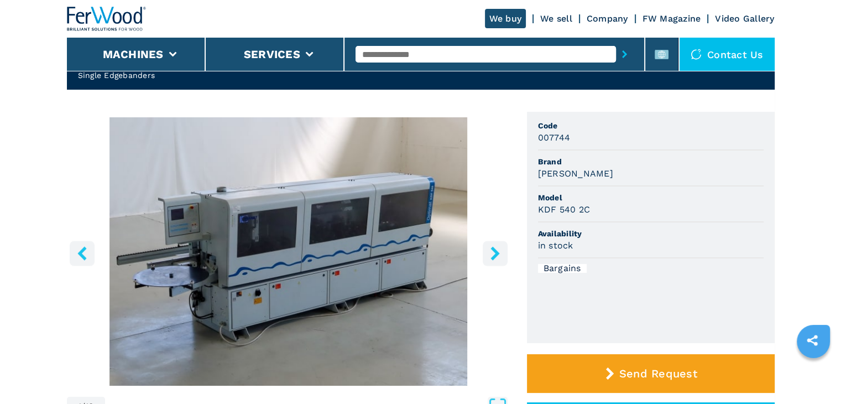
click at [809, 49] on header "We buy We sell Company FW Magazine Video Gallery Machines Services Contact us" at bounding box center [420, 35] width 841 height 71
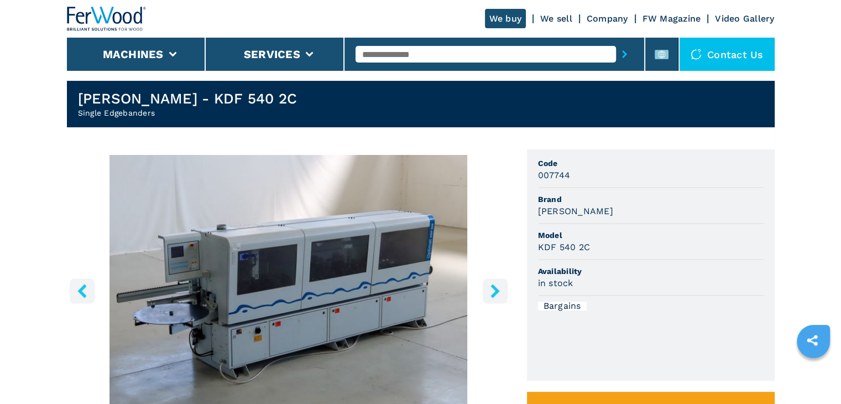
scroll to position [0, 0]
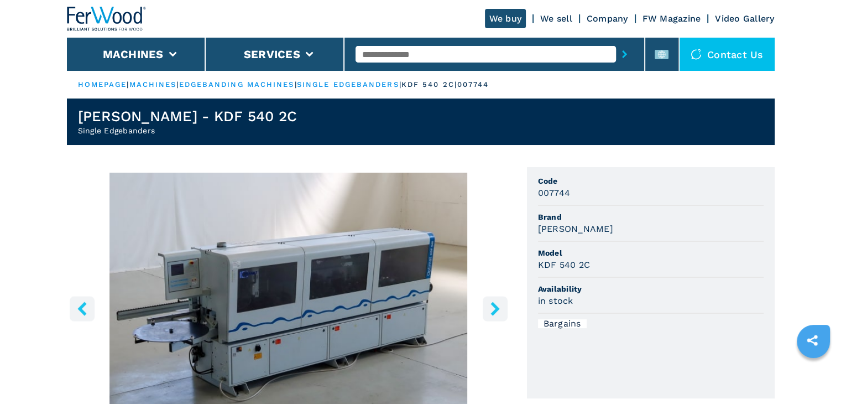
click at [376, 50] on input "text" at bounding box center [485, 54] width 260 height 17
paste input "******"
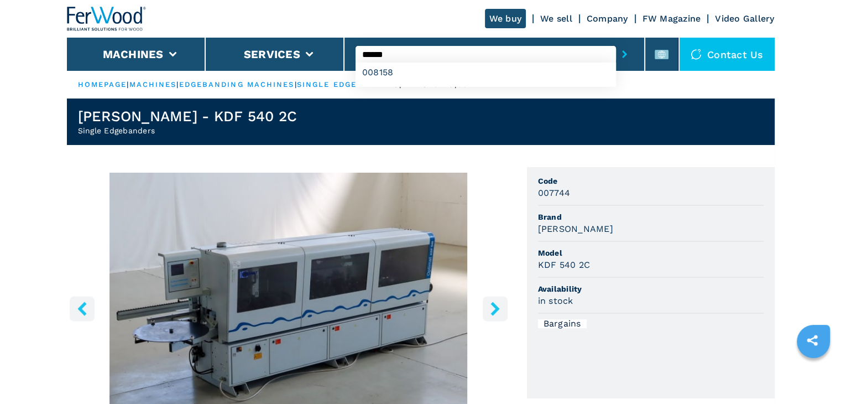
type input "******"
click at [627, 51] on icon "submit-button" at bounding box center [624, 54] width 5 height 8
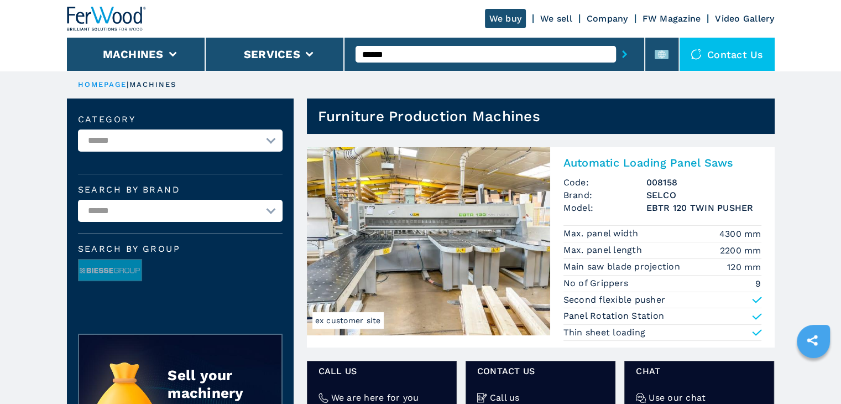
click at [609, 158] on h2 "Automatic Loading Panel Saws" at bounding box center [662, 162] width 198 height 13
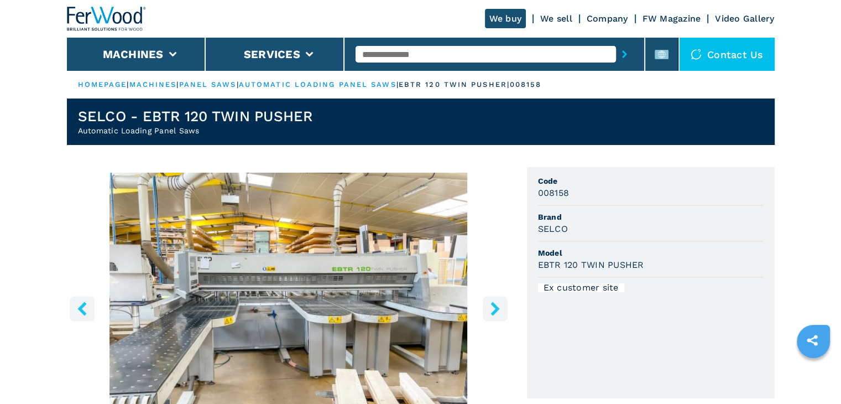
click at [554, 193] on h3 "008158" at bounding box center [554, 192] width 32 height 13
copy h3 "008158"
click at [610, 212] on span "Brand" at bounding box center [651, 216] width 226 height 11
drag, startPoint x: 568, startPoint y: 235, endPoint x: 537, endPoint y: 233, distance: 31.0
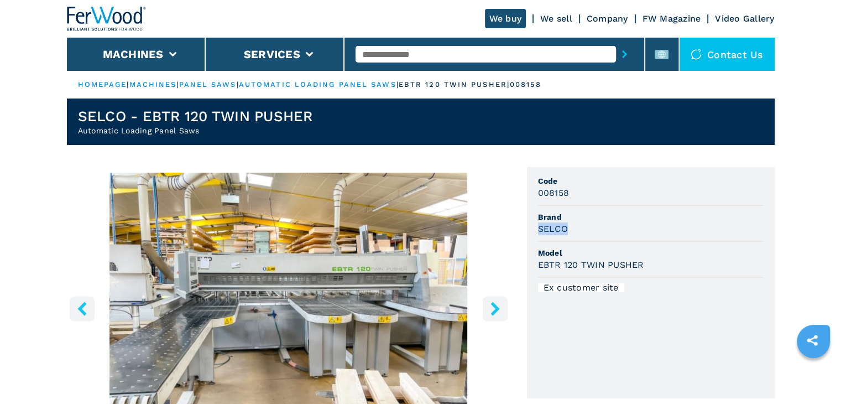
click at [537, 233] on ul "Code 008158 Brand SELCO Model EBTR 120 TWIN PUSHER Ex customer site" at bounding box center [651, 282] width 248 height 231
copy h3 "SELCO"
click at [605, 232] on div "SELCO" at bounding box center [651, 228] width 226 height 13
drag, startPoint x: 641, startPoint y: 264, endPoint x: 530, endPoint y: 266, distance: 111.7
click at [530, 266] on ul "Code 008158 Brand SELCO Model EBTR 120 TWIN PUSHER Ex customer site" at bounding box center [651, 282] width 248 height 231
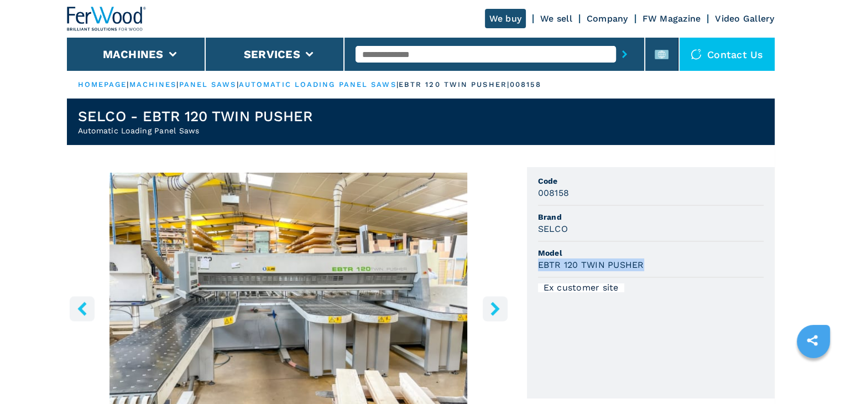
copy h3 "EBTR 120 TWIN PUSHER"
click at [692, 242] on li "Model EBTR 120 TWIN PUSHER" at bounding box center [651, 260] width 226 height 36
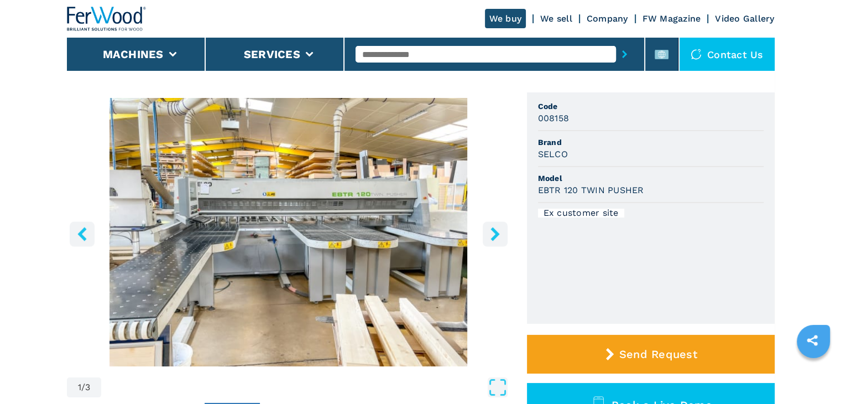
scroll to position [55, 0]
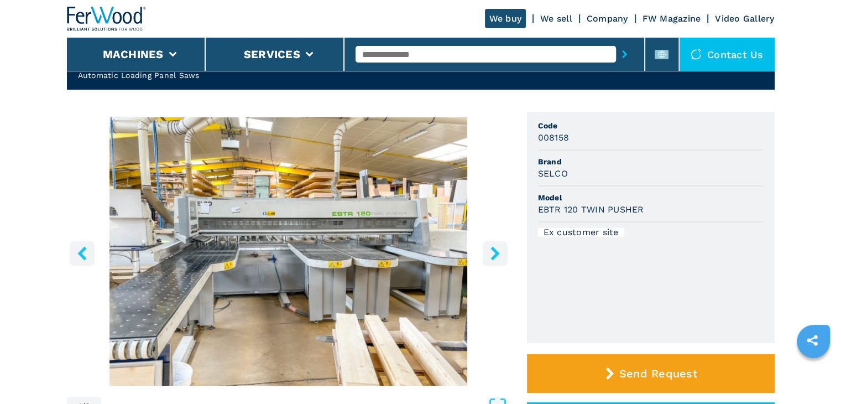
click at [800, 62] on header "We buy We sell Company FW Magazine Video Gallery Machines Services Contact us" at bounding box center [420, 35] width 841 height 71
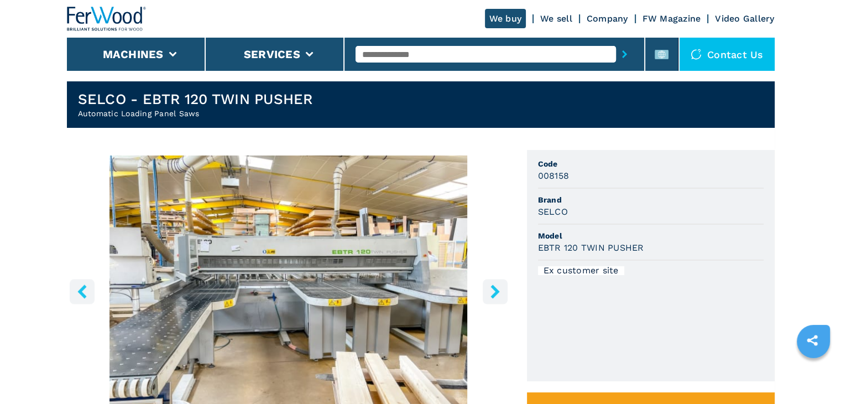
scroll to position [0, 0]
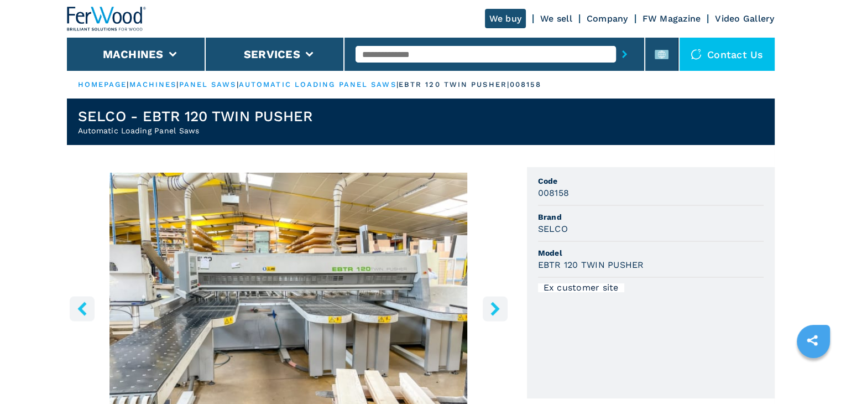
click at [393, 58] on input "text" at bounding box center [485, 54] width 260 height 17
paste input "******"
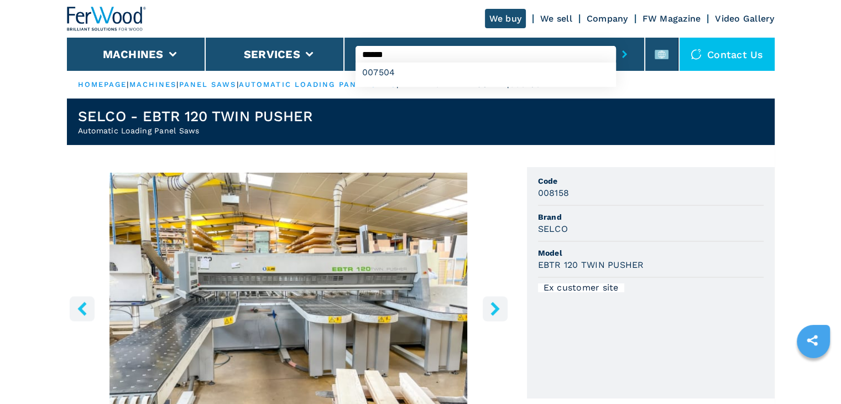
type input "******"
click at [629, 54] on button "submit-button" at bounding box center [624, 53] width 17 height 25
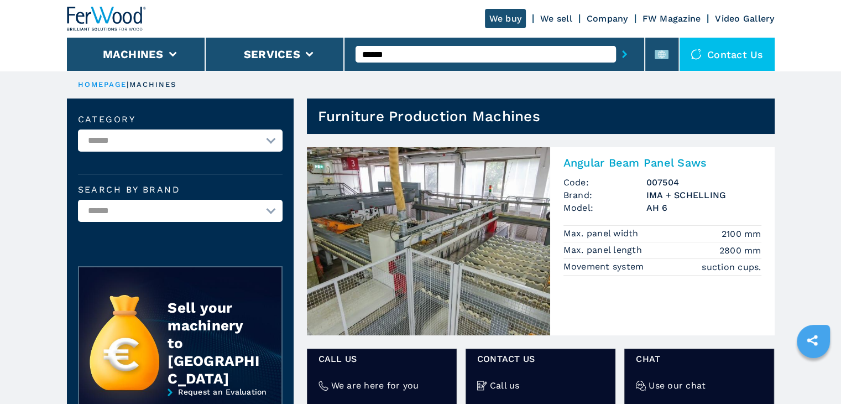
click at [598, 166] on h2 "Angular Beam Panel Saws" at bounding box center [662, 162] width 198 height 13
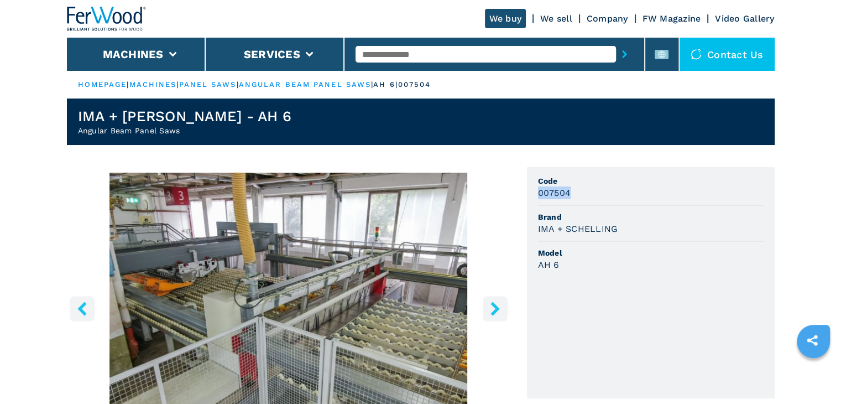
drag, startPoint x: 539, startPoint y: 193, endPoint x: 573, endPoint y: 191, distance: 34.3
click at [573, 191] on div "007504" at bounding box center [651, 192] width 226 height 13
copy h3 "007504"
click at [610, 200] on li "Code 007504" at bounding box center [651, 188] width 226 height 36
drag, startPoint x: 620, startPoint y: 231, endPoint x: 538, endPoint y: 239, distance: 82.8
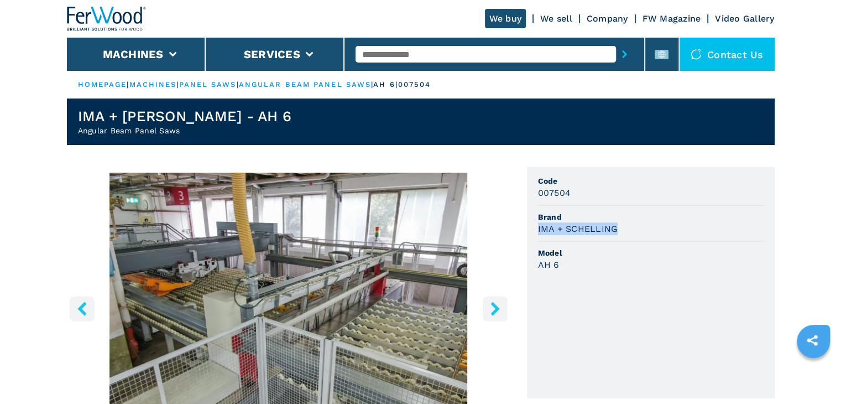
click at [538, 239] on li "Brand IMA + SCHELLING" at bounding box center [651, 224] width 226 height 36
copy h3 "IMA + SCHELLING"
click at [678, 231] on div "IMA + SCHELLING" at bounding box center [651, 228] width 226 height 13
drag, startPoint x: 569, startPoint y: 259, endPoint x: 533, endPoint y: 266, distance: 36.6
click at [533, 266] on ul "Code 007504 Brand IMA + SCHELLING Model AH 6" at bounding box center [651, 282] width 248 height 231
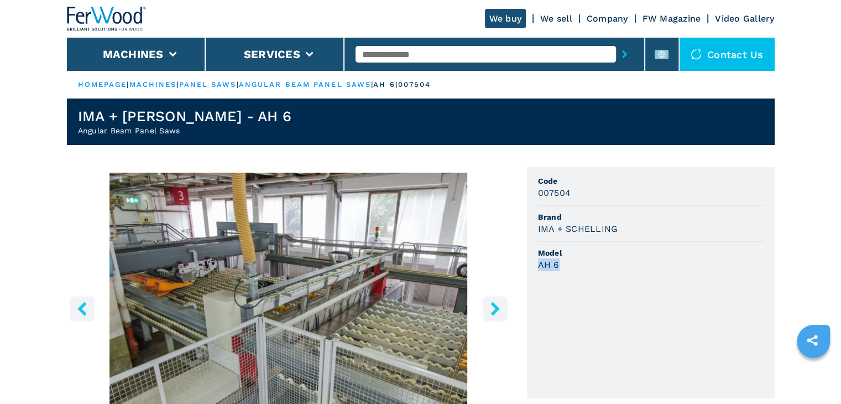
copy h3 "AH 6"
click at [636, 277] on ul "Code 007504 Brand IMA + SCHELLING Model AH 6" at bounding box center [651, 282] width 248 height 231
click at [499, 208] on img "Go to Slide 1" at bounding box center [288, 306] width 443 height 268
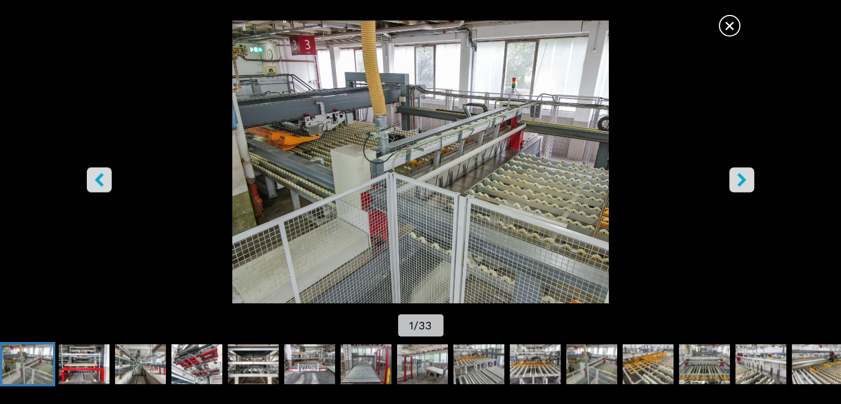
click at [727, 22] on span "×" at bounding box center [729, 23] width 19 height 19
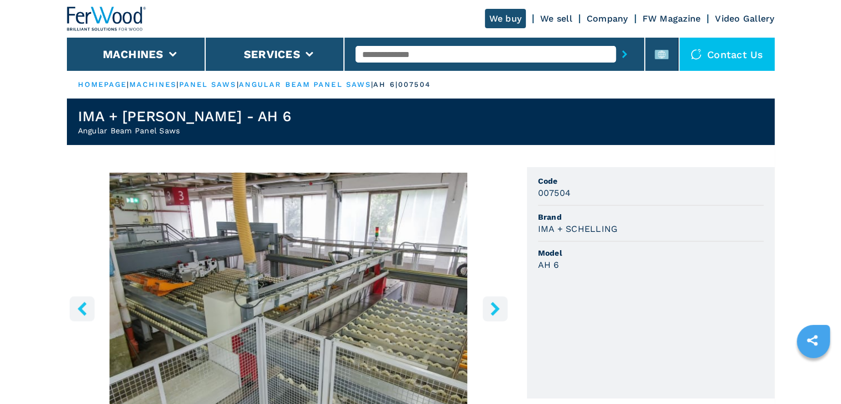
scroll to position [111, 0]
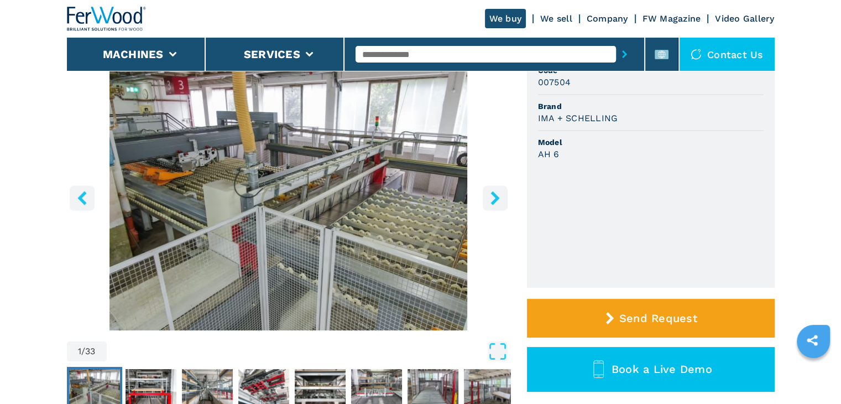
click at [270, 225] on img "Go to Slide 1" at bounding box center [288, 196] width 443 height 268
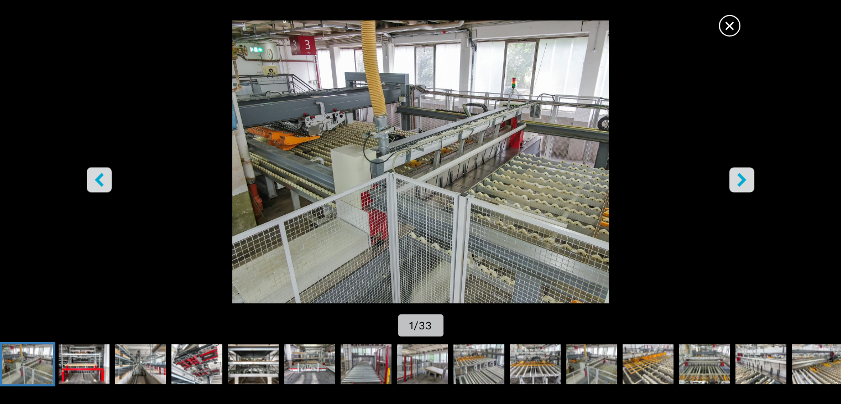
click at [730, 29] on span "×" at bounding box center [729, 23] width 19 height 19
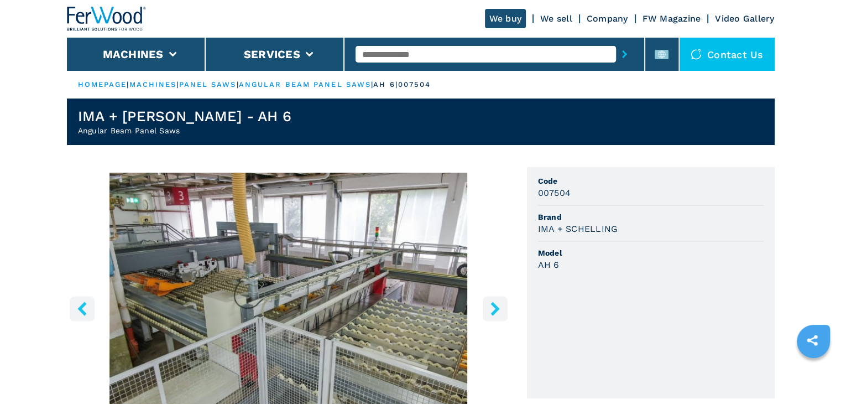
scroll to position [55, 0]
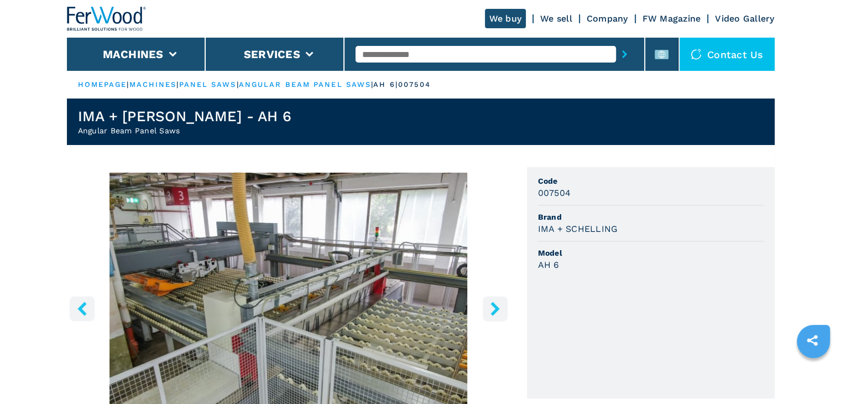
scroll to position [0, 0]
click at [417, 59] on input "text" at bounding box center [485, 54] width 260 height 17
paste input "******"
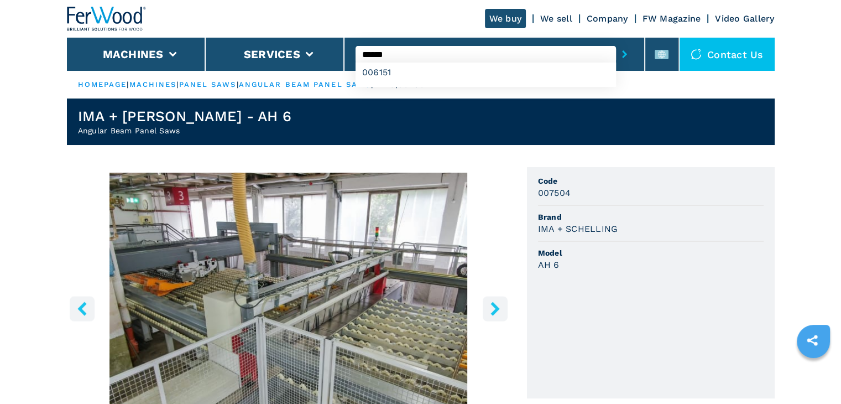
type input "******"
click at [627, 50] on icon "submit-button" at bounding box center [624, 54] width 5 height 8
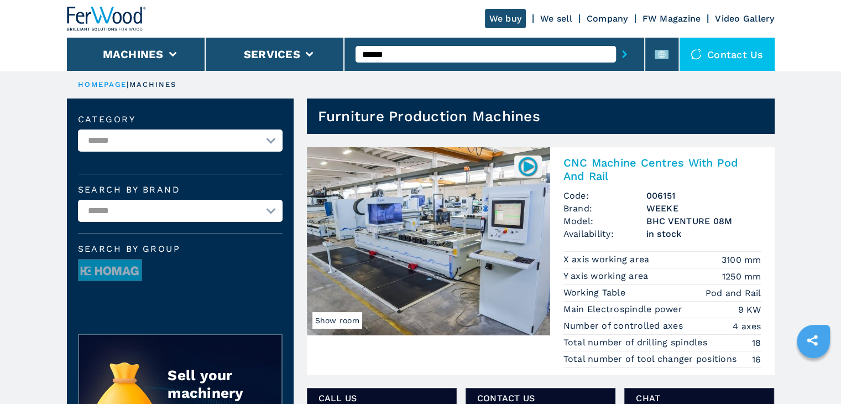
click at [621, 161] on h2 "CNC Machine Centres With Pod And Rail" at bounding box center [662, 169] width 198 height 27
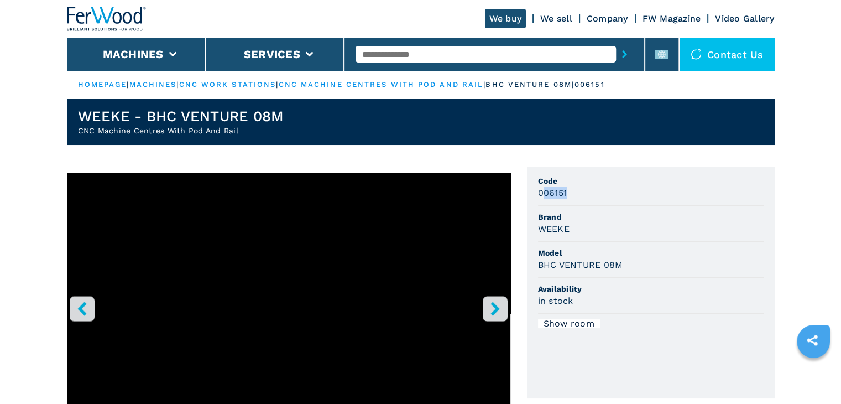
drag, startPoint x: 540, startPoint y: 191, endPoint x: 594, endPoint y: 195, distance: 53.8
click at [594, 195] on div "006151" at bounding box center [651, 192] width 226 height 13
click at [570, 197] on div "006151" at bounding box center [651, 192] width 226 height 13
drag, startPoint x: 570, startPoint y: 197, endPoint x: 559, endPoint y: 198, distance: 11.1
click at [568, 198] on div "006151" at bounding box center [651, 192] width 226 height 13
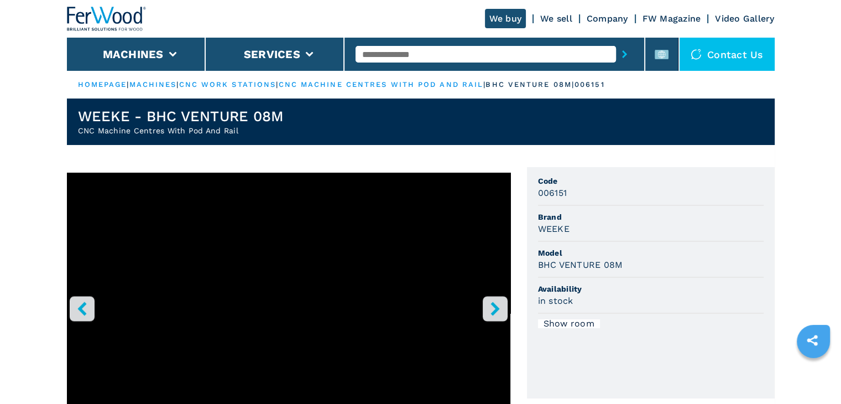
click at [552, 195] on h3 "006151" at bounding box center [552, 192] width 29 height 13
click at [551, 195] on h3 "006151" at bounding box center [552, 192] width 29 height 13
copy h3 "006151"
click at [593, 244] on li "Model BHC VENTURE 08M" at bounding box center [651, 260] width 226 height 36
drag, startPoint x: 576, startPoint y: 234, endPoint x: 532, endPoint y: 235, distance: 44.2
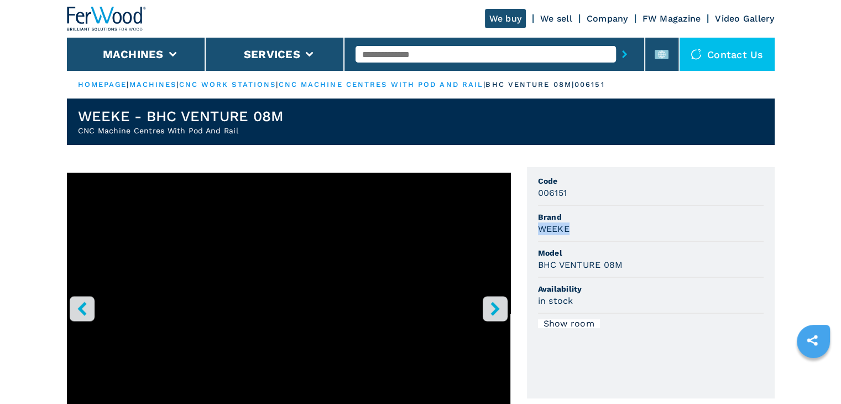
click at [532, 235] on ul "Code 006151 Brand WEEKE Model BHC VENTURE 08M Availability in stock Show room" at bounding box center [651, 282] width 248 height 231
copy h3 "WEEKE"
click at [605, 234] on div "WEEKE" at bounding box center [651, 228] width 226 height 13
drag, startPoint x: 624, startPoint y: 266, endPoint x: 533, endPoint y: 266, distance: 90.1
click at [533, 266] on ul "Code 006151 Brand WEEKE Model BHC VENTURE 08M Availability in stock Show room" at bounding box center [651, 282] width 248 height 231
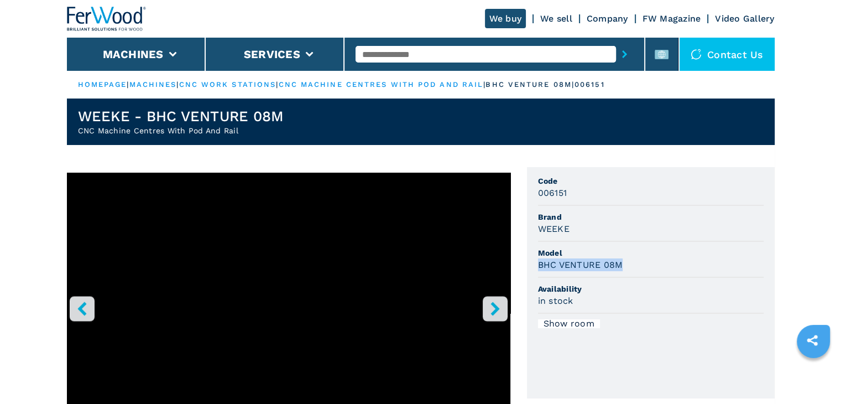
copy h3 "BHC VENTURE 08M"
click at [657, 264] on div "BHC VENTURE 08M" at bounding box center [651, 264] width 226 height 13
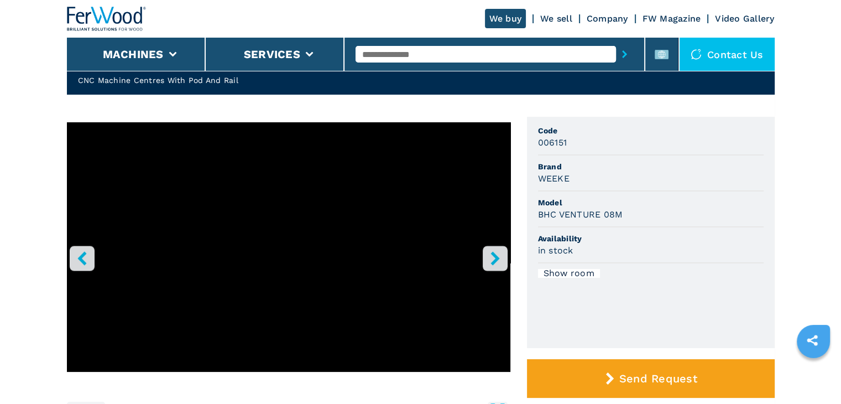
scroll to position [111, 0]
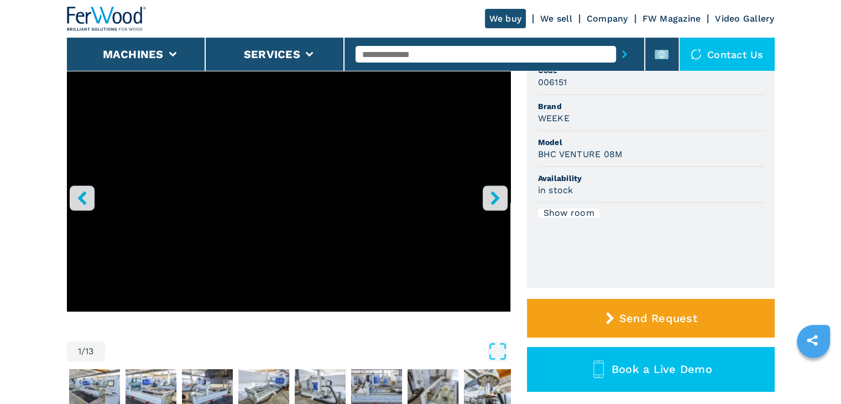
click at [494, 205] on button "right-button" at bounding box center [495, 197] width 25 height 25
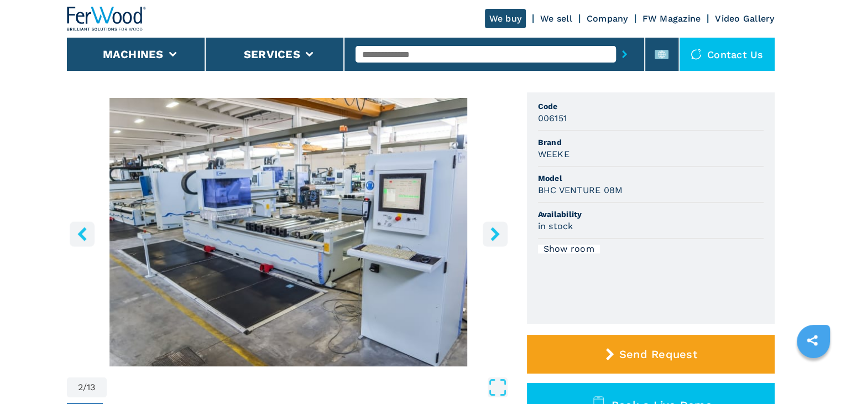
scroll to position [55, 0]
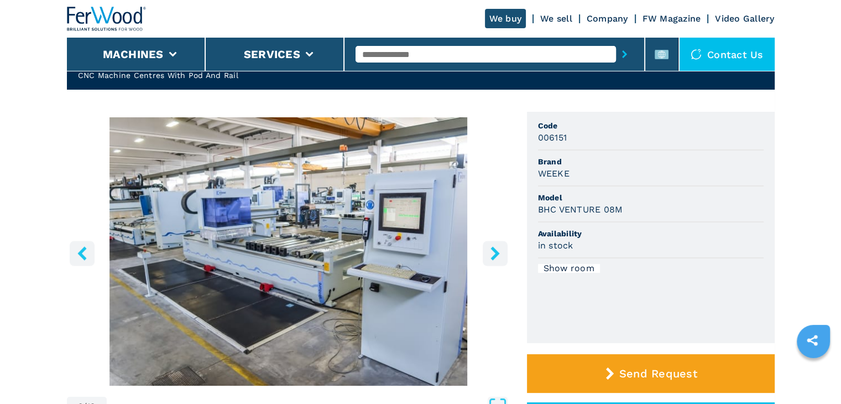
click at [281, 256] on img "Go to Slide 2" at bounding box center [288, 251] width 443 height 268
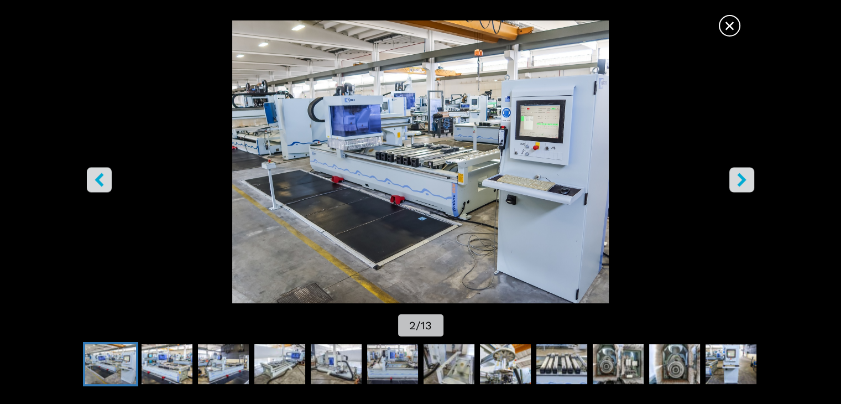
click at [725, 33] on span "×" at bounding box center [729, 23] width 19 height 19
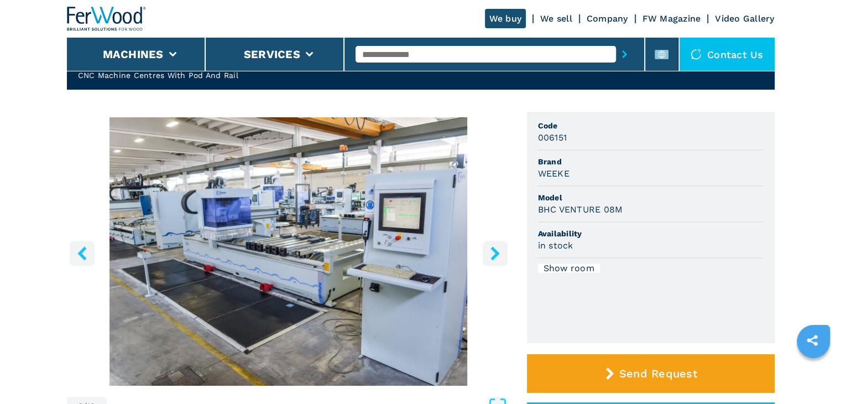
click at [402, 55] on input "text" at bounding box center [485, 54] width 260 height 17
paste input "******"
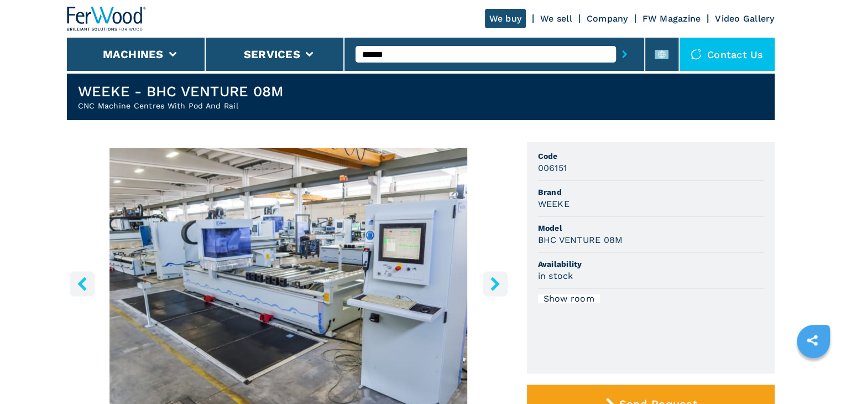
scroll to position [0, 0]
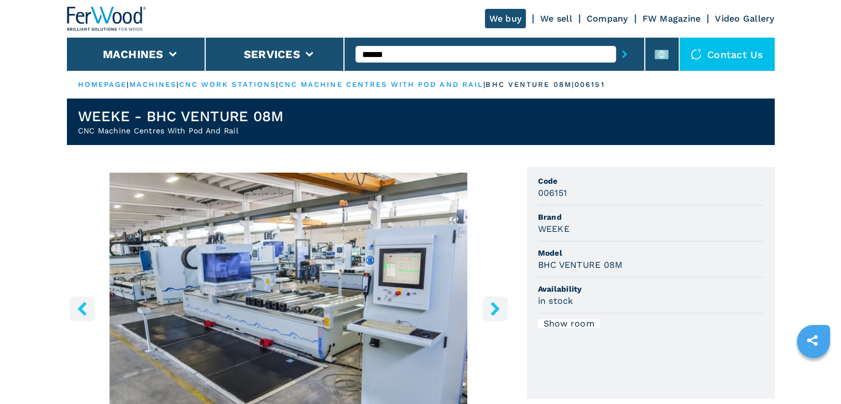
type input "******"
click at [626, 54] on icon "submit-button" at bounding box center [624, 54] width 5 height 8
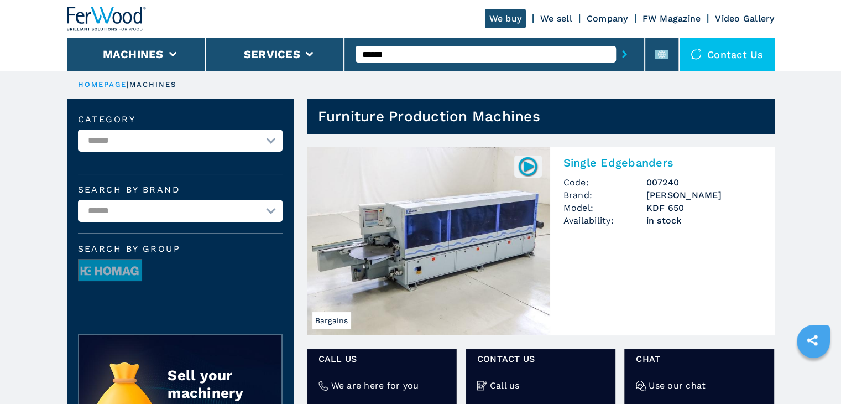
click at [619, 161] on h2 "Single Edgebanders" at bounding box center [662, 162] width 198 height 13
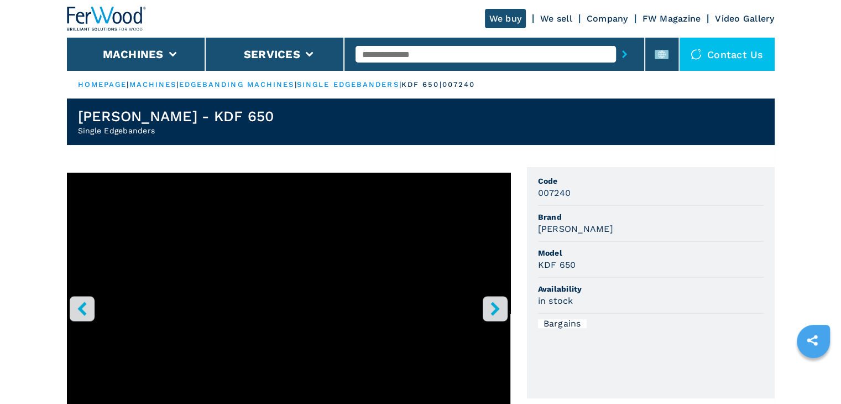
click at [562, 191] on h3 "007240" at bounding box center [554, 192] width 33 height 13
copy h3 "007240"
click at [604, 202] on li "Code 007240" at bounding box center [651, 188] width 226 height 36
drag, startPoint x: 575, startPoint y: 228, endPoint x: 534, endPoint y: 238, distance: 42.0
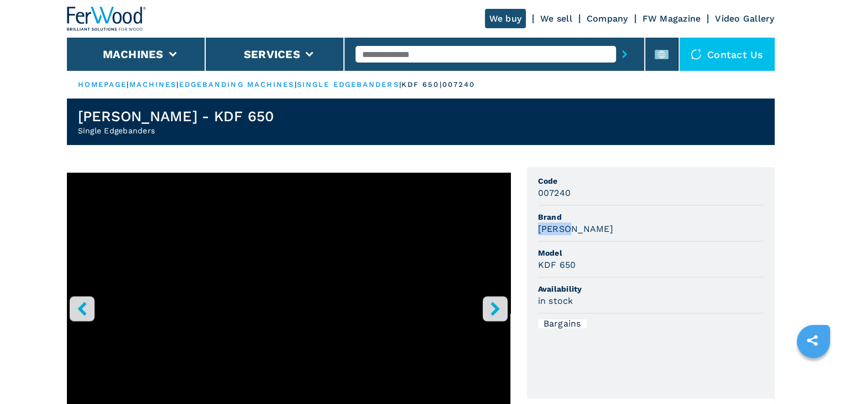
click at [534, 238] on ul "Code 007240 Brand [PERSON_NAME] Model KDF 650 Availability in stock Bargains" at bounding box center [651, 282] width 248 height 231
copy h3 "[PERSON_NAME]"
click at [606, 231] on div "[PERSON_NAME]" at bounding box center [651, 228] width 226 height 13
drag, startPoint x: 580, startPoint y: 265, endPoint x: 536, endPoint y: 268, distance: 44.3
click at [536, 268] on ul "Code 007240 Brand [PERSON_NAME] Model KDF 650 Availability in stock Bargains" at bounding box center [651, 282] width 248 height 231
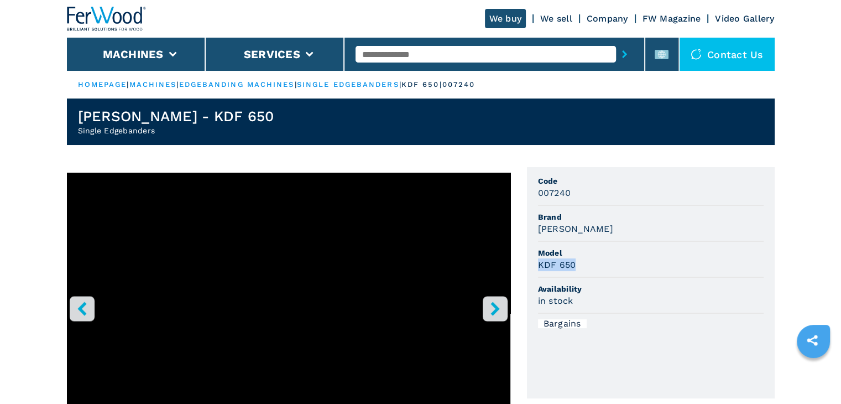
copy h3 "KDF 650"
click at [642, 253] on span "Model" at bounding box center [651, 252] width 226 height 11
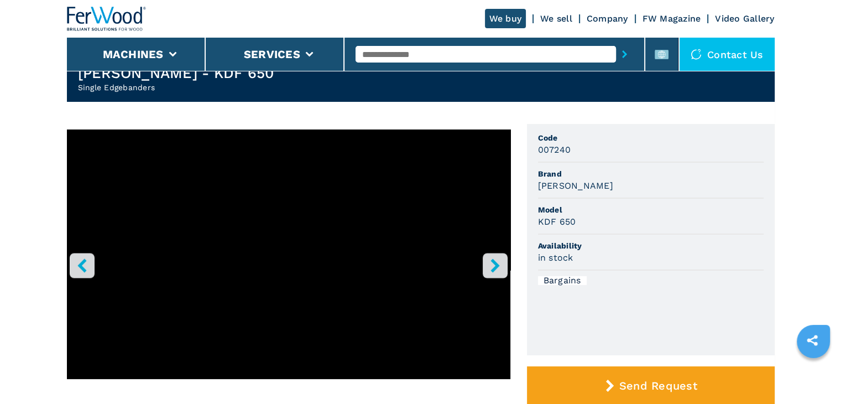
scroll to position [55, 0]
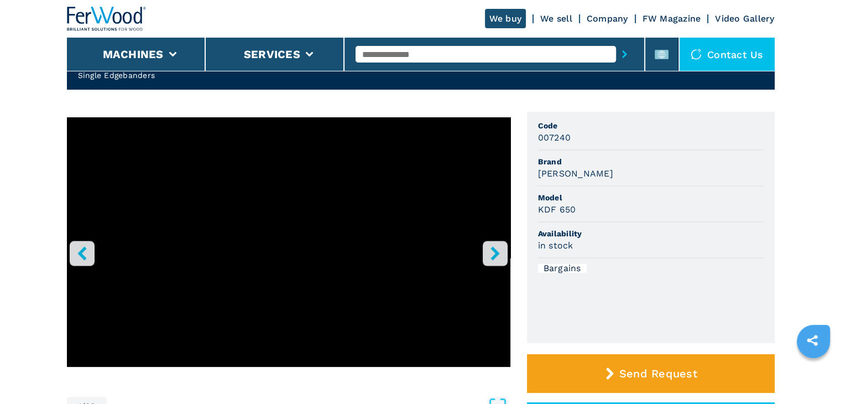
click at [493, 258] on icon "right-button" at bounding box center [494, 253] width 9 height 14
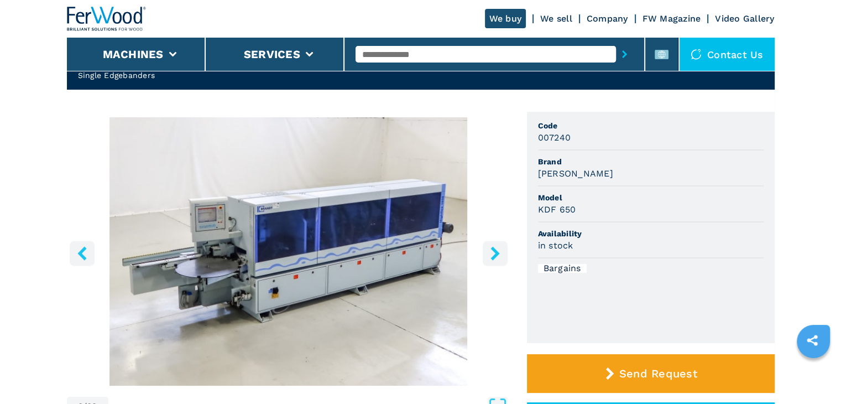
click at [816, 48] on header "We buy We sell Company FW Magazine Video Gallery Machines Services Contact us" at bounding box center [420, 35] width 841 height 71
